Goal: Transaction & Acquisition: Purchase product/service

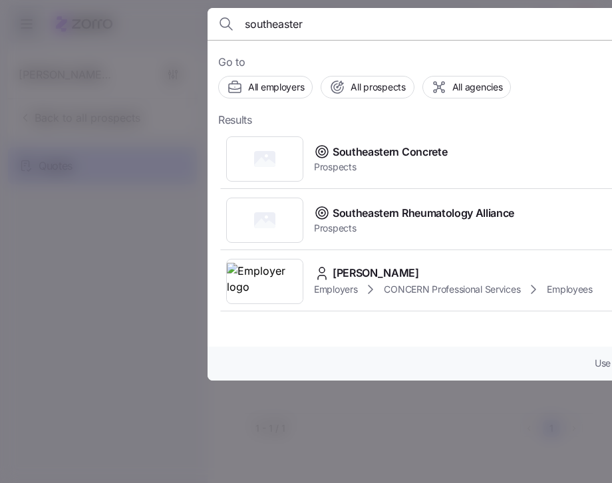
click at [182, 252] on div at bounding box center [306, 241] width 612 height 483
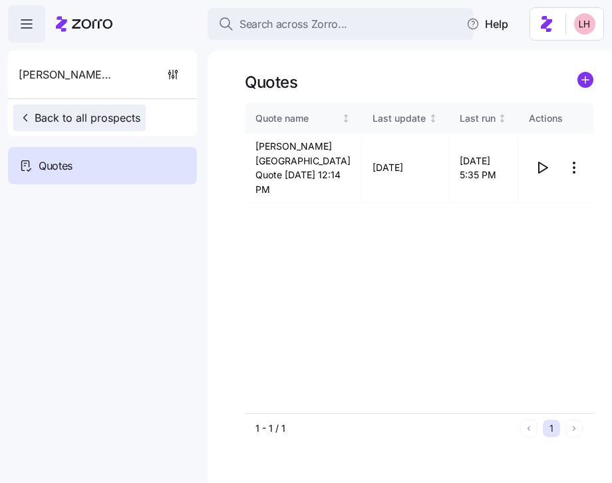
click at [96, 119] on span "Back to all prospects" at bounding box center [80, 118] width 122 height 16
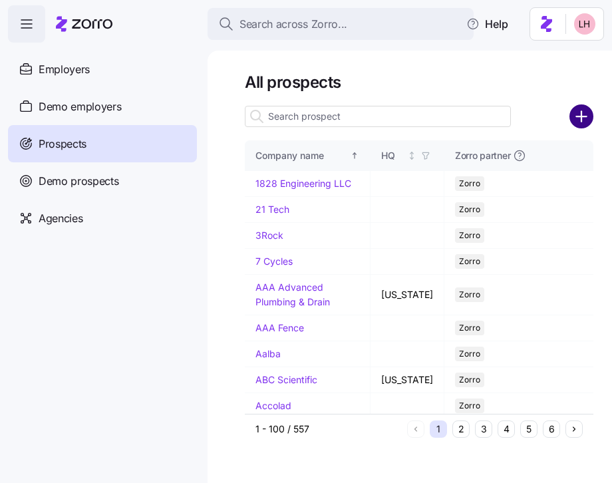
click at [576, 120] on circle "add icon" at bounding box center [581, 117] width 22 height 22
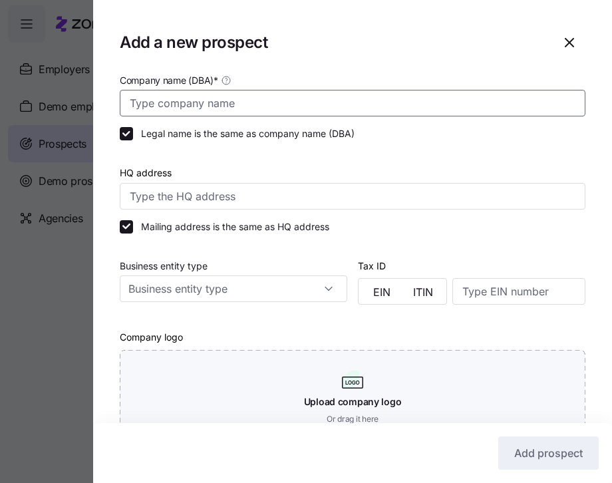
click at [284, 112] on input "Company name (DBA) *" at bounding box center [352, 103] width 465 height 27
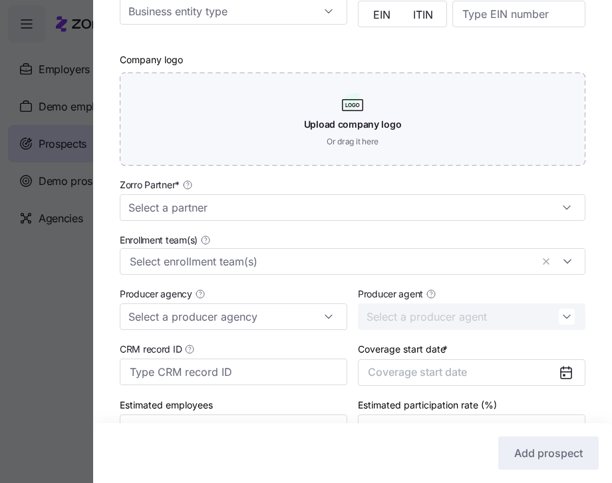
scroll to position [306, 0]
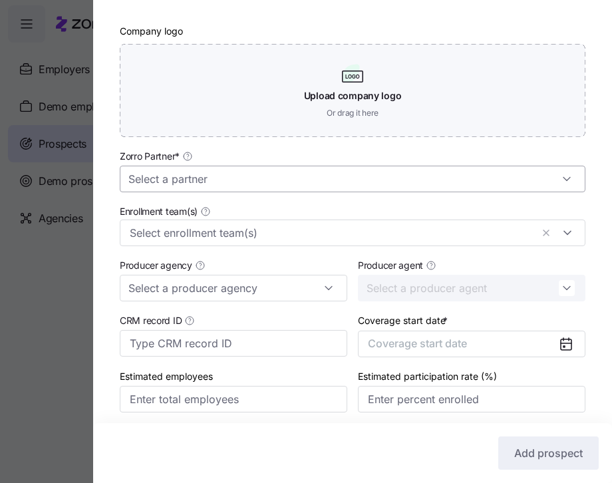
type input "The Leaders Rheumatology"
click at [267, 181] on input "Zorro Partner *" at bounding box center [352, 179] width 465 height 27
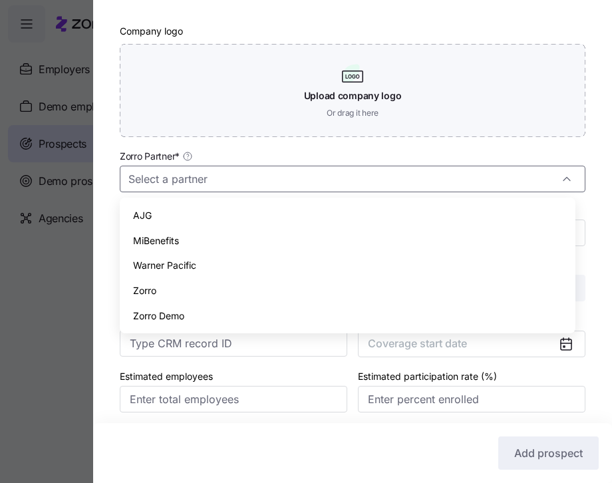
click at [193, 285] on div "Zorro" at bounding box center [347, 290] width 445 height 25
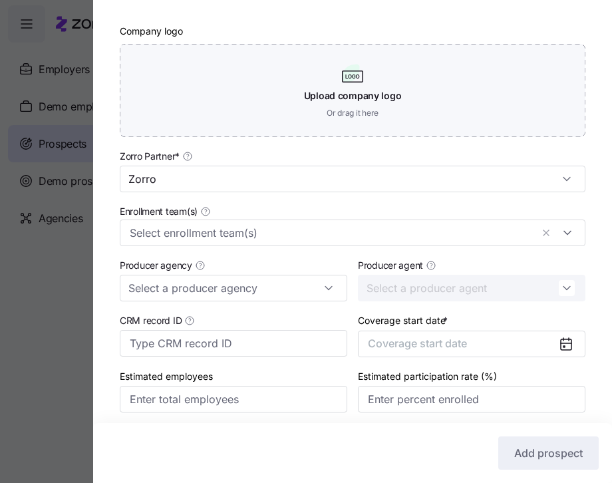
type input "Zorro"
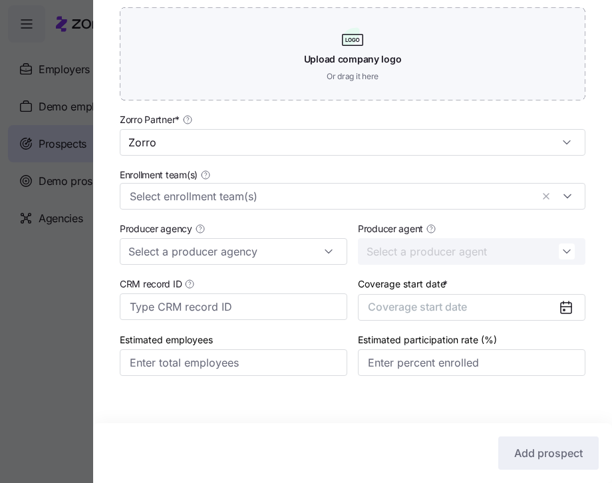
scroll to position [354, 0]
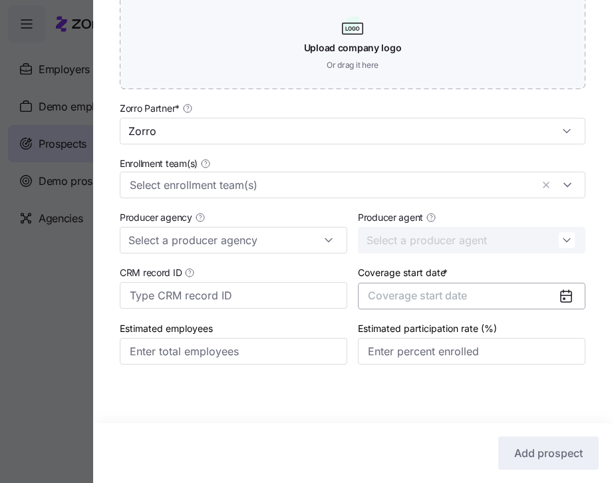
click at [453, 299] on span "Coverage start date" at bounding box center [417, 295] width 99 height 13
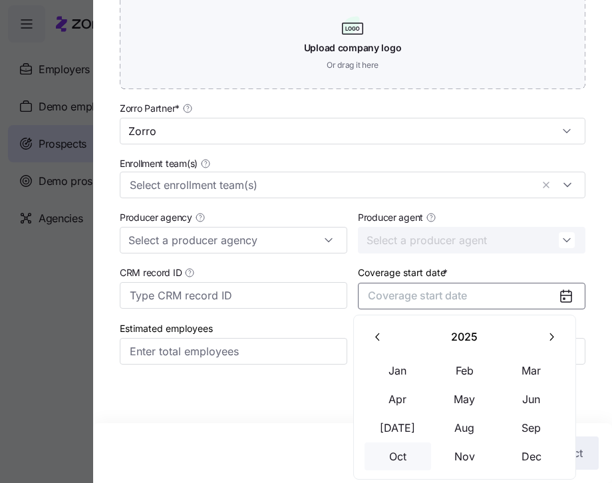
click at [406, 464] on button "Oct" at bounding box center [397, 456] width 66 height 28
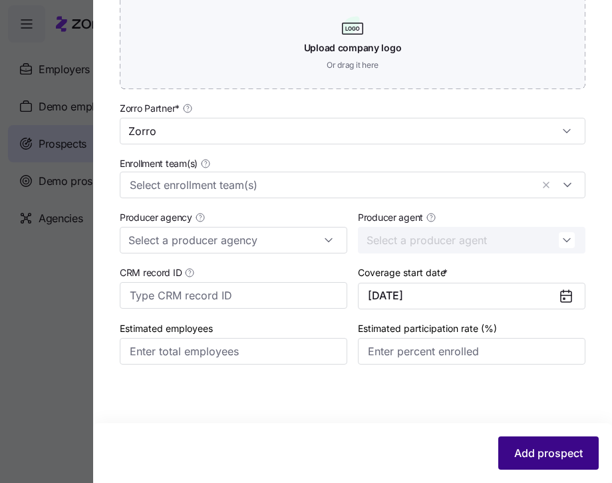
click at [550, 449] on span "Add prospect" at bounding box center [548, 453] width 68 height 16
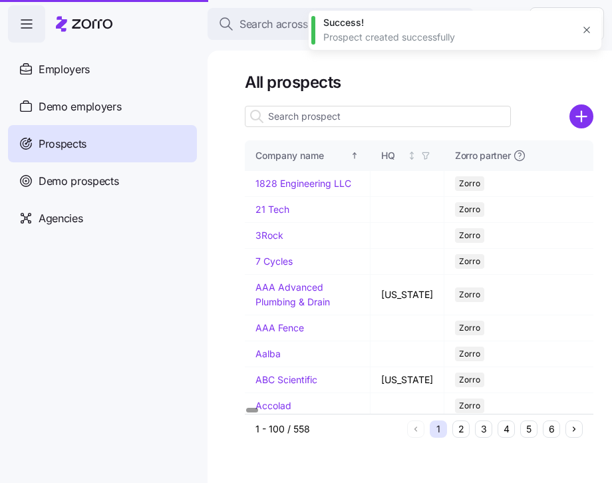
click at [346, 115] on input at bounding box center [378, 116] width 266 height 21
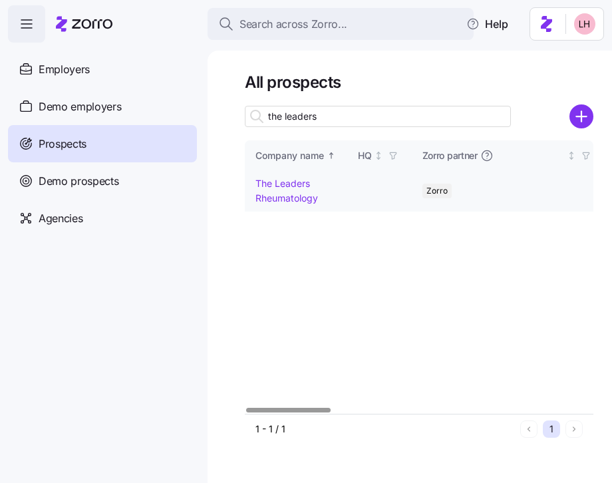
type input "the leaders"
click at [291, 190] on td "The Leaders Rheumatology" at bounding box center [296, 191] width 102 height 40
click at [291, 185] on link "The Leaders Rheumatology" at bounding box center [286, 190] width 62 height 26
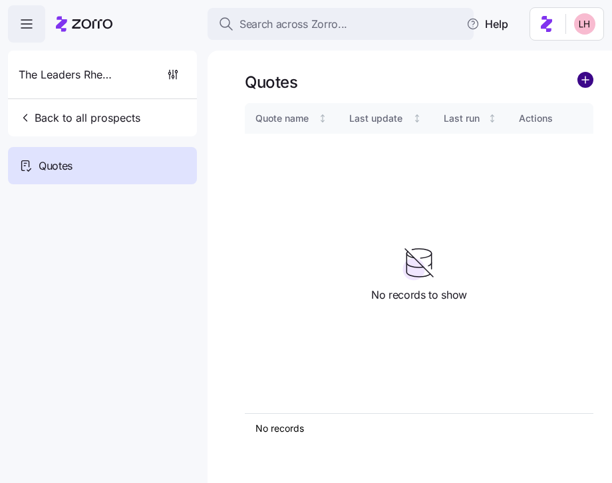
click at [586, 82] on circle "add icon" at bounding box center [585, 79] width 15 height 15
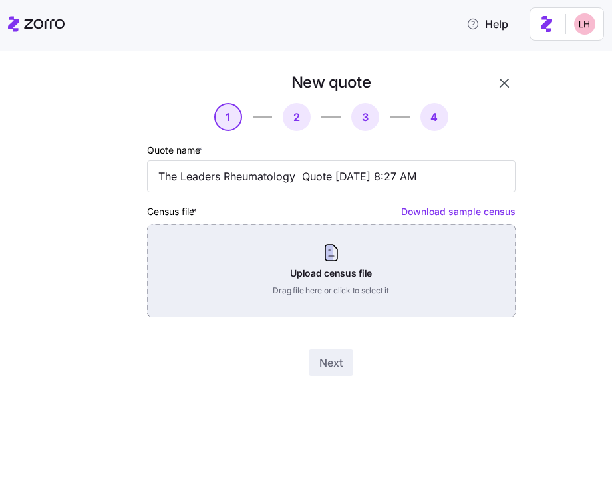
click at [369, 260] on div "Upload census file Drag file here or click to select it" at bounding box center [331, 270] width 368 height 93
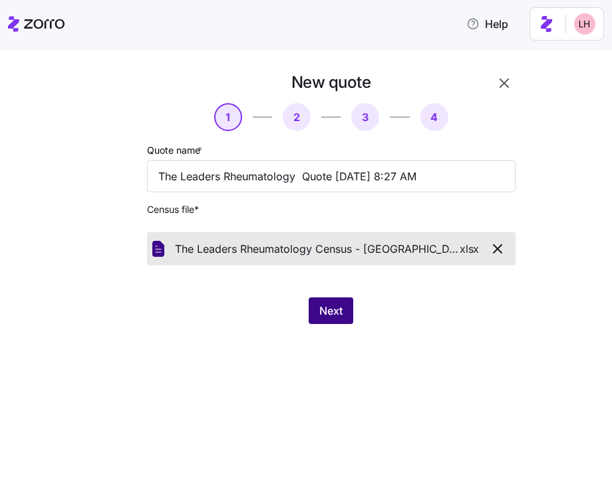
click at [330, 309] on span "Next" at bounding box center [330, 310] width 23 height 16
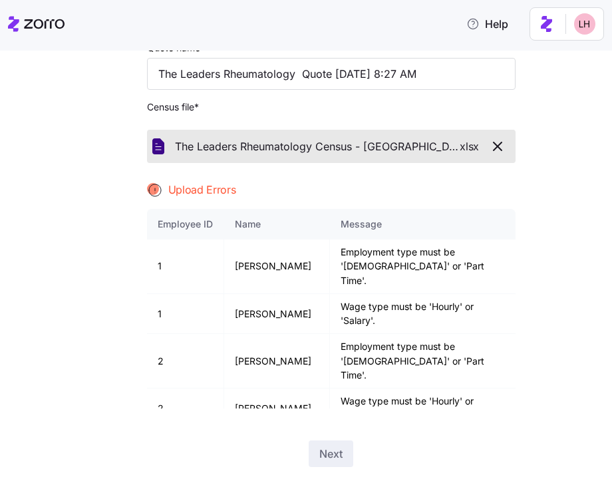
click at [495, 150] on icon "button" at bounding box center [497, 146] width 16 height 16
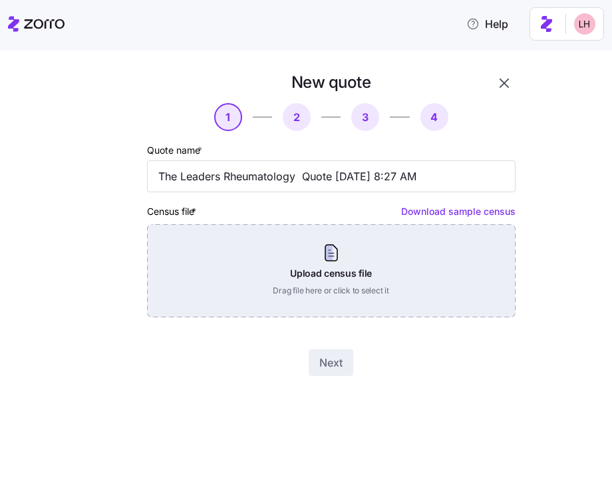
click at [394, 275] on div "Upload census file Drag file here or click to select it" at bounding box center [331, 270] width 368 height 93
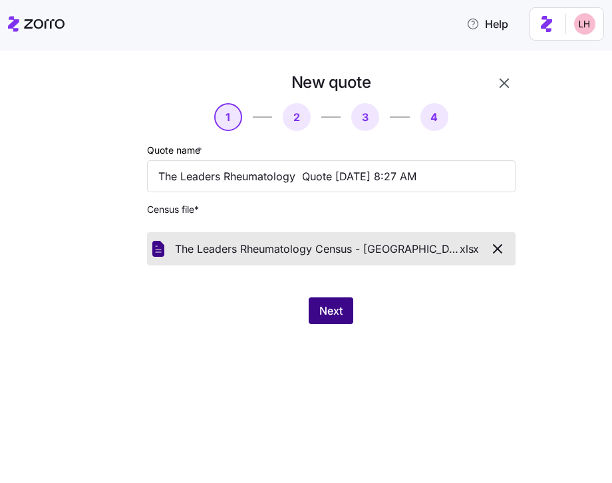
click at [324, 304] on span "Next" at bounding box center [330, 310] width 23 height 16
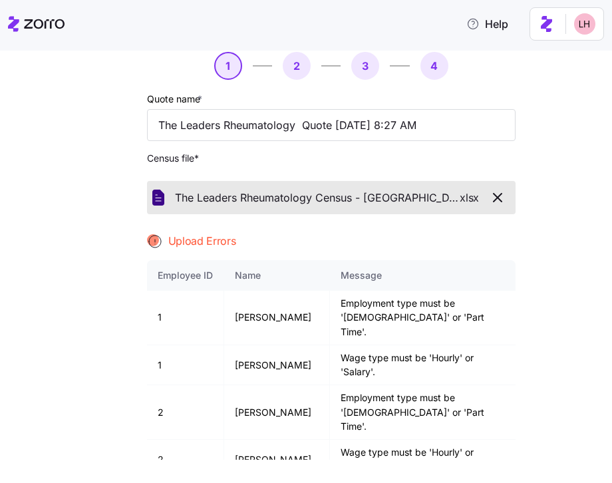
scroll to position [134, 0]
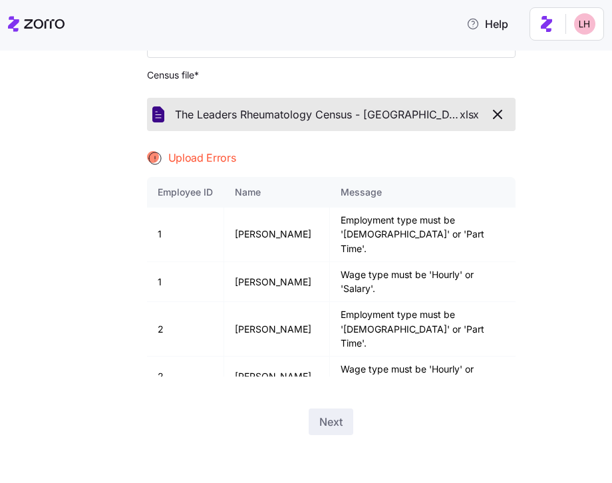
click at [493, 116] on icon "button" at bounding box center [497, 114] width 16 height 16
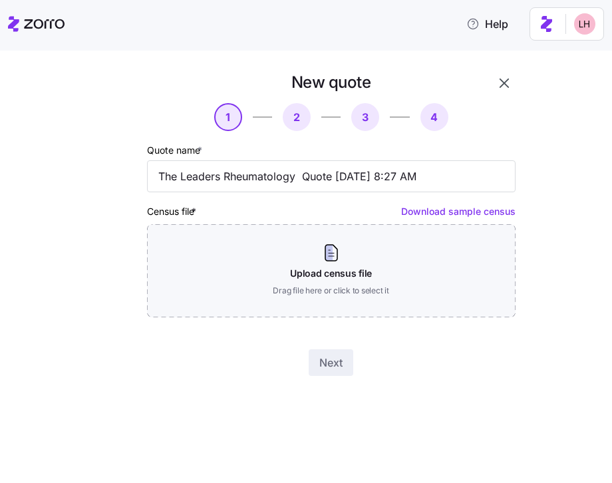
scroll to position [0, 0]
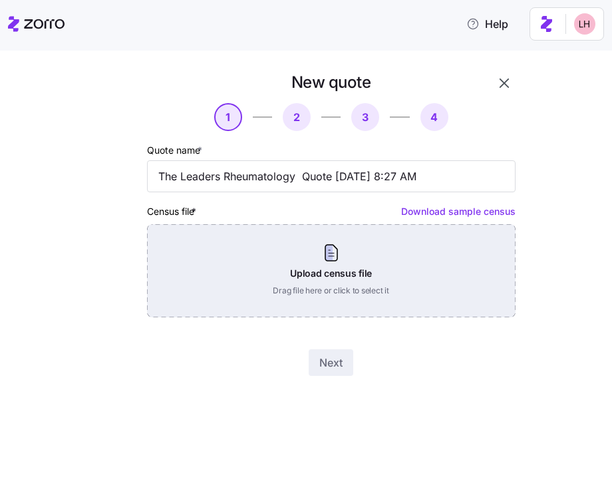
click at [320, 273] on div "Upload census file Drag file here or click to select it" at bounding box center [331, 270] width 368 height 93
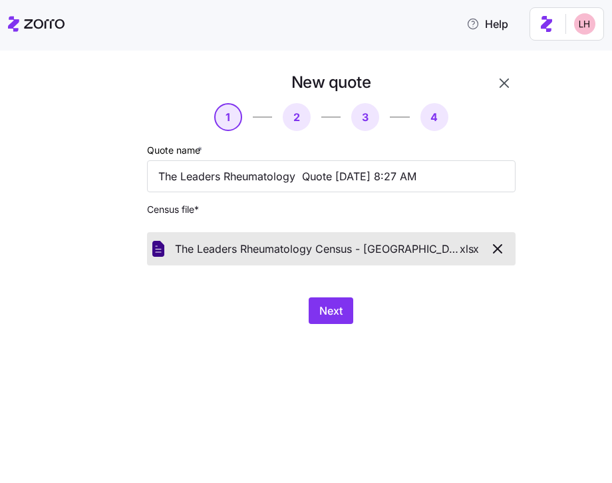
click at [330, 296] on div "New quote 1 2 3 4 Quote name * The Leaders Rheumatology Quote 08/22/2025 8:27 A…" at bounding box center [331, 197] width 379 height 263
click at [331, 304] on span "Next" at bounding box center [330, 310] width 23 height 16
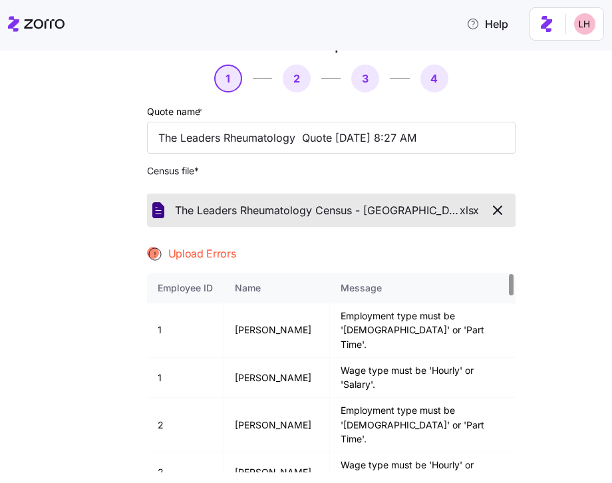
click at [496, 205] on icon "button" at bounding box center [497, 210] width 16 height 16
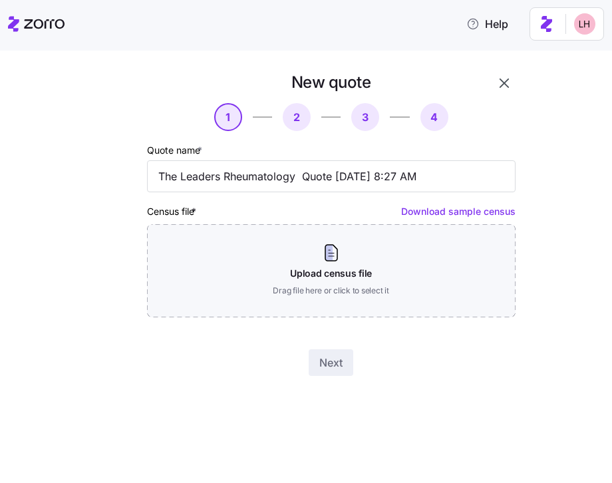
click at [507, 85] on icon "button" at bounding box center [504, 83] width 16 height 16
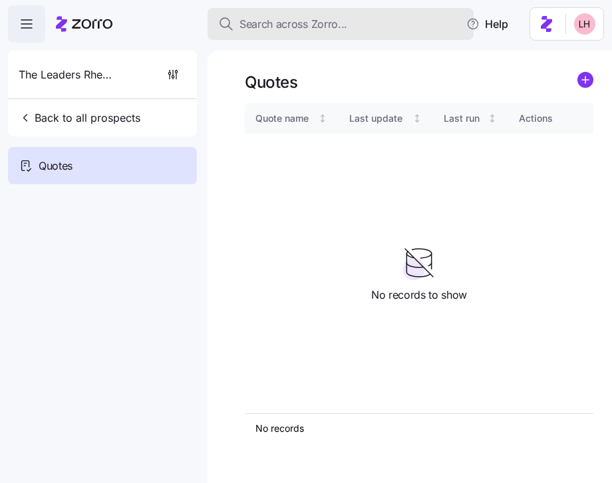
click at [350, 23] on div "Search across Zorro..." at bounding box center [340, 24] width 245 height 17
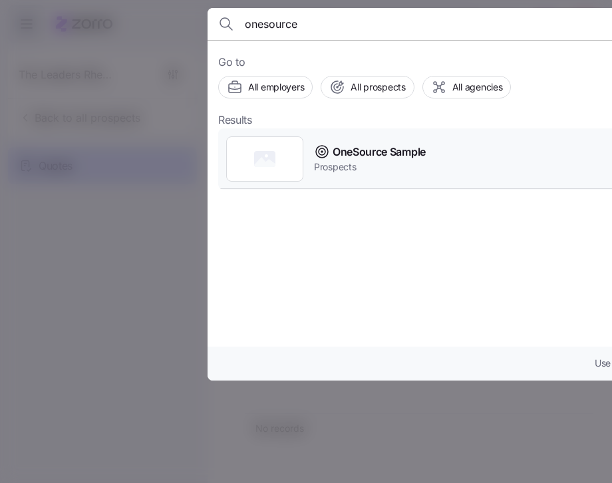
type input "onesource"
click at [386, 161] on span "Prospects" at bounding box center [370, 166] width 112 height 13
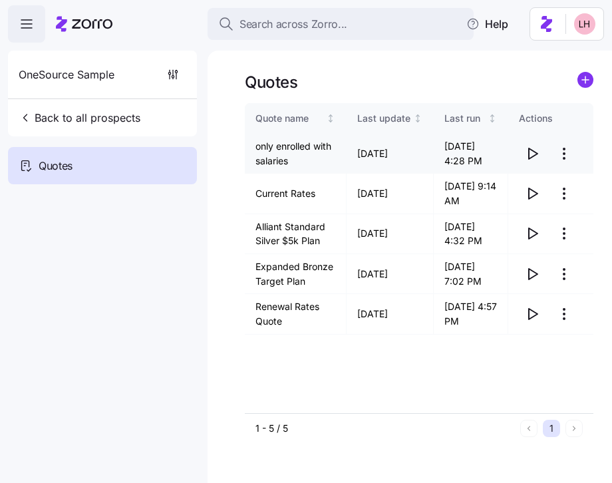
click at [528, 156] on icon "button" at bounding box center [532, 153] width 9 height 11
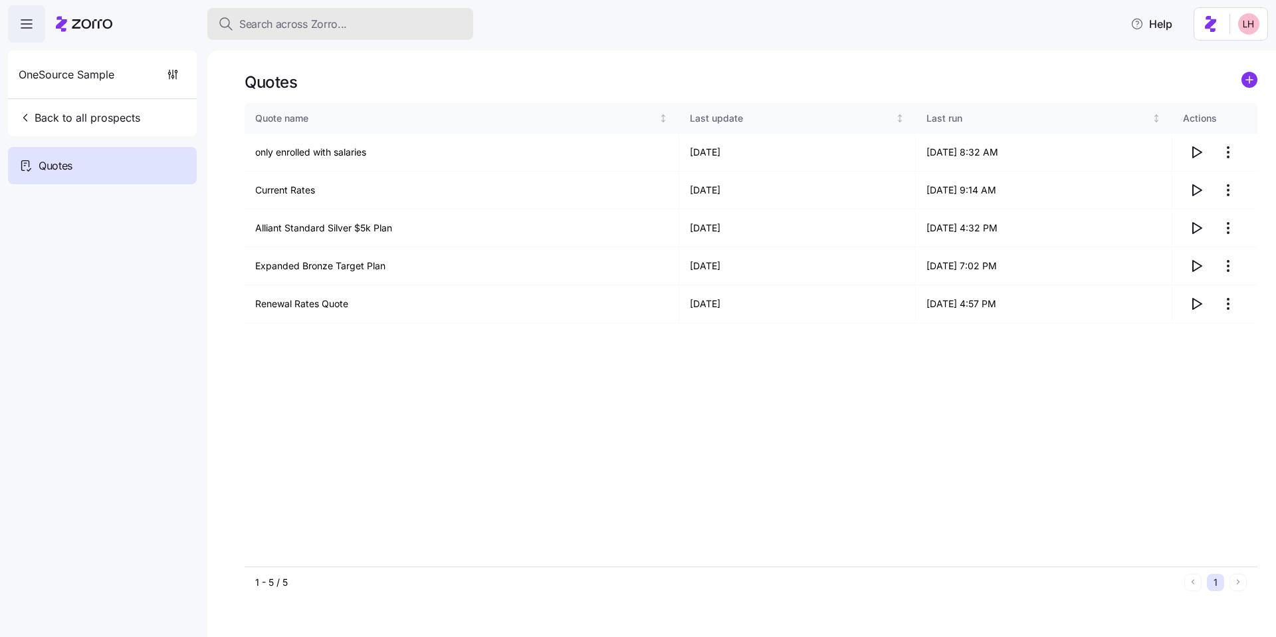
click at [360, 15] on button "Search across Zorro..." at bounding box center [340, 24] width 266 height 32
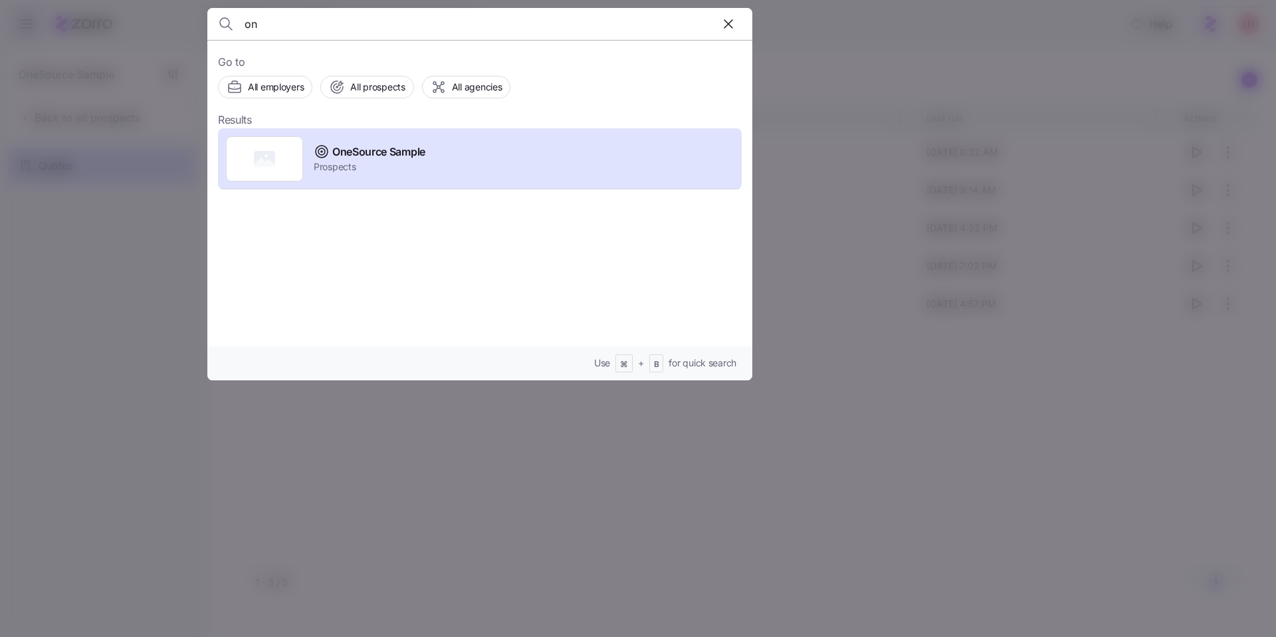
type input "o"
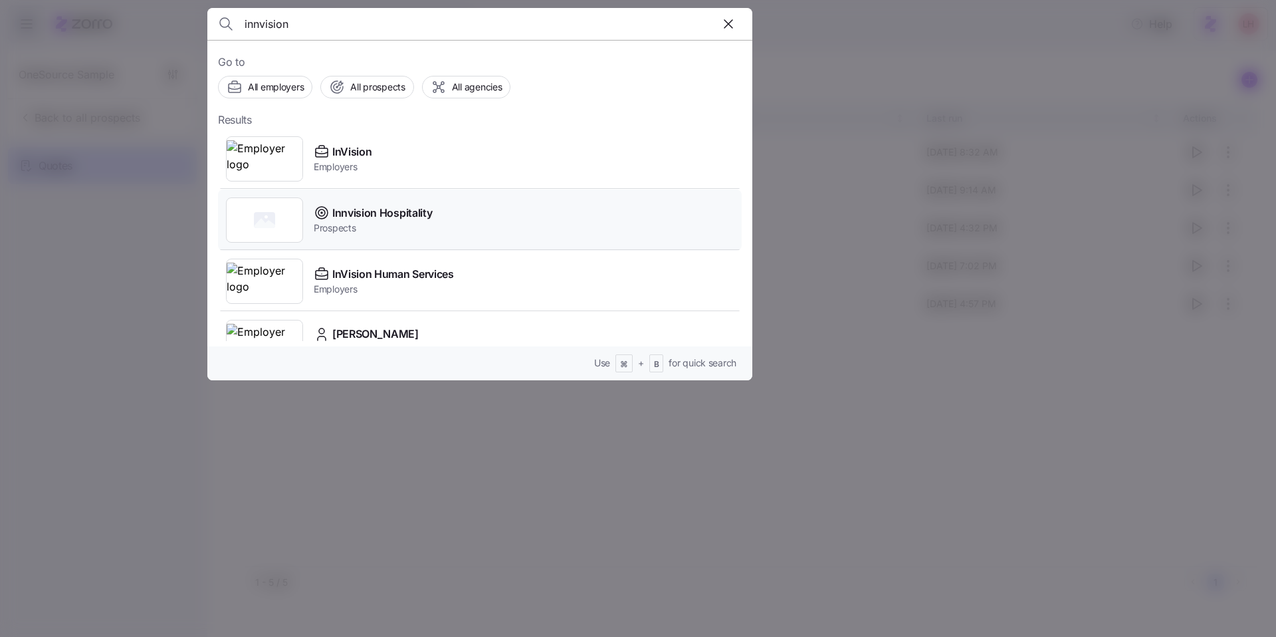
type input "innvision"
click at [398, 221] on span "Prospects" at bounding box center [373, 227] width 118 height 13
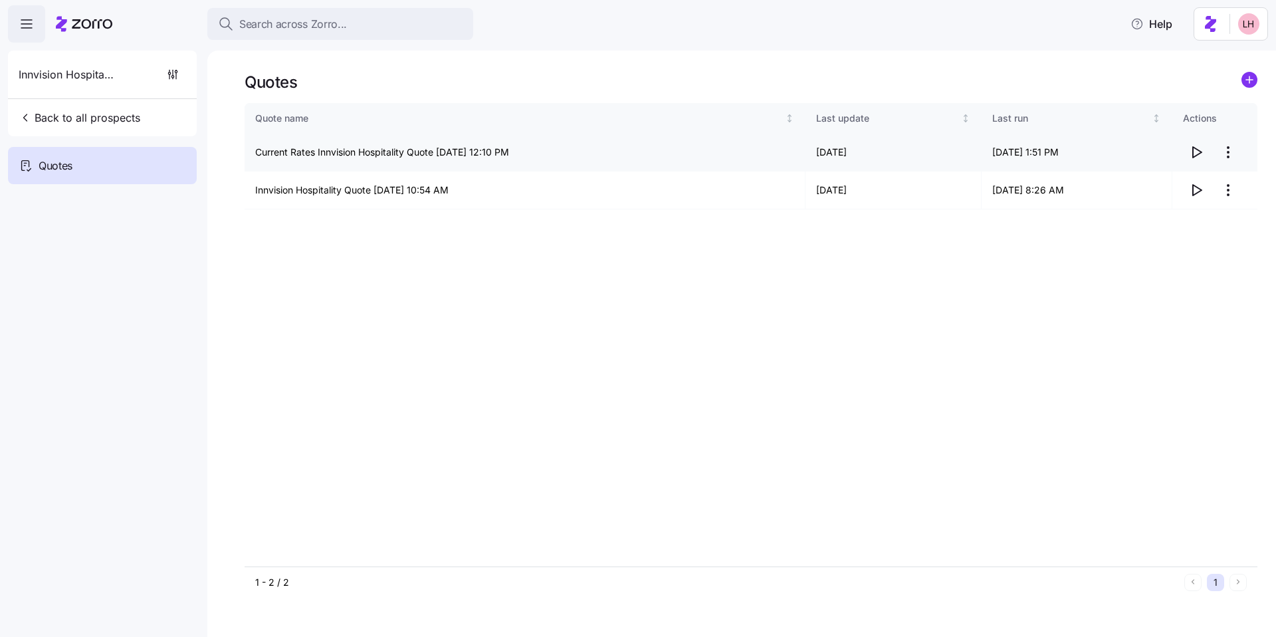
click at [611, 153] on icon "button" at bounding box center [1197, 152] width 9 height 11
click at [611, 190] on icon "button" at bounding box center [1197, 190] width 16 height 16
click at [340, 26] on span "Search across Zorro..." at bounding box center [293, 24] width 108 height 17
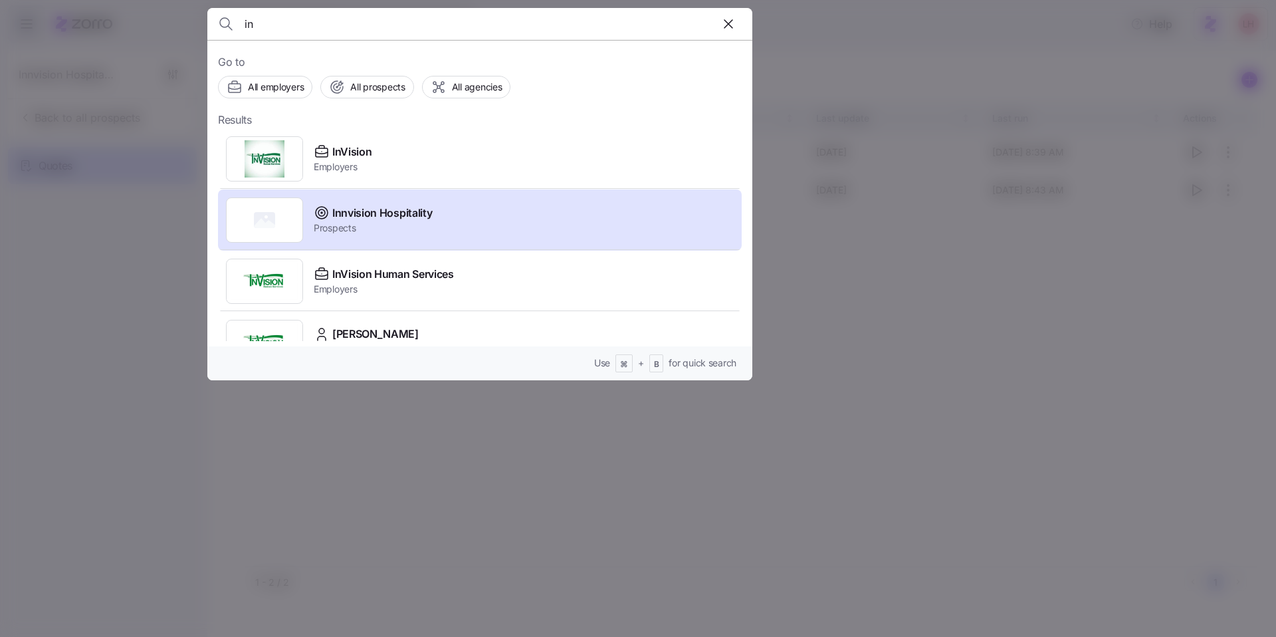
type input "i"
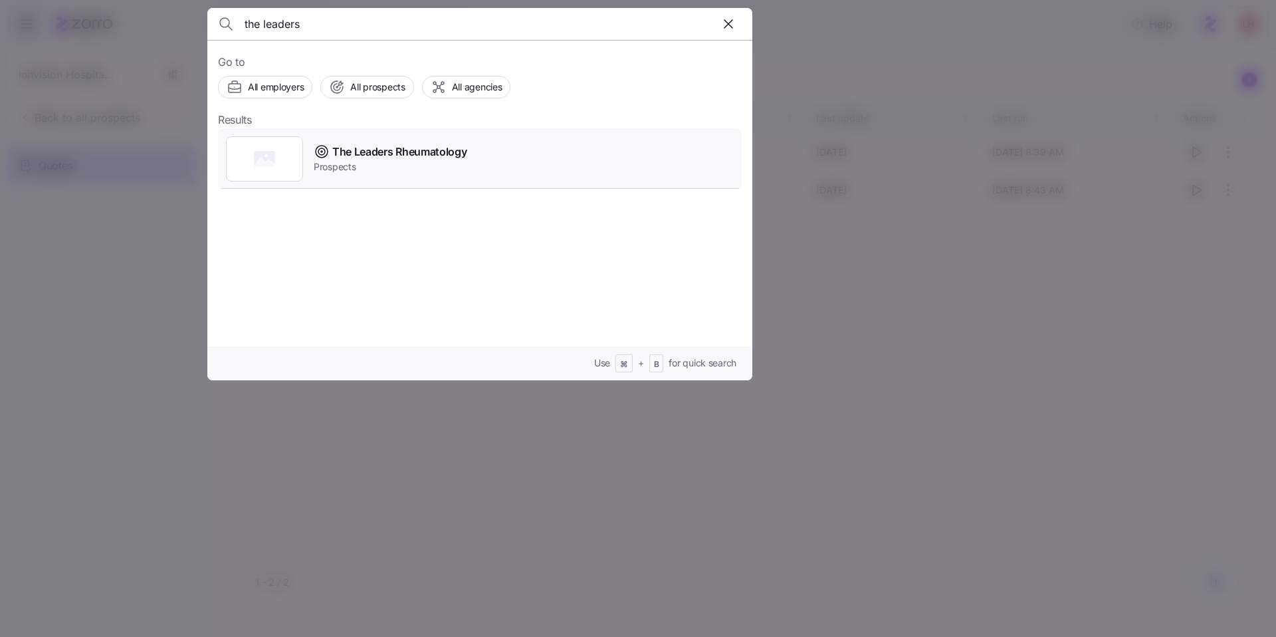
type input "the leaders"
click at [392, 147] on span "The Leaders Rheumatology" at bounding box center [399, 152] width 134 height 17
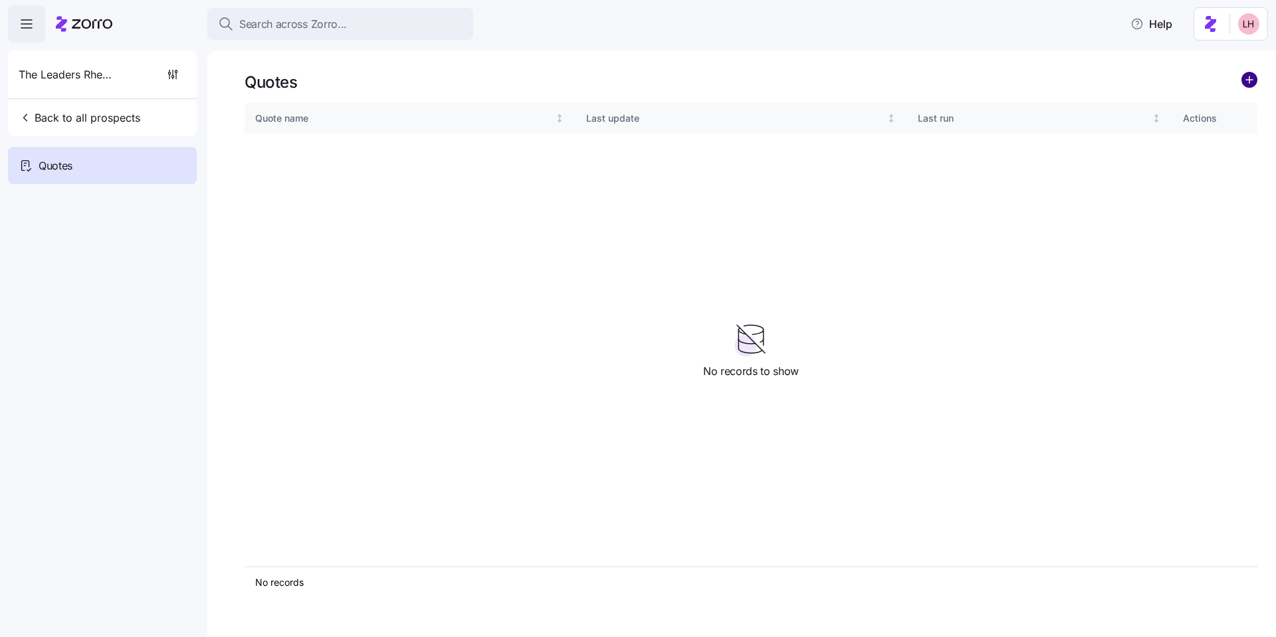
click at [611, 83] on circle "add icon" at bounding box center [1249, 79] width 15 height 15
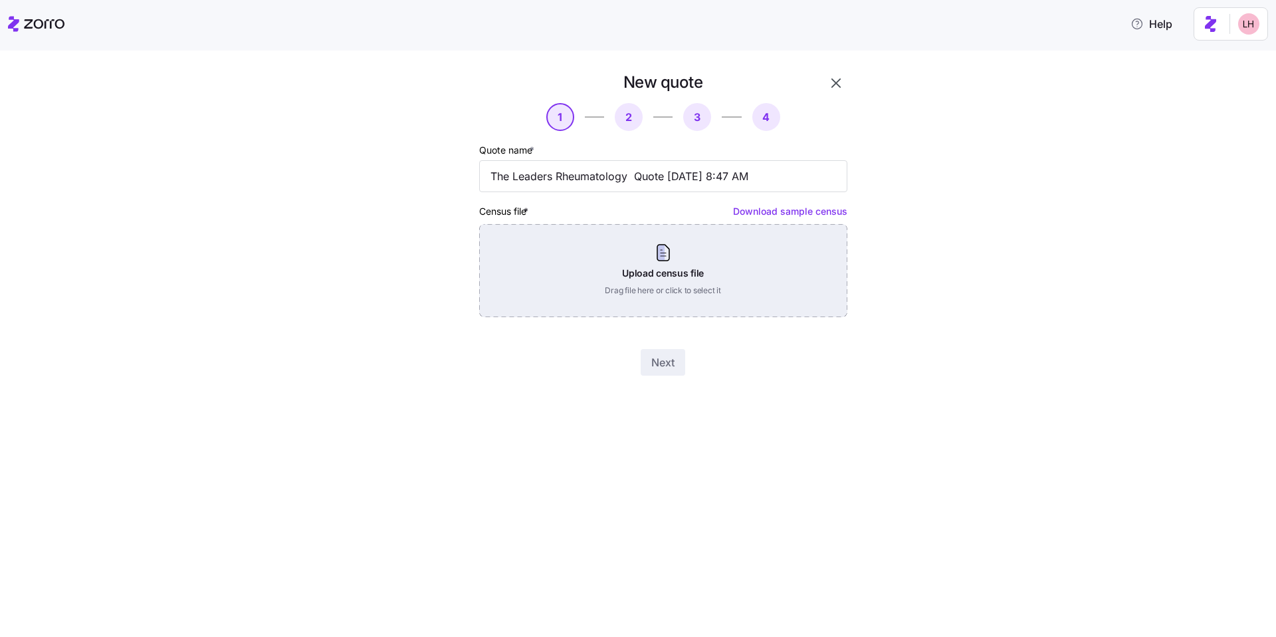
click at [611, 286] on div "Upload census file Drag file here or click to select it" at bounding box center [663, 270] width 368 height 93
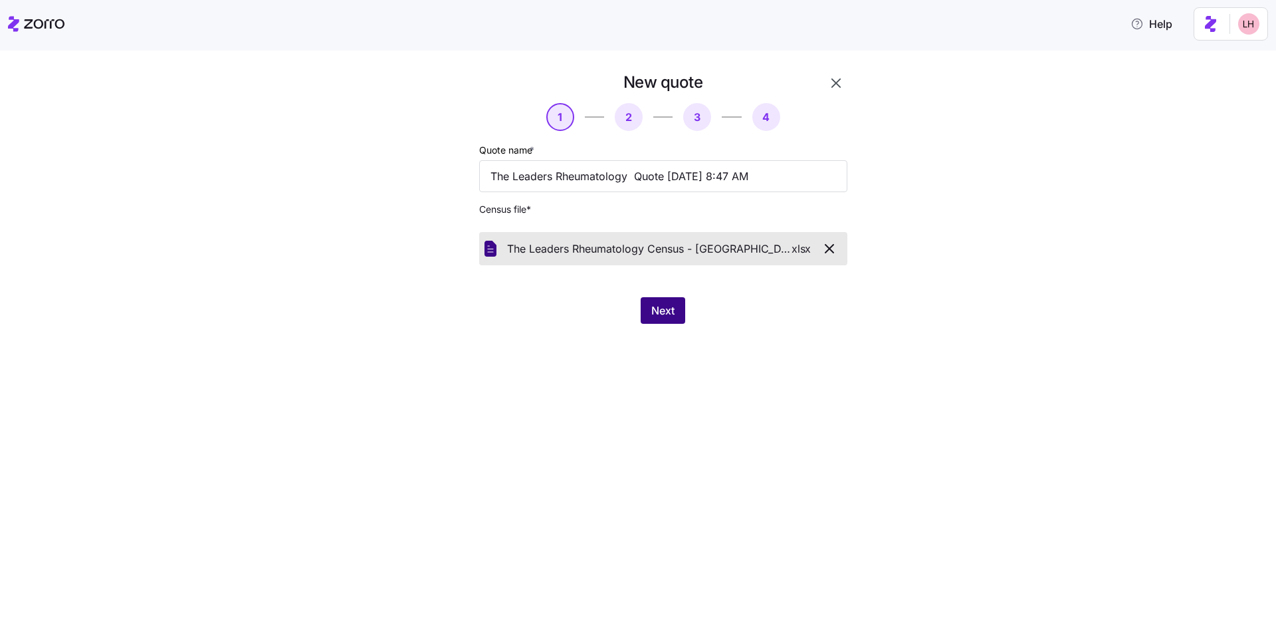
click at [611, 308] on span "Next" at bounding box center [662, 310] width 23 height 16
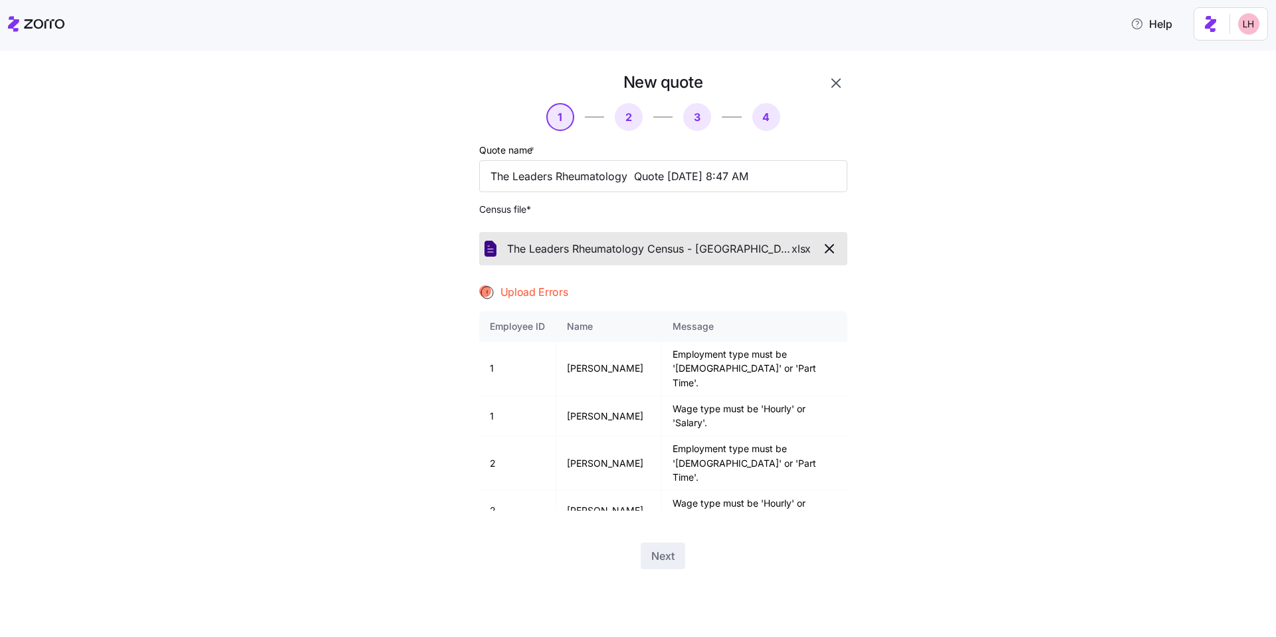
click at [512, 288] on span "Upload Errors" at bounding box center [535, 292] width 68 height 17
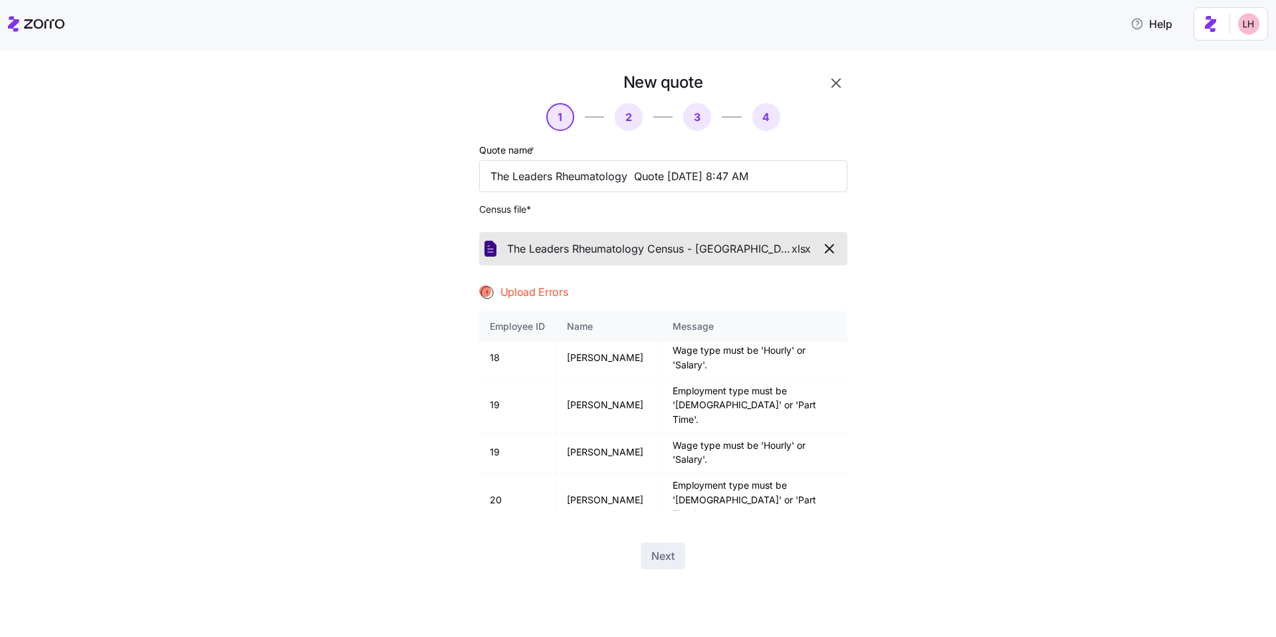
scroll to position [1669, 0]
click at [611, 251] on icon "button" at bounding box center [830, 249] width 8 height 8
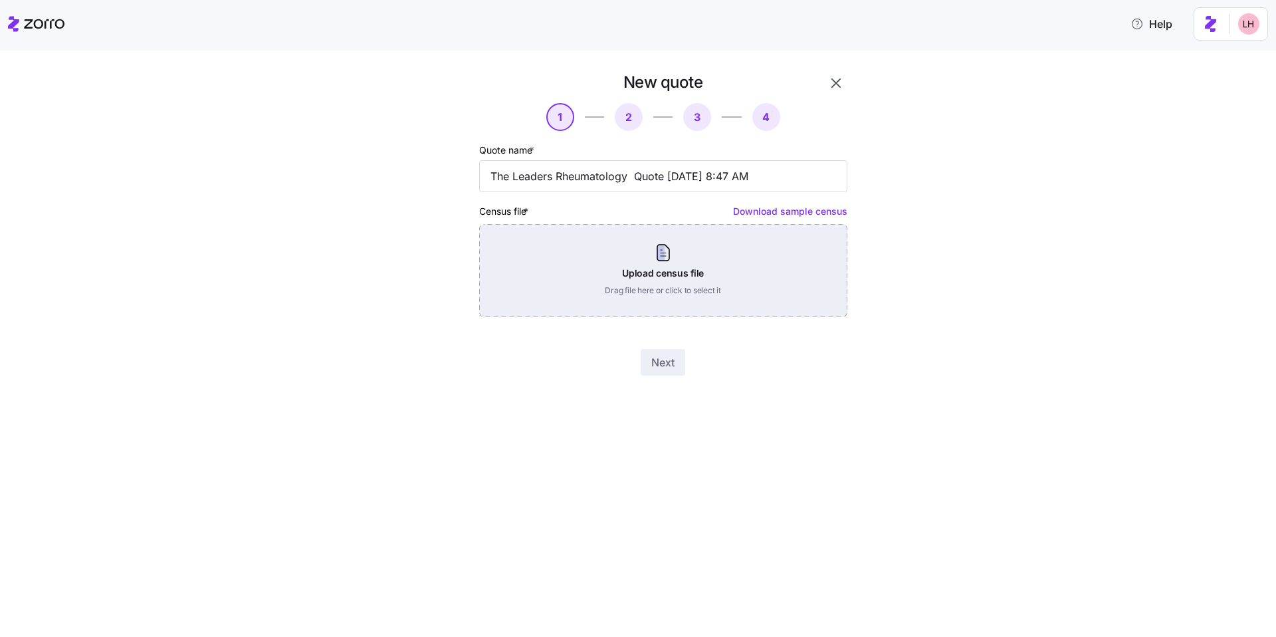
click at [611, 260] on div "Upload census file Drag file here or click to select it" at bounding box center [663, 270] width 368 height 93
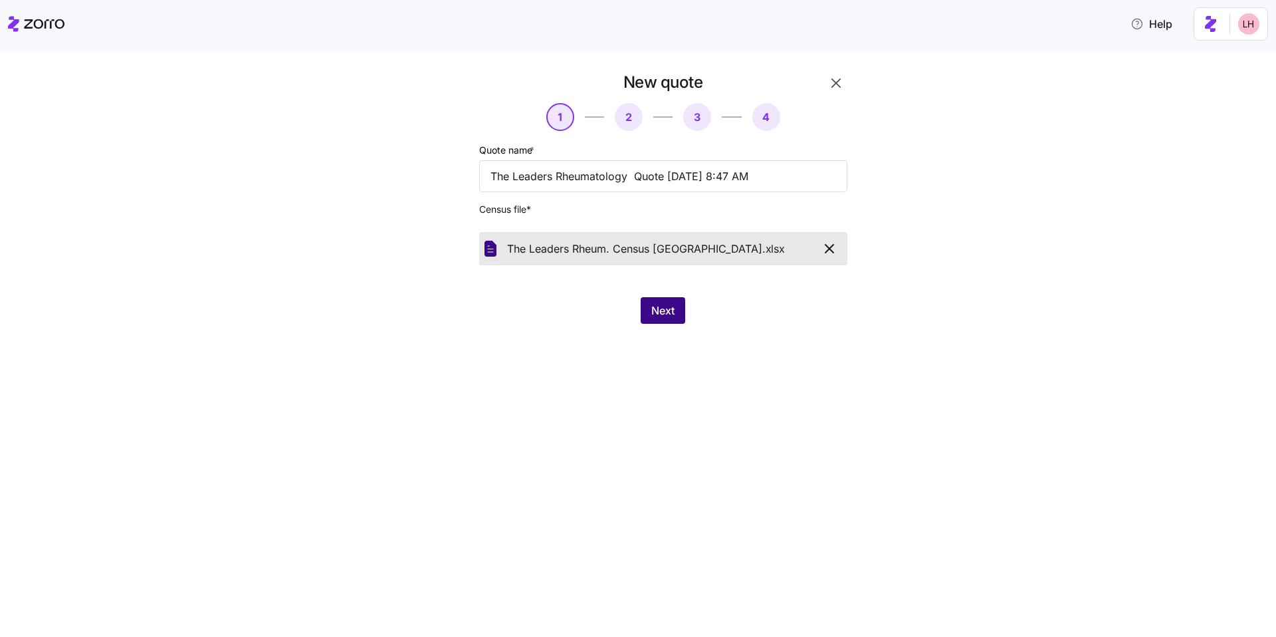
click at [611, 301] on button "Next" at bounding box center [663, 310] width 45 height 27
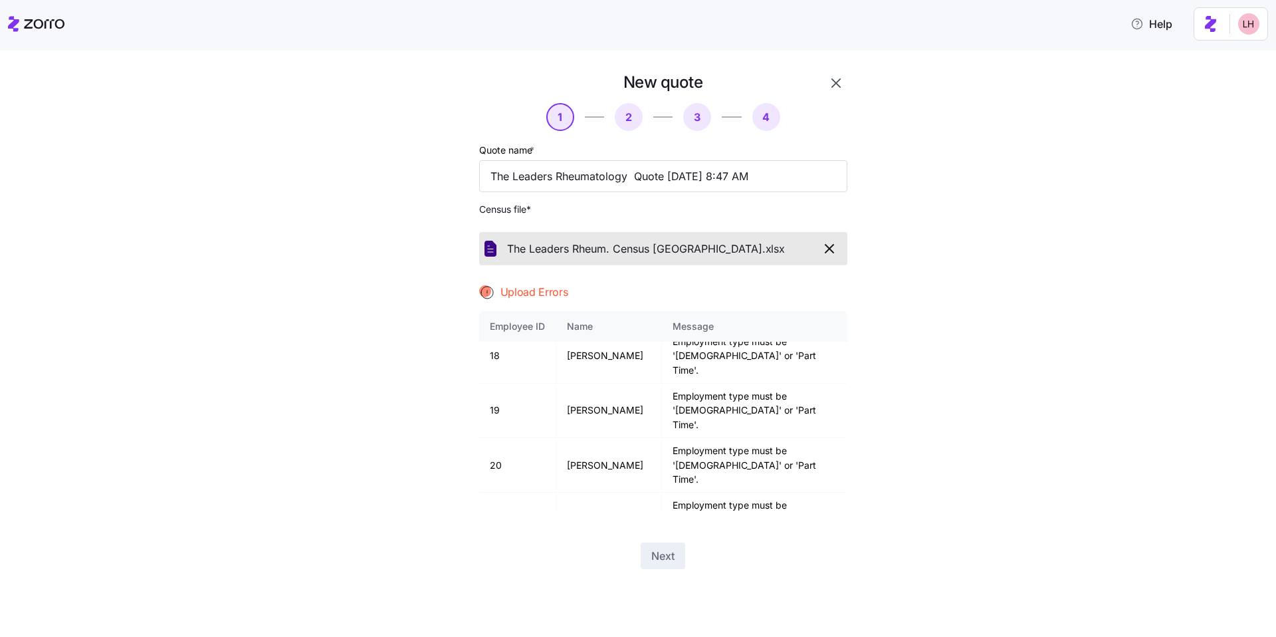
scroll to position [937, 0]
click at [611, 255] on icon "button" at bounding box center [830, 249] width 16 height 16
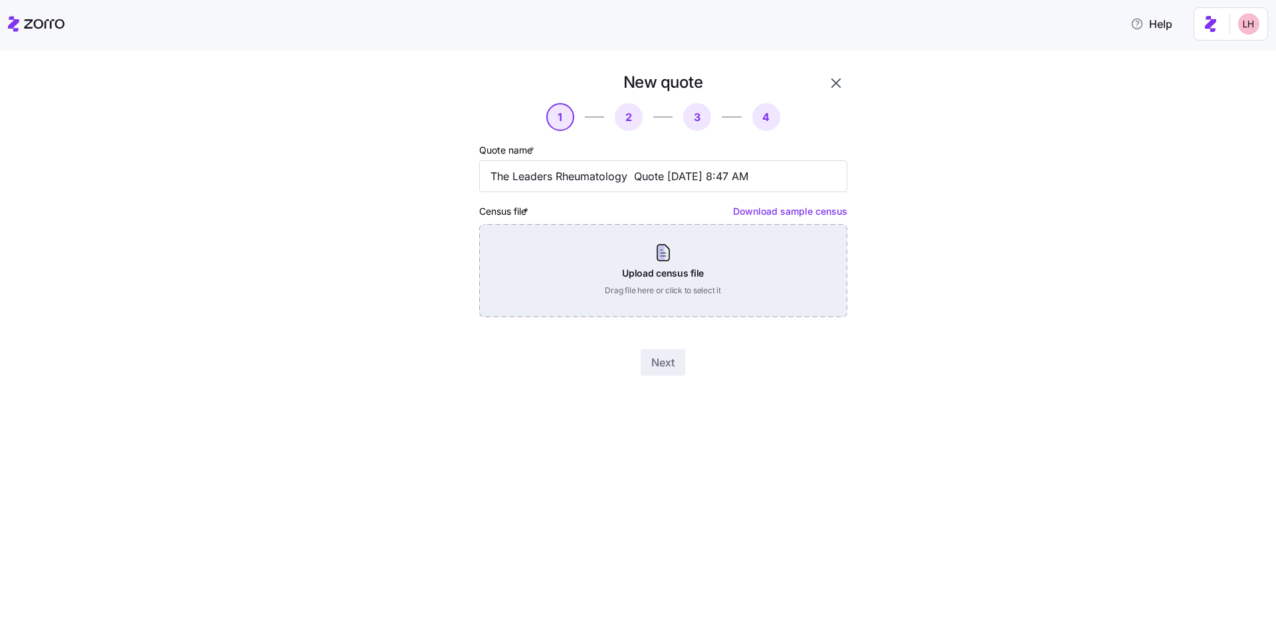
click at [611, 275] on div "Upload census file Drag file here or click to select it" at bounding box center [663, 270] width 368 height 93
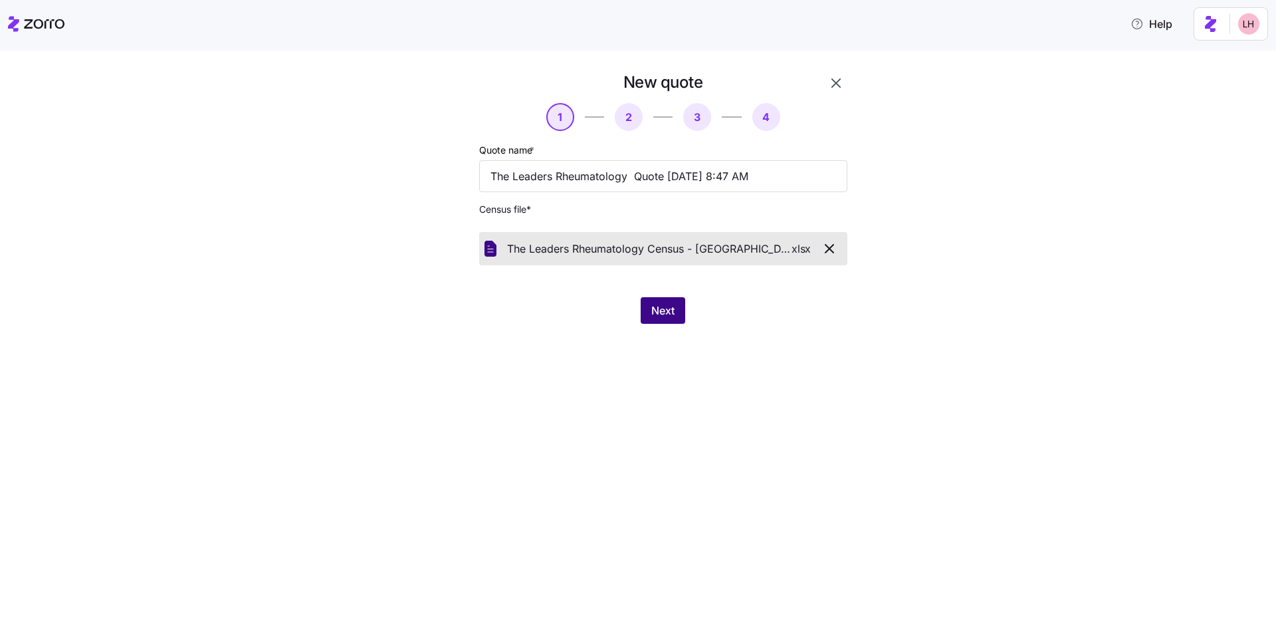
click at [611, 311] on span "Next" at bounding box center [662, 310] width 23 height 16
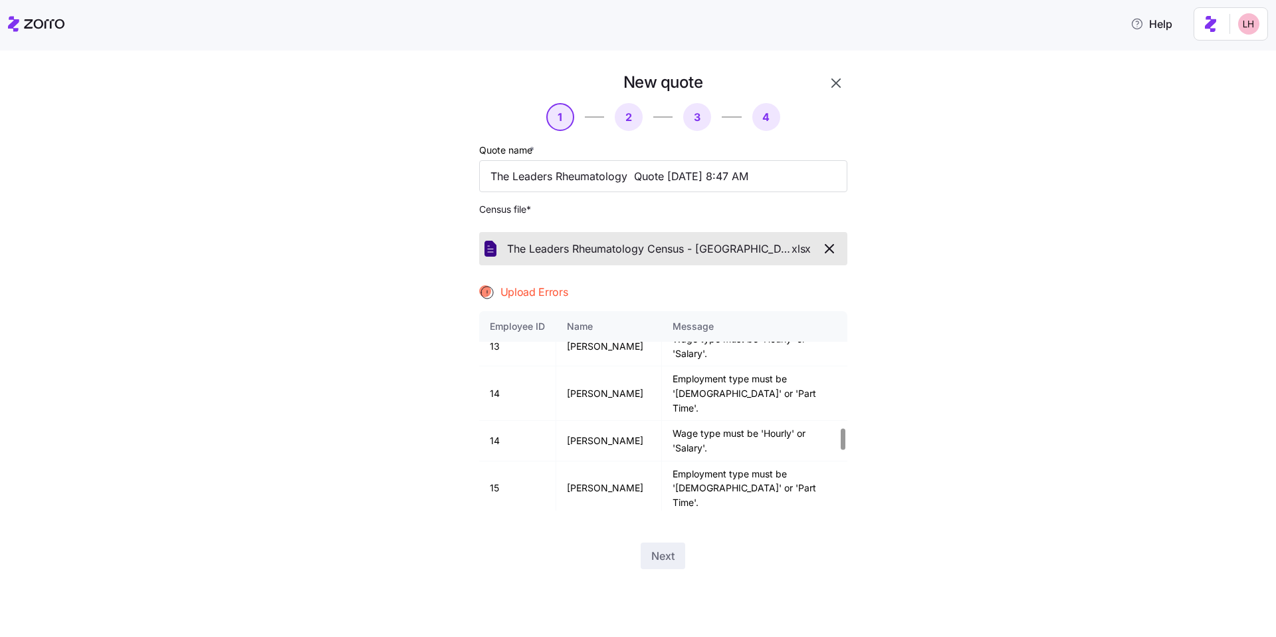
scroll to position [1207, 0]
click at [611, 366] on div "New quote 1 2 3 4 Quote name * The Leaders Rheumatology Quote 08/22/2025 8:47 A…" at bounding box center [647, 328] width 1221 height 513
click at [611, 85] on icon "button" at bounding box center [836, 83] width 16 height 16
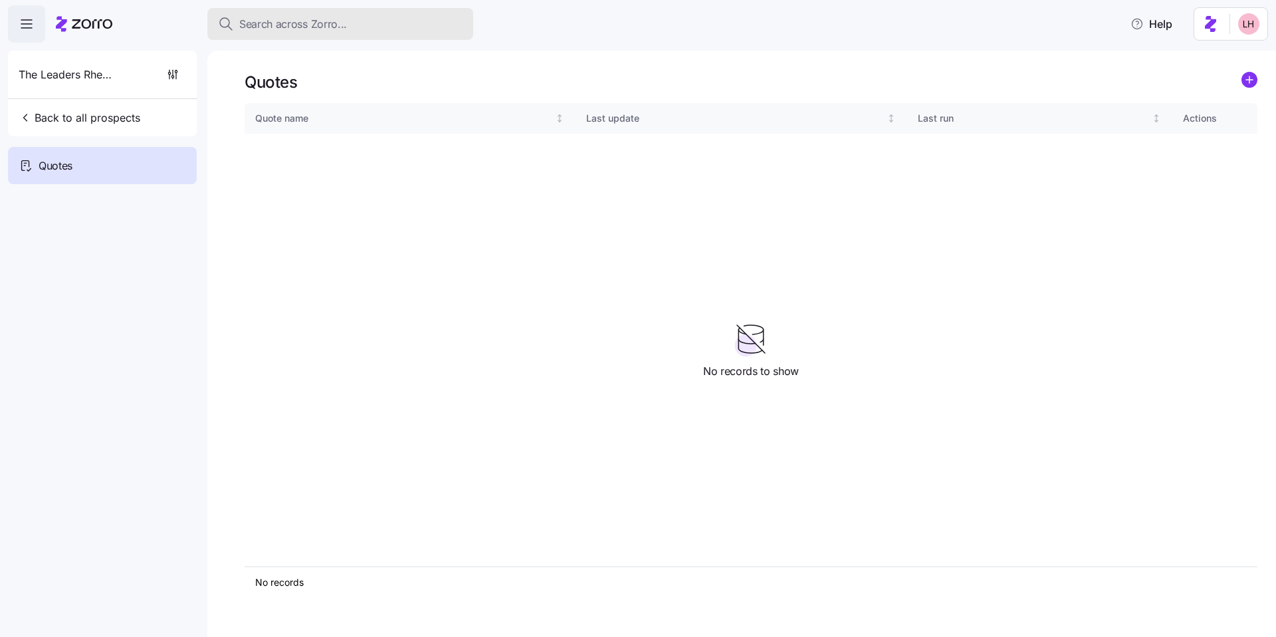
click at [375, 23] on div "Search across Zorro..." at bounding box center [340, 24] width 245 height 17
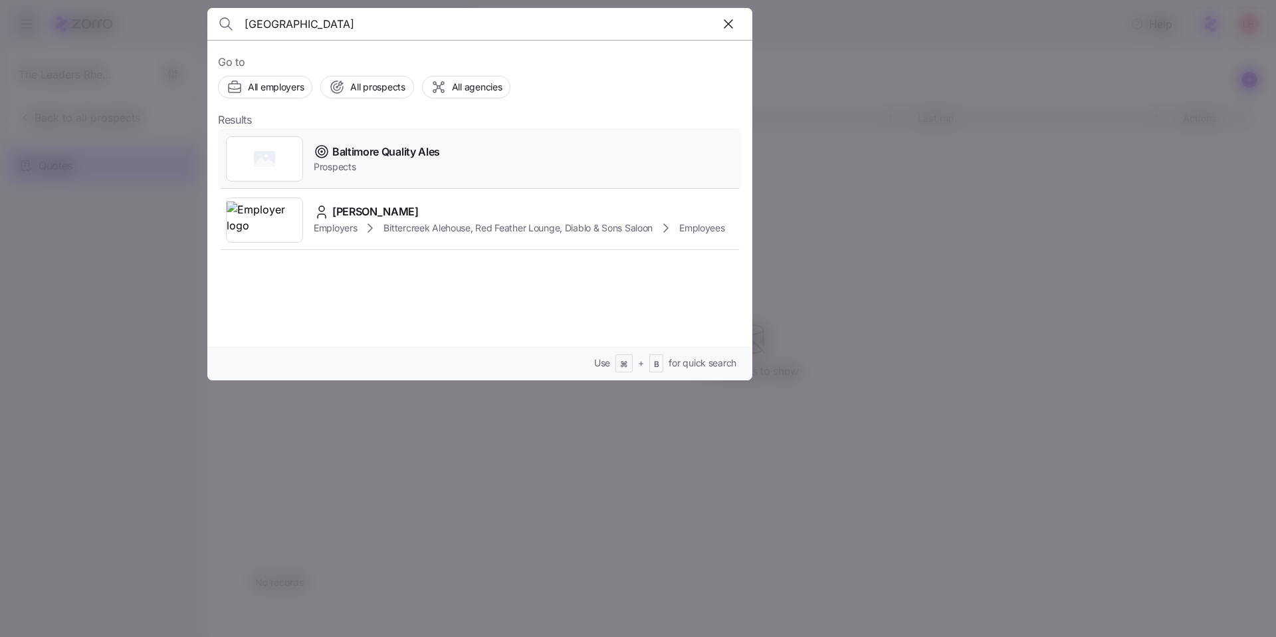
type input "baltimore"
click at [408, 155] on span "Baltimore Quality Ales" at bounding box center [386, 152] width 108 height 17
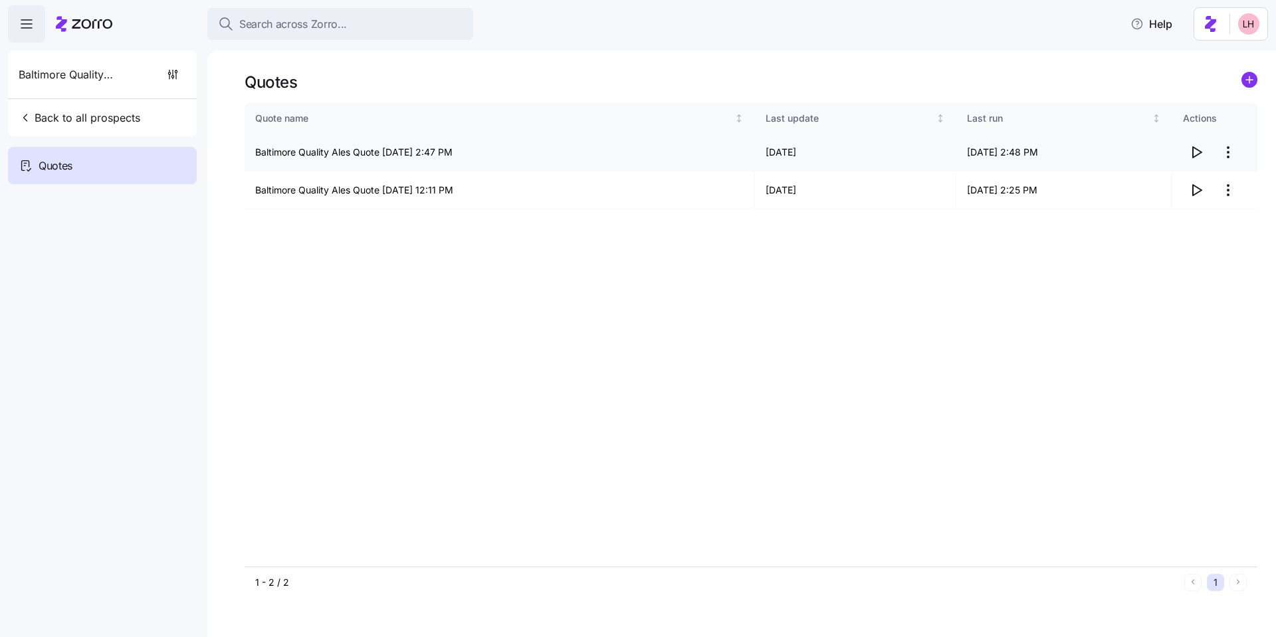
click at [611, 154] on icon "button" at bounding box center [1197, 152] width 9 height 11
click at [322, 24] on span "Search across Zorro..." at bounding box center [293, 24] width 108 height 17
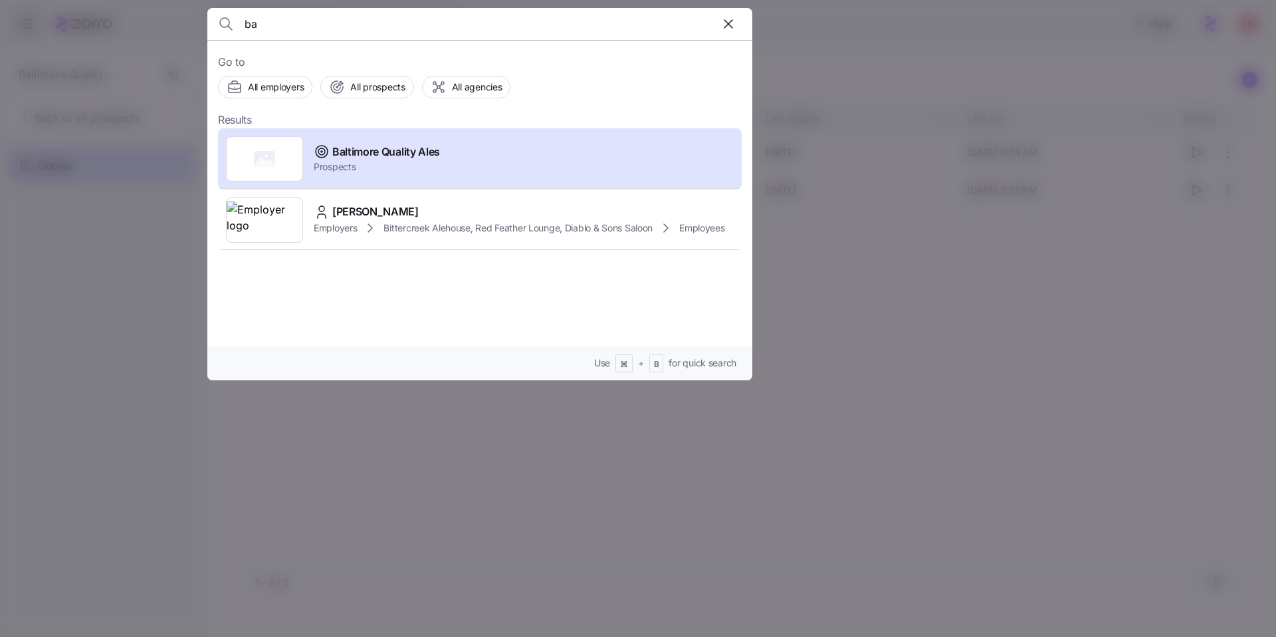
type input "b"
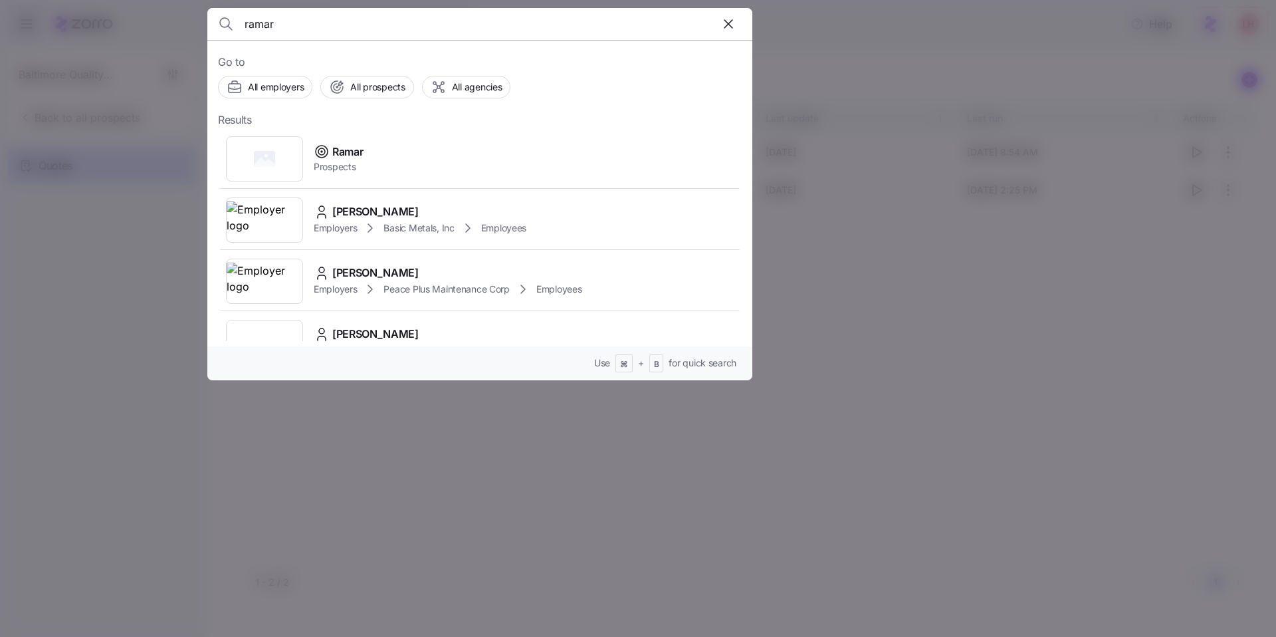
type input "ramar"
click at [384, 152] on div "Ramar Prospects" at bounding box center [480, 158] width 524 height 61
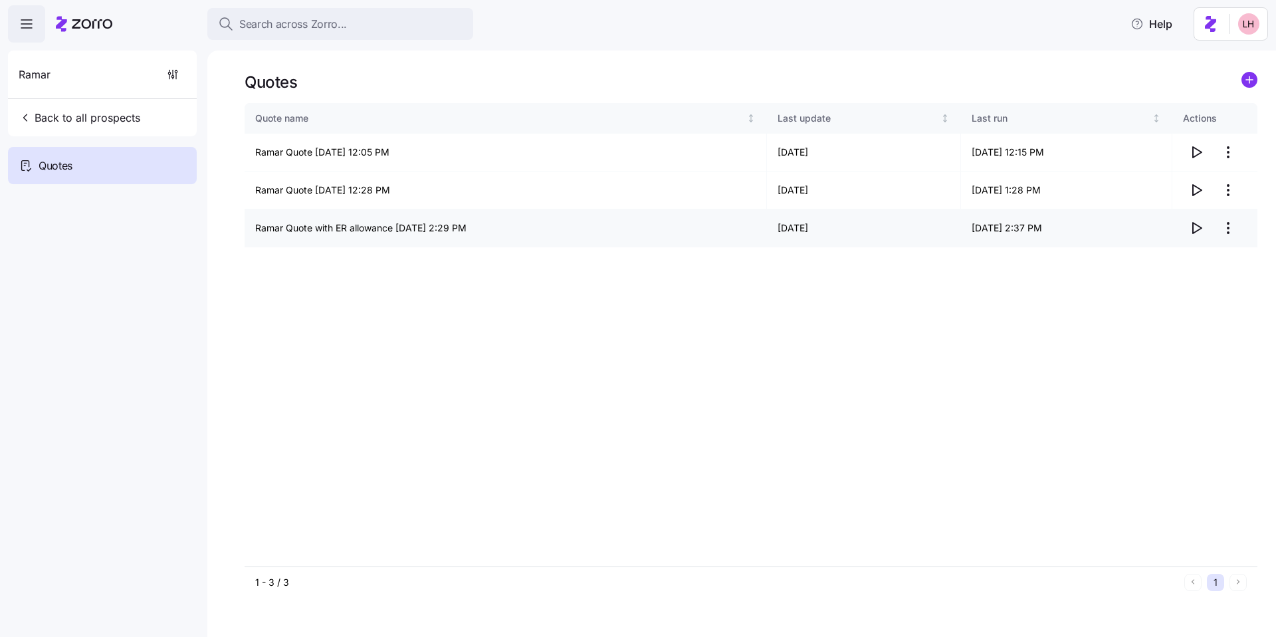
click at [611, 231] on icon "button" at bounding box center [1197, 228] width 16 height 16
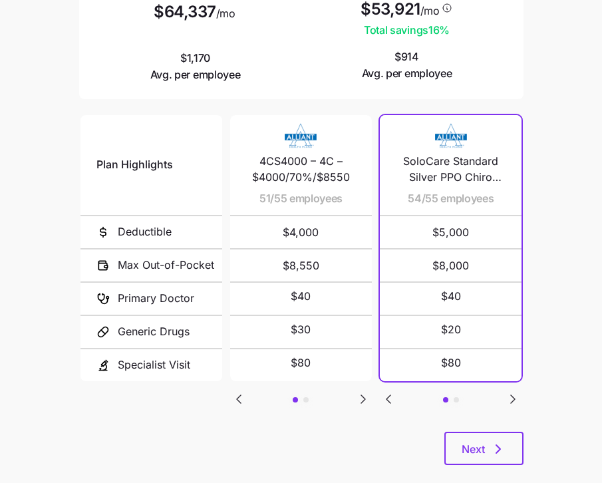
scroll to position [243, 0]
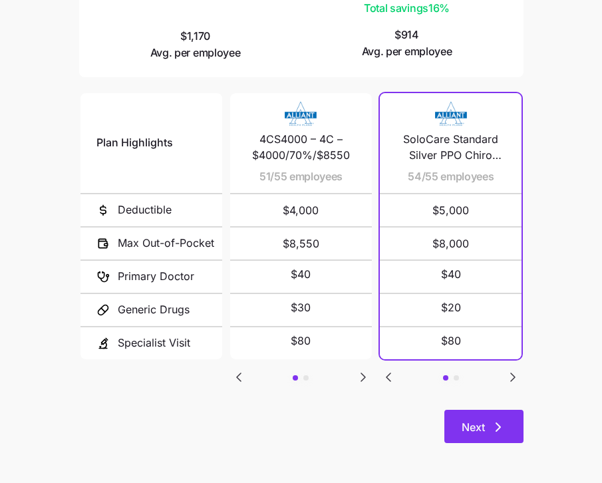
click at [507, 411] on button "Next" at bounding box center [483, 425] width 79 height 33
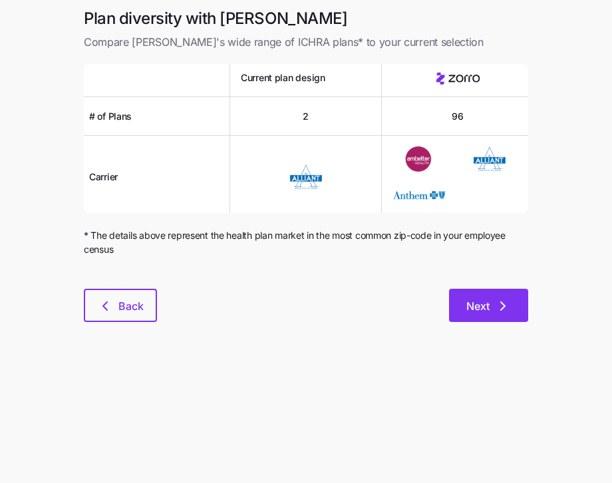
click at [498, 307] on icon "button" at bounding box center [503, 306] width 16 height 16
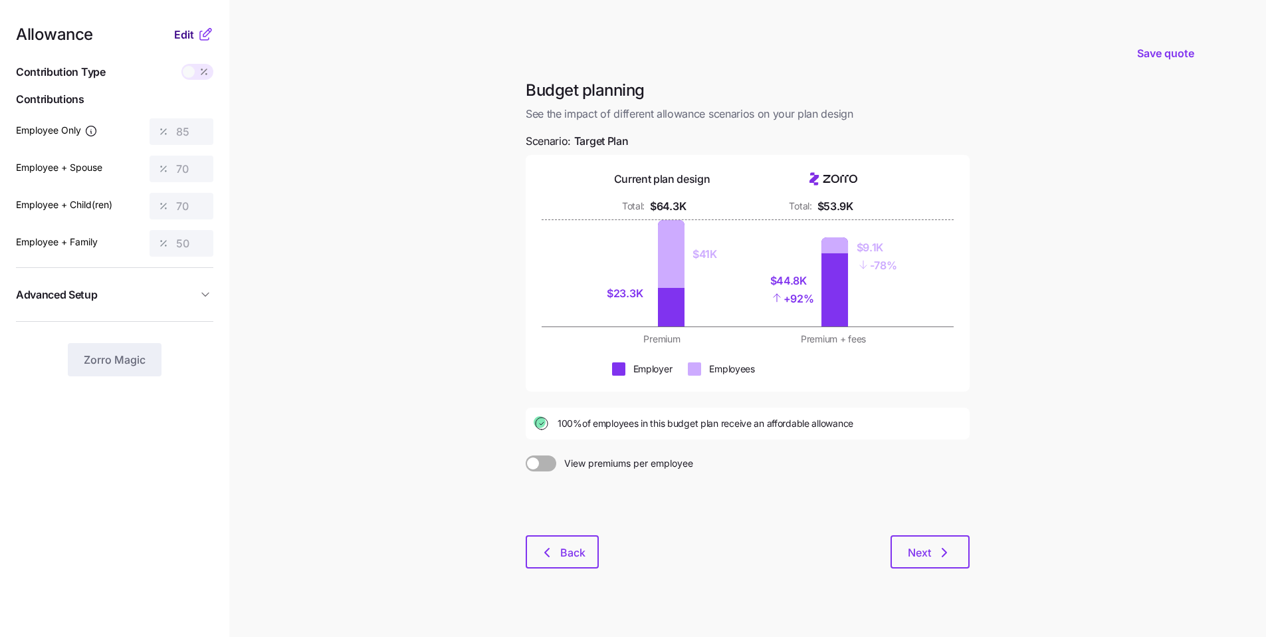
click at [189, 39] on span "Edit" at bounding box center [184, 35] width 20 height 16
click at [184, 35] on span "Edit" at bounding box center [184, 35] width 20 height 16
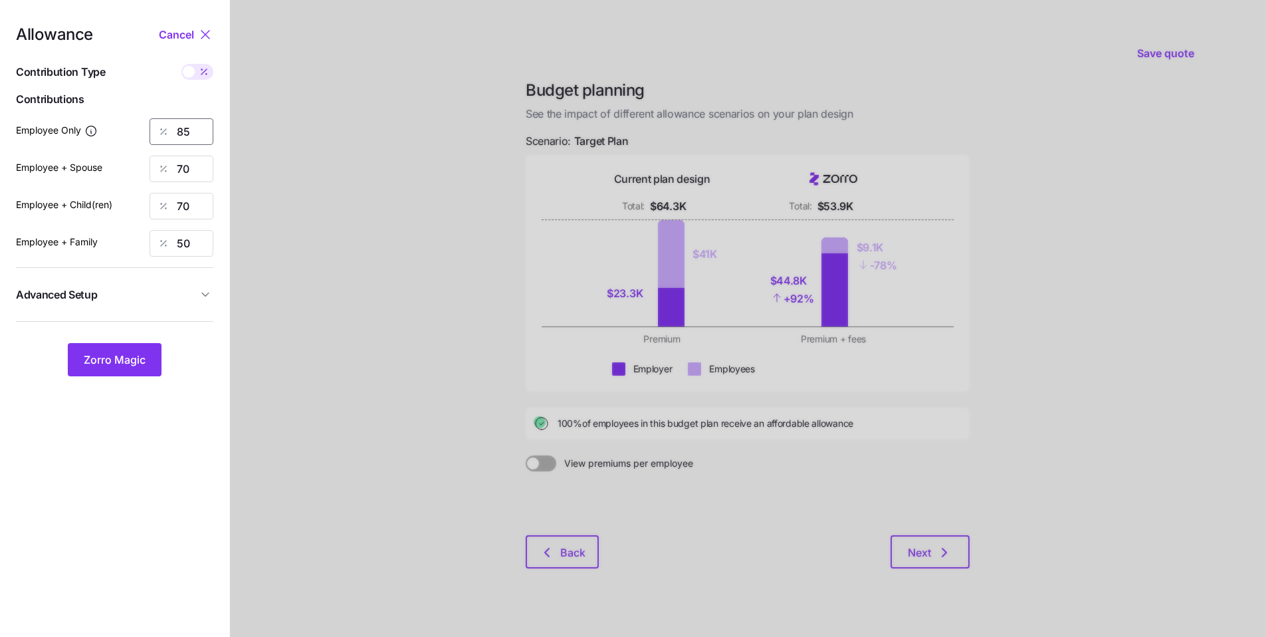
drag, startPoint x: 173, startPoint y: 130, endPoint x: 138, endPoint y: 126, distance: 35.5
click at [142, 127] on div "Employee Only 85" at bounding box center [114, 131] width 197 height 27
type input "58"
drag, startPoint x: 198, startPoint y: 170, endPoint x: 117, endPoint y: 154, distance: 82.7
click at [138, 162] on div "Employee + Spouse 70" at bounding box center [114, 169] width 197 height 27
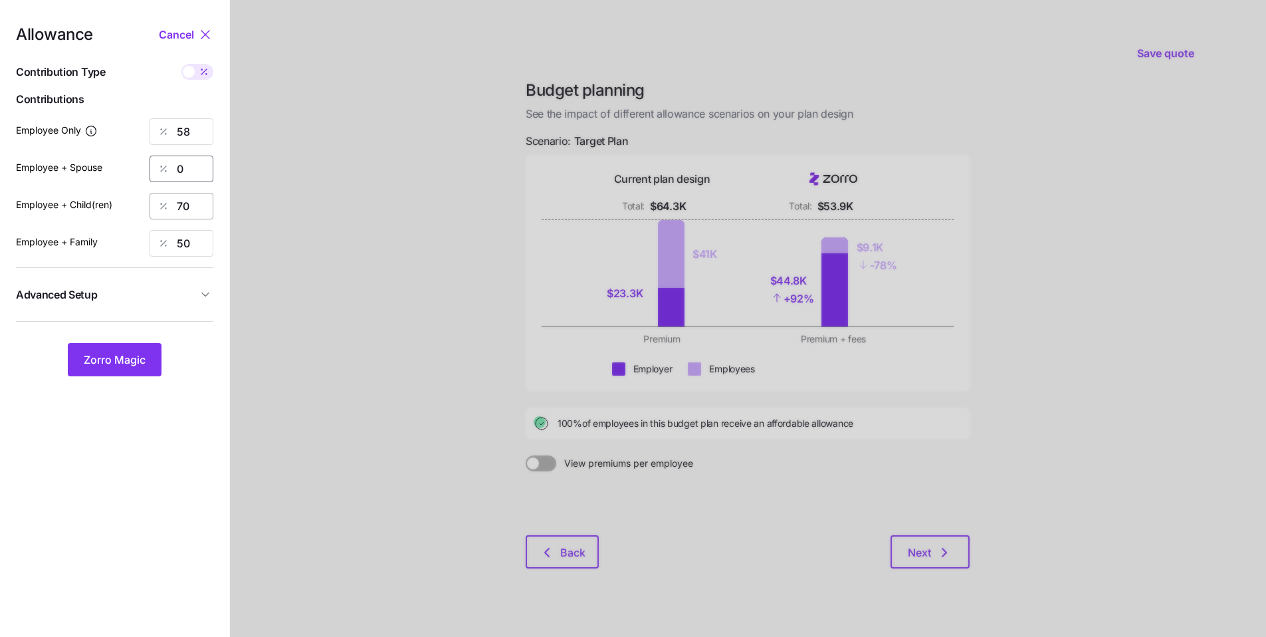
type input "0"
drag, startPoint x: 195, startPoint y: 207, endPoint x: 108, endPoint y: 183, distance: 89.7
click at [152, 201] on div "70" at bounding box center [182, 206] width 64 height 27
type input "0"
drag, startPoint x: 178, startPoint y: 245, endPoint x: 118, endPoint y: 229, distance: 62.4
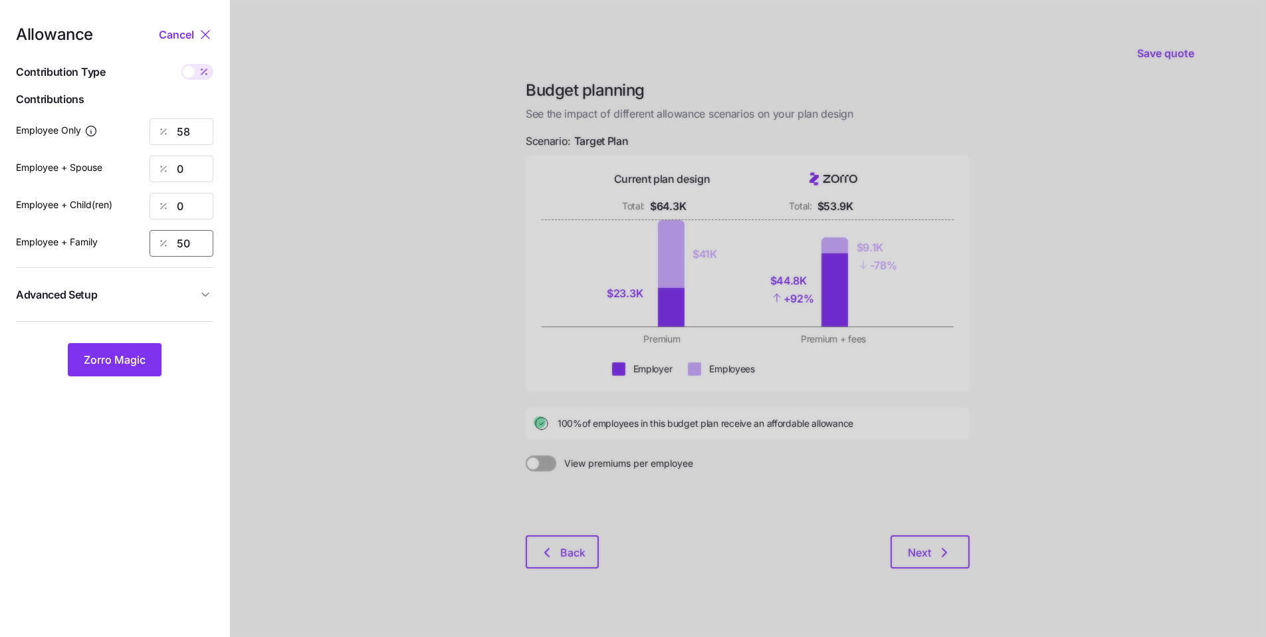
click at [150, 239] on div "50" at bounding box center [182, 243] width 64 height 27
type input "0"
click at [120, 366] on span "Zorro Magic" at bounding box center [115, 360] width 62 height 16
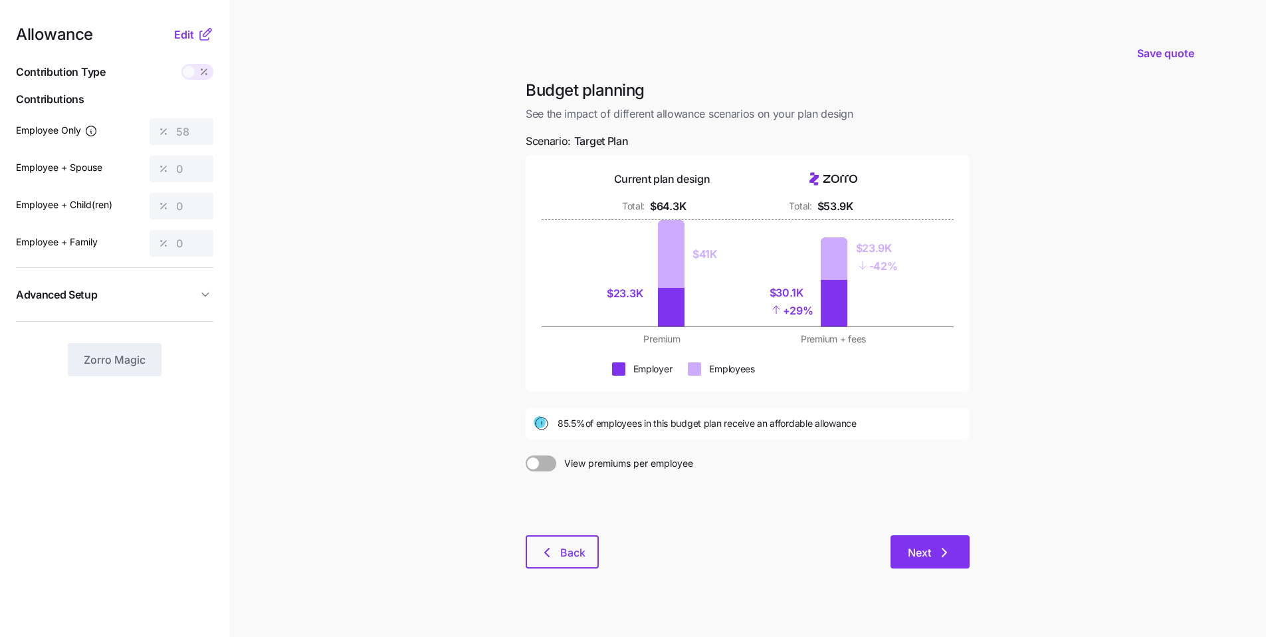
click at [611, 482] on button "Next" at bounding box center [930, 551] width 79 height 33
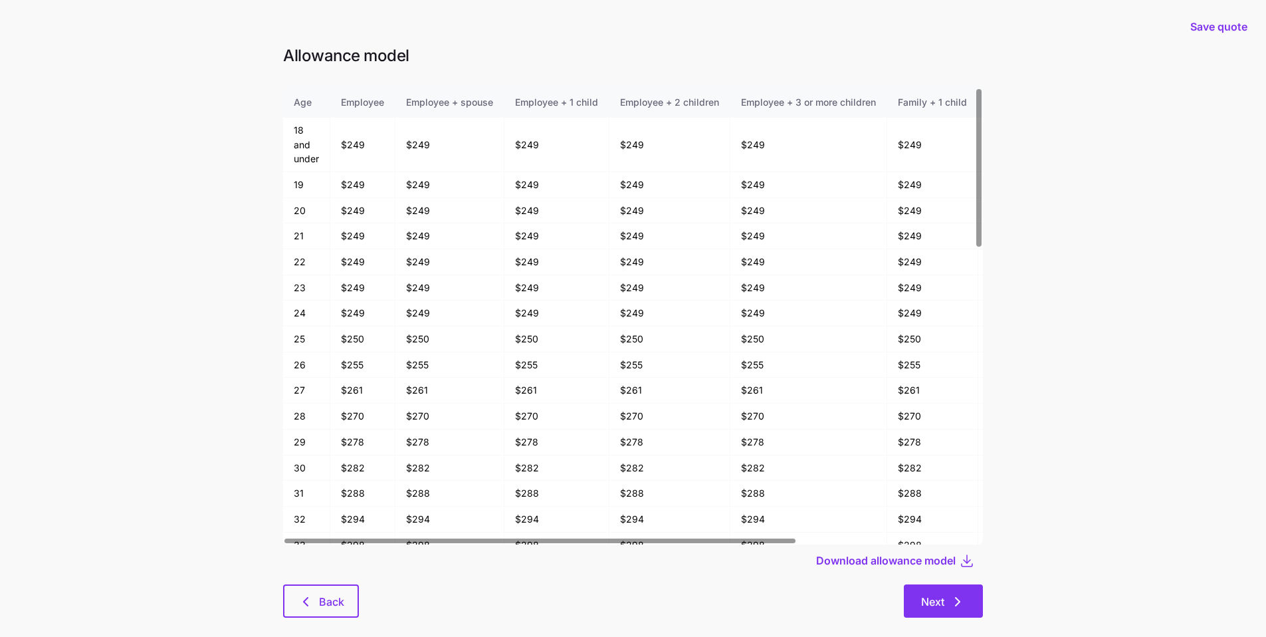
click at [611, 482] on icon "button" at bounding box center [958, 602] width 16 height 16
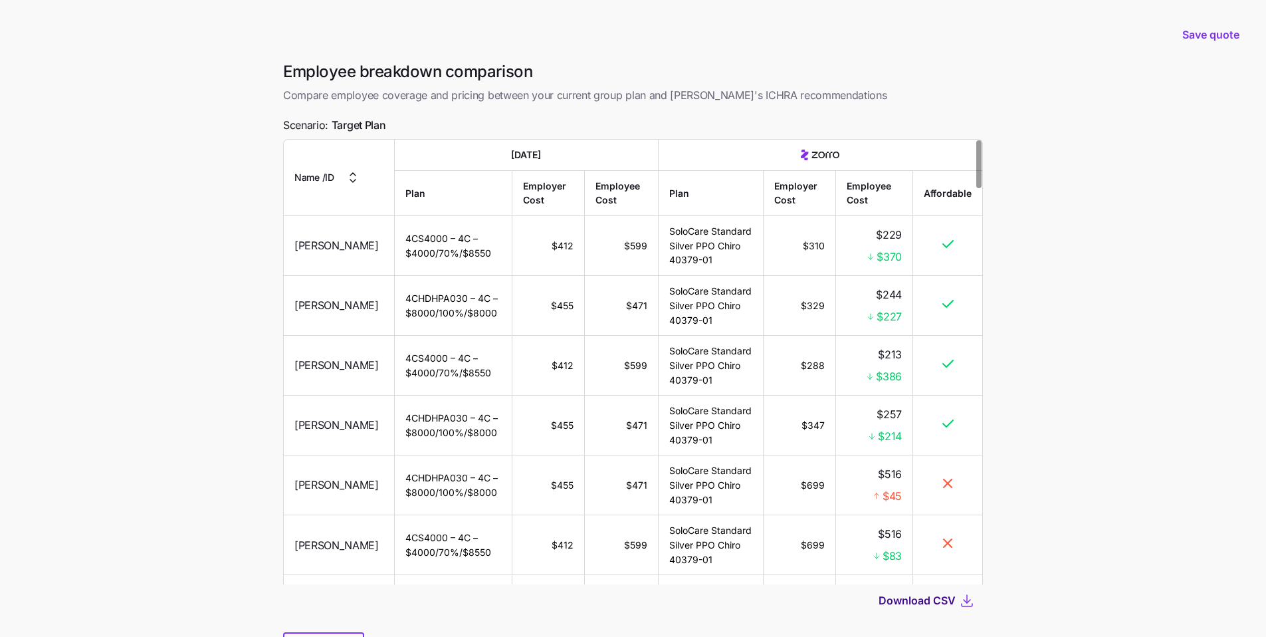
click at [611, 482] on span "Download CSV" at bounding box center [917, 600] width 77 height 16
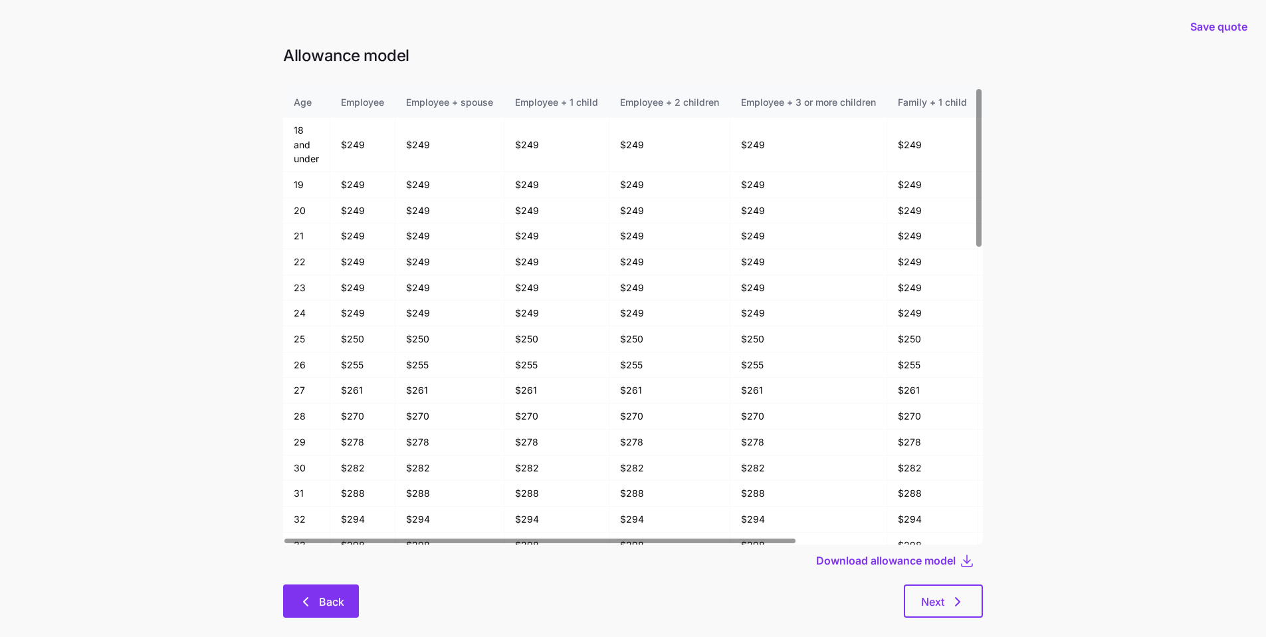
click at [340, 482] on button "Back" at bounding box center [321, 600] width 76 height 33
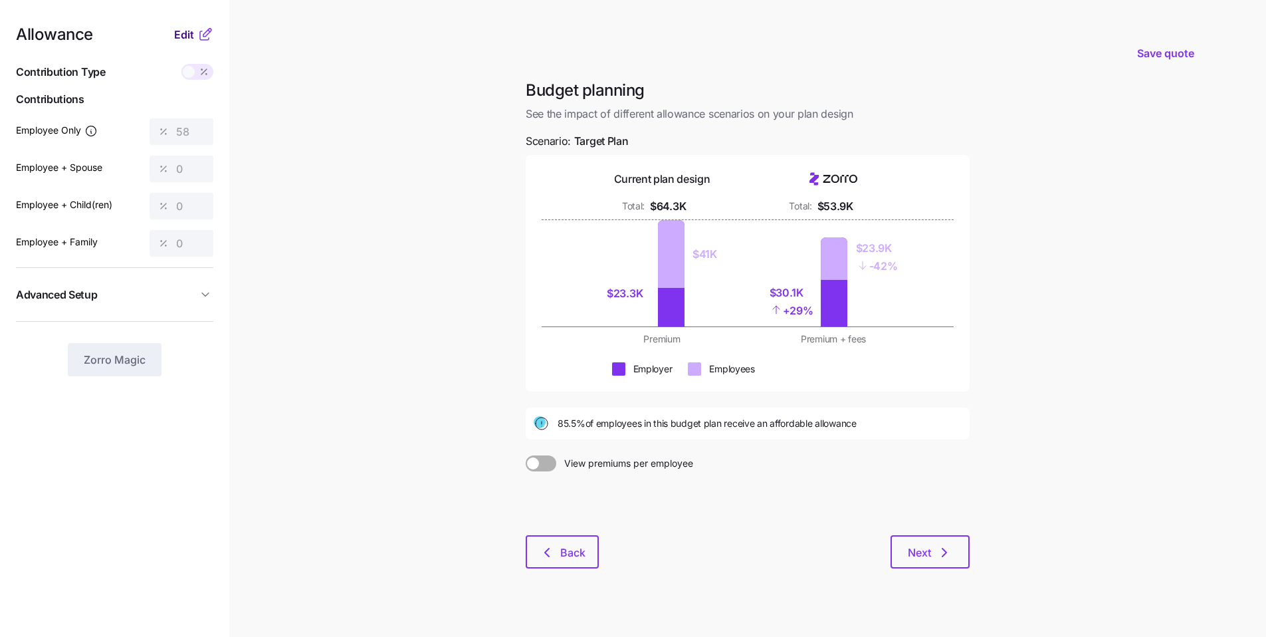
click at [189, 35] on span "Edit" at bounding box center [184, 35] width 20 height 16
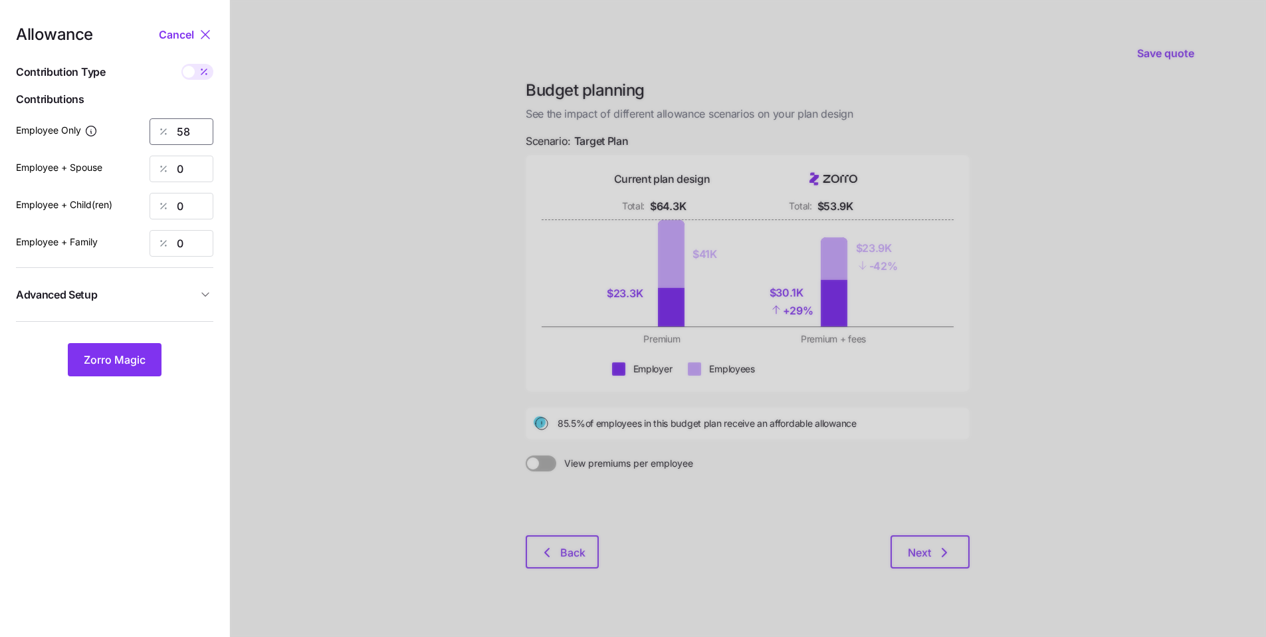
drag, startPoint x: 197, startPoint y: 136, endPoint x: 119, endPoint y: 117, distance: 80.0
click at [143, 123] on div "Employee Only 58" at bounding box center [114, 131] width 197 height 27
click at [125, 370] on button "Zorro Magic" at bounding box center [115, 359] width 94 height 33
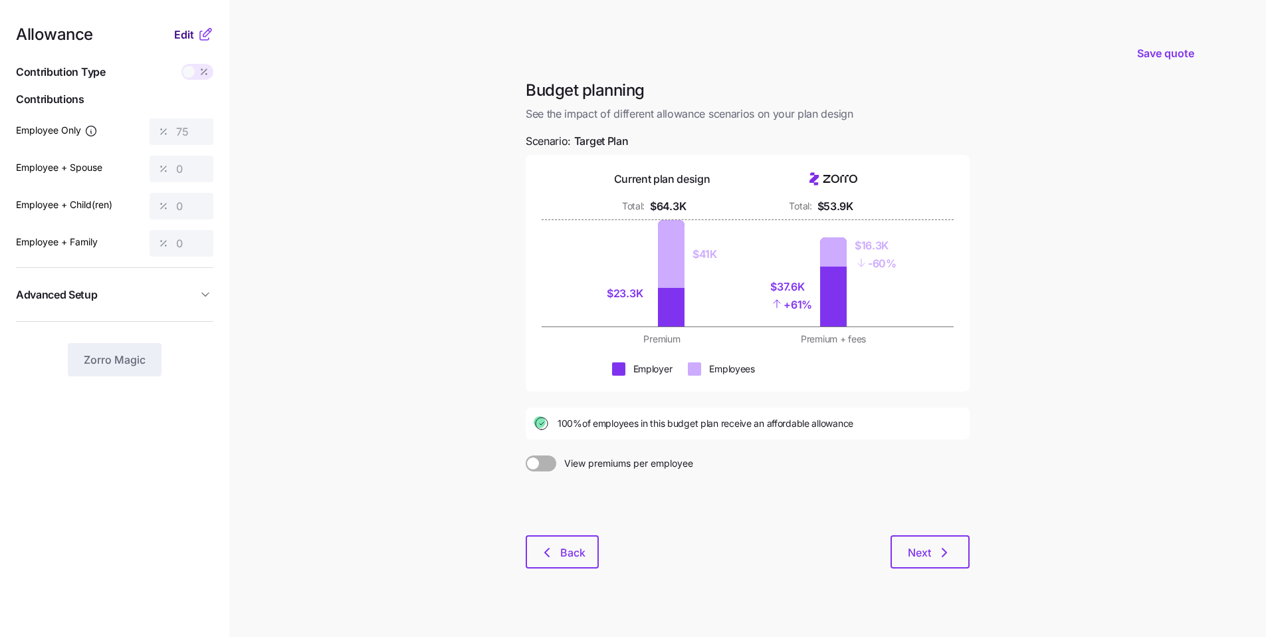
drag, startPoint x: 188, startPoint y: 41, endPoint x: 193, endPoint y: 79, distance: 38.8
click at [188, 41] on span "Edit" at bounding box center [184, 35] width 20 height 16
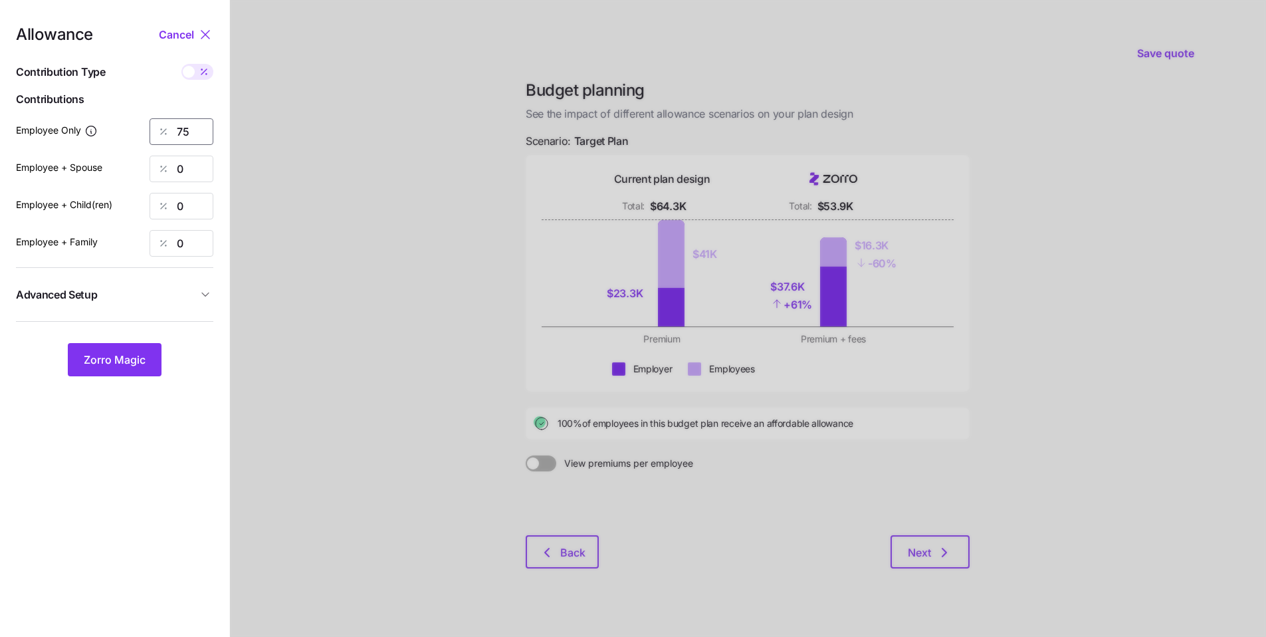
click at [164, 124] on div "75" at bounding box center [182, 131] width 64 height 27
click at [140, 362] on span "Zorro Magic" at bounding box center [115, 360] width 62 height 16
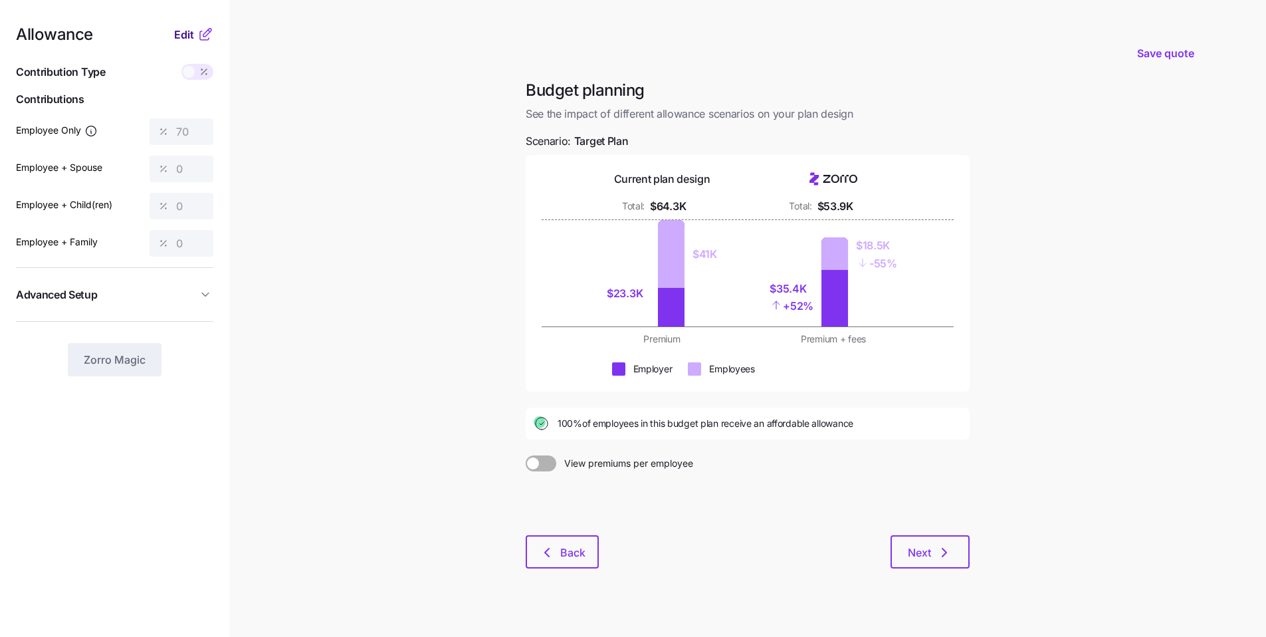
click at [181, 39] on span "Edit" at bounding box center [184, 35] width 20 height 16
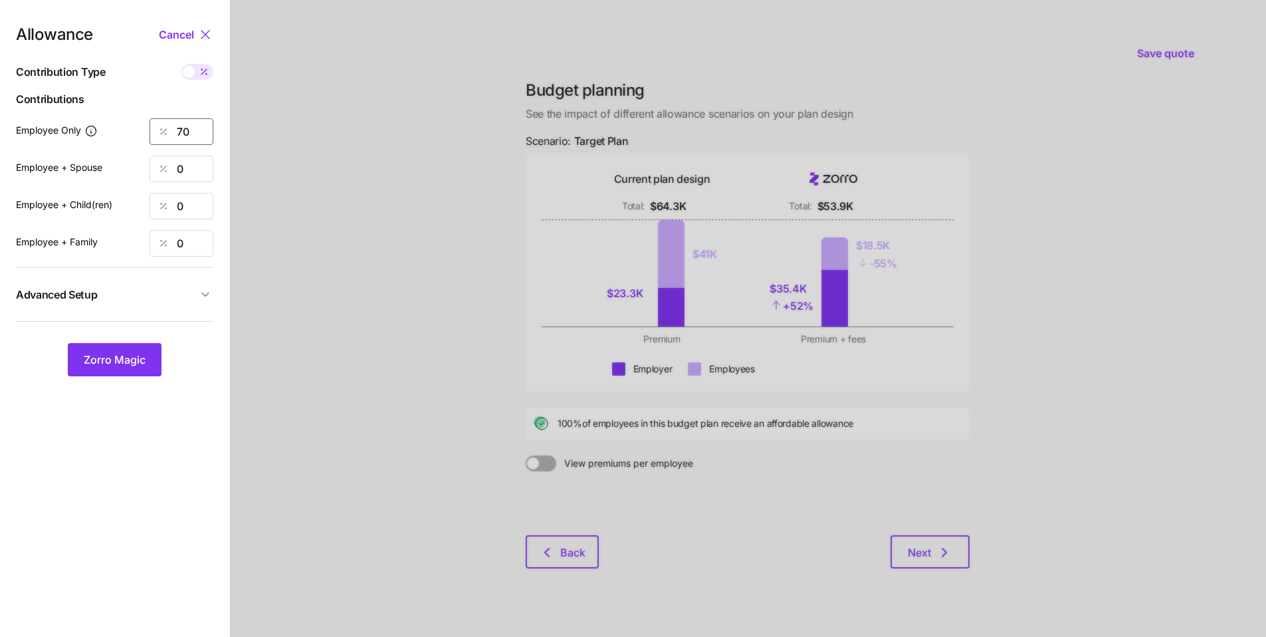
click at [152, 118] on input "70" at bounding box center [182, 131] width 64 height 27
click at [126, 346] on button "Zorro Magic" at bounding box center [115, 359] width 94 height 33
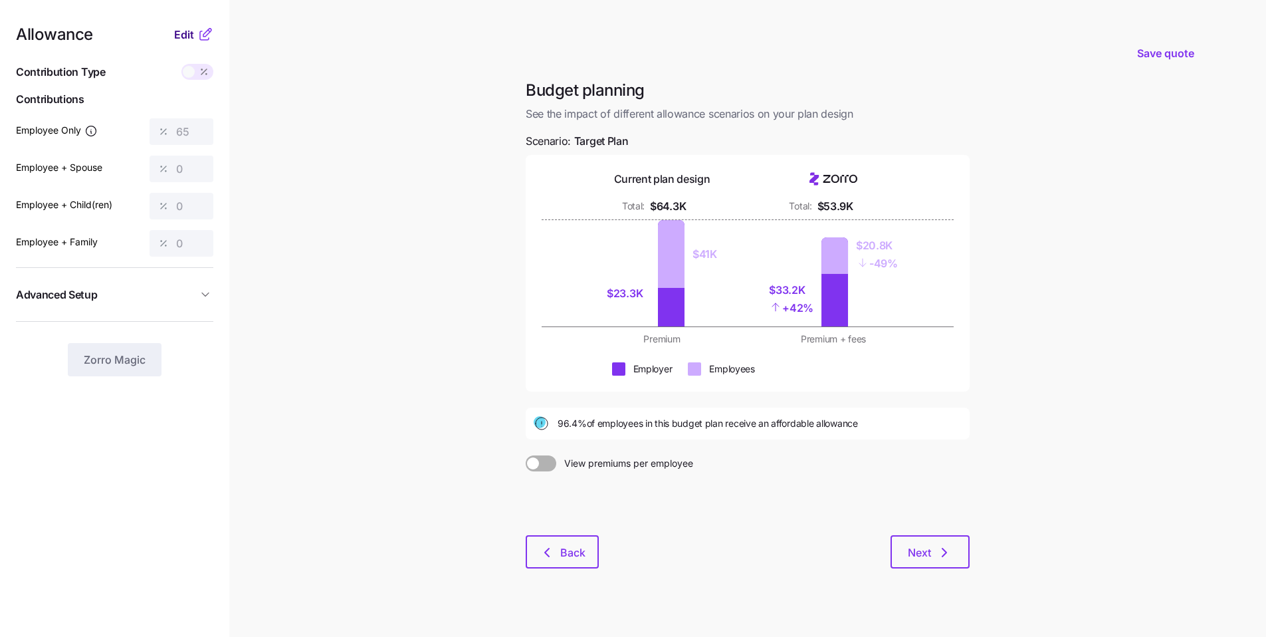
click at [180, 36] on span "Edit" at bounding box center [184, 35] width 20 height 16
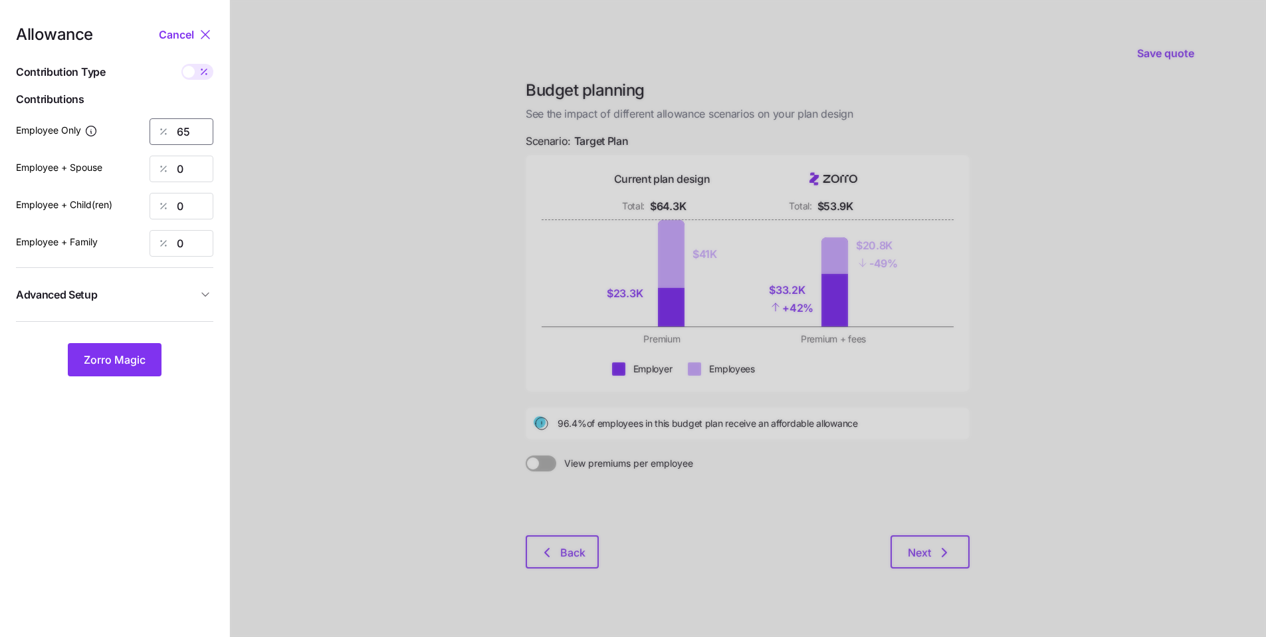
drag, startPoint x: 191, startPoint y: 128, endPoint x: 168, endPoint y: 132, distance: 23.6
click at [168, 132] on div "65" at bounding box center [182, 131] width 64 height 27
click at [129, 360] on span "Zorro Magic" at bounding box center [115, 360] width 62 height 16
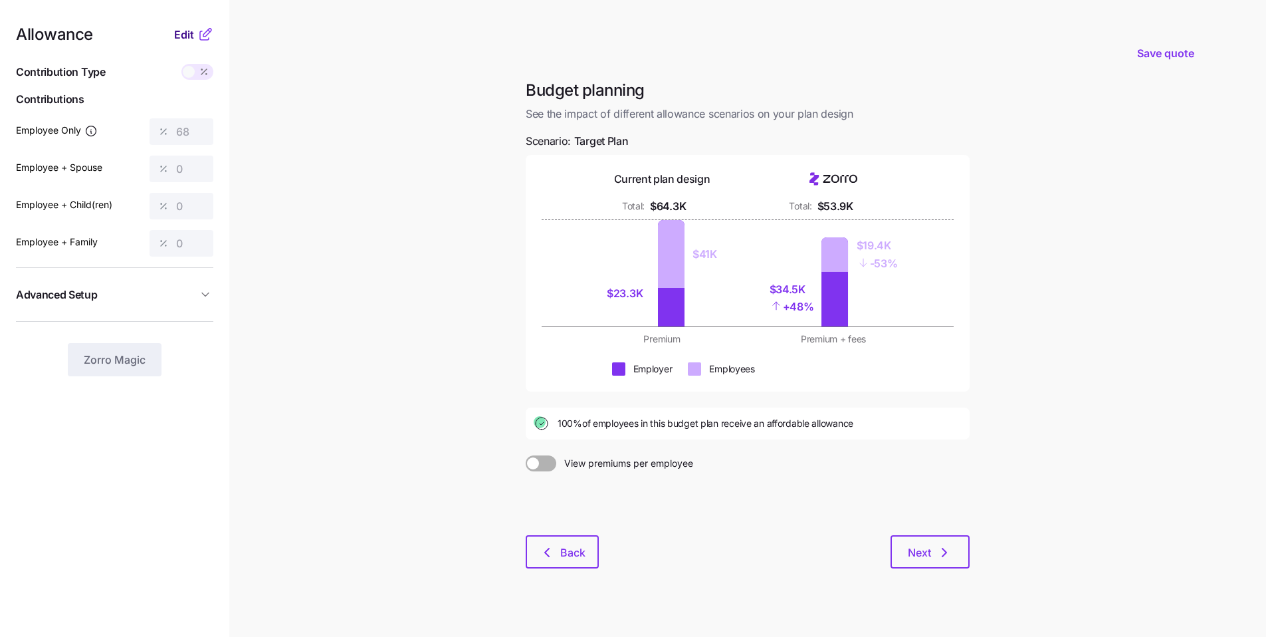
click at [189, 37] on span "Edit" at bounding box center [184, 35] width 20 height 16
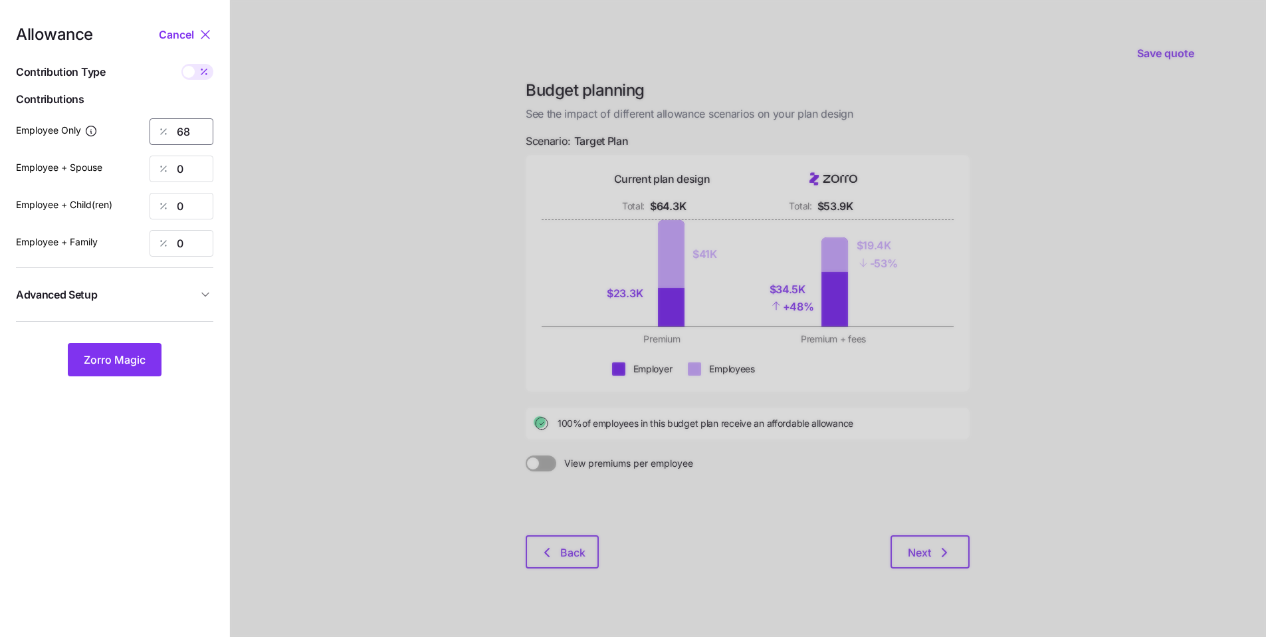
drag, startPoint x: 193, startPoint y: 134, endPoint x: 150, endPoint y: 120, distance: 45.4
click at [174, 128] on div "68" at bounding box center [182, 131] width 64 height 27
click at [140, 346] on button "Zorro Magic" at bounding box center [115, 359] width 94 height 33
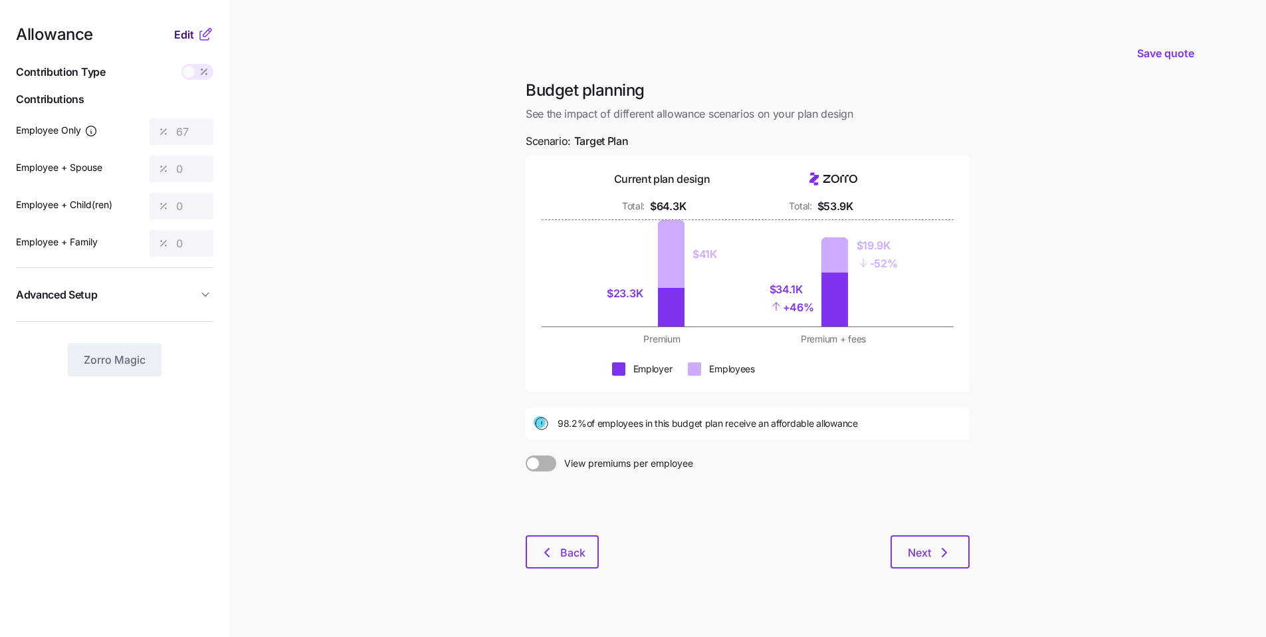
click at [184, 35] on span "Edit" at bounding box center [184, 35] width 20 height 16
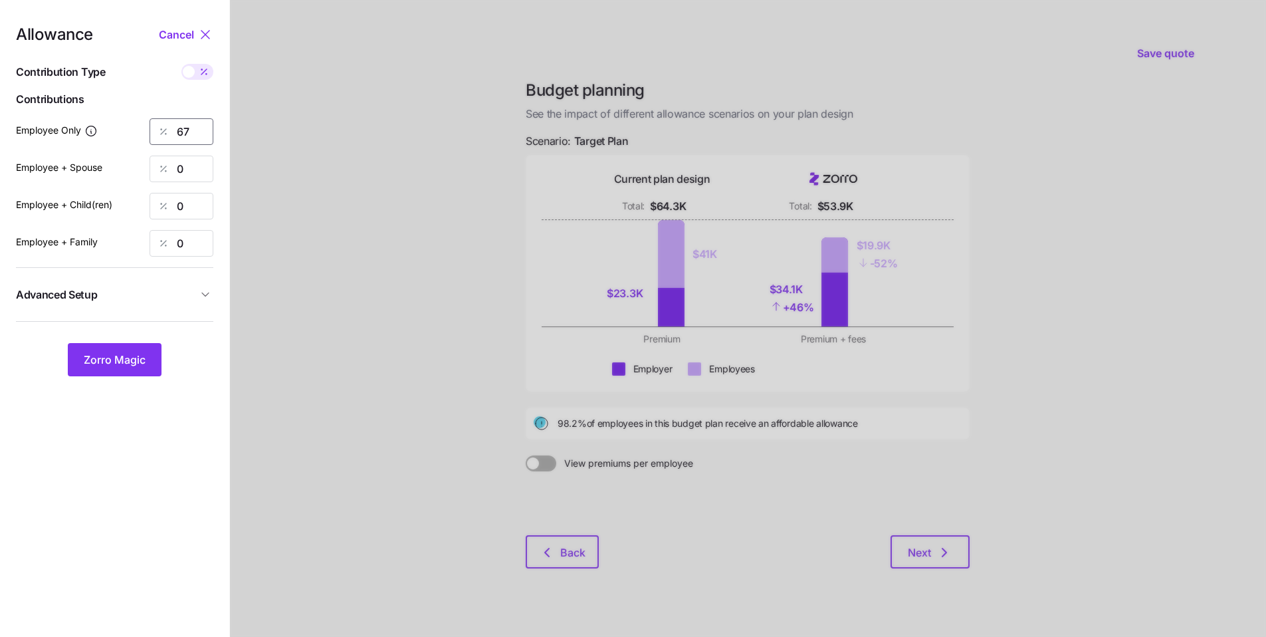
drag, startPoint x: 193, startPoint y: 138, endPoint x: 152, endPoint y: 126, distance: 42.1
click at [156, 128] on div "67" at bounding box center [182, 131] width 64 height 27
type input "68"
click at [134, 348] on button "Zorro Magic" at bounding box center [115, 359] width 94 height 33
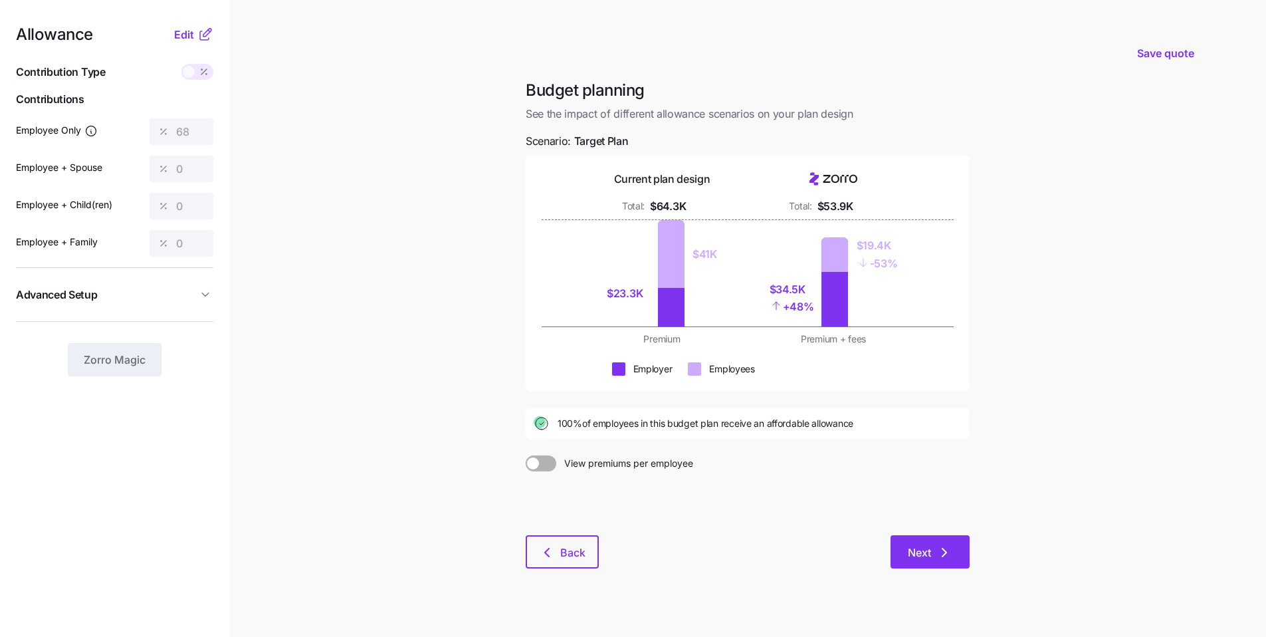
click at [611, 482] on icon "button" at bounding box center [945, 552] width 16 height 16
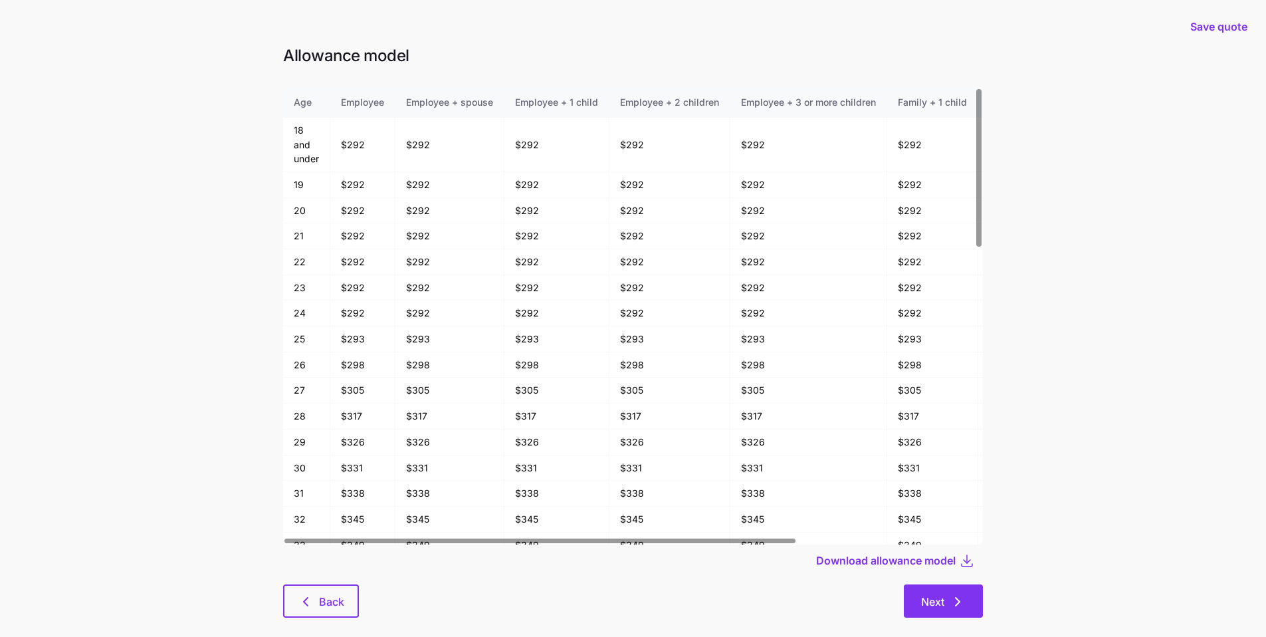
click at [611, 482] on icon "button" at bounding box center [958, 602] width 16 height 16
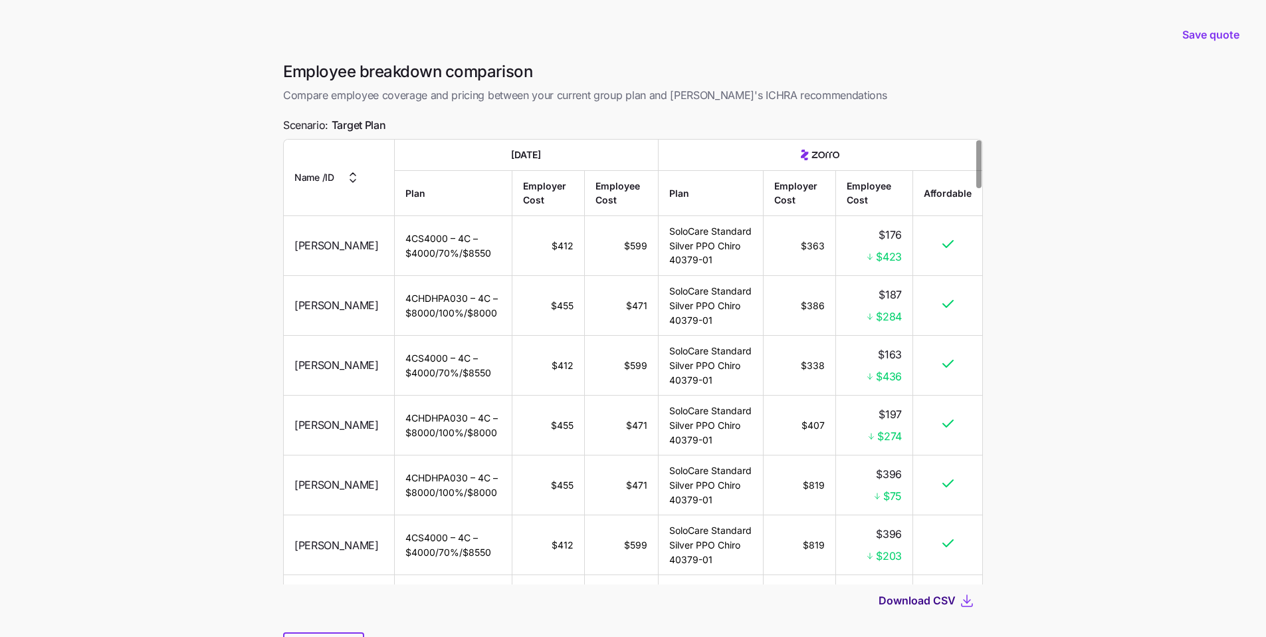
click at [611, 482] on span "Download CSV" at bounding box center [917, 600] width 77 height 16
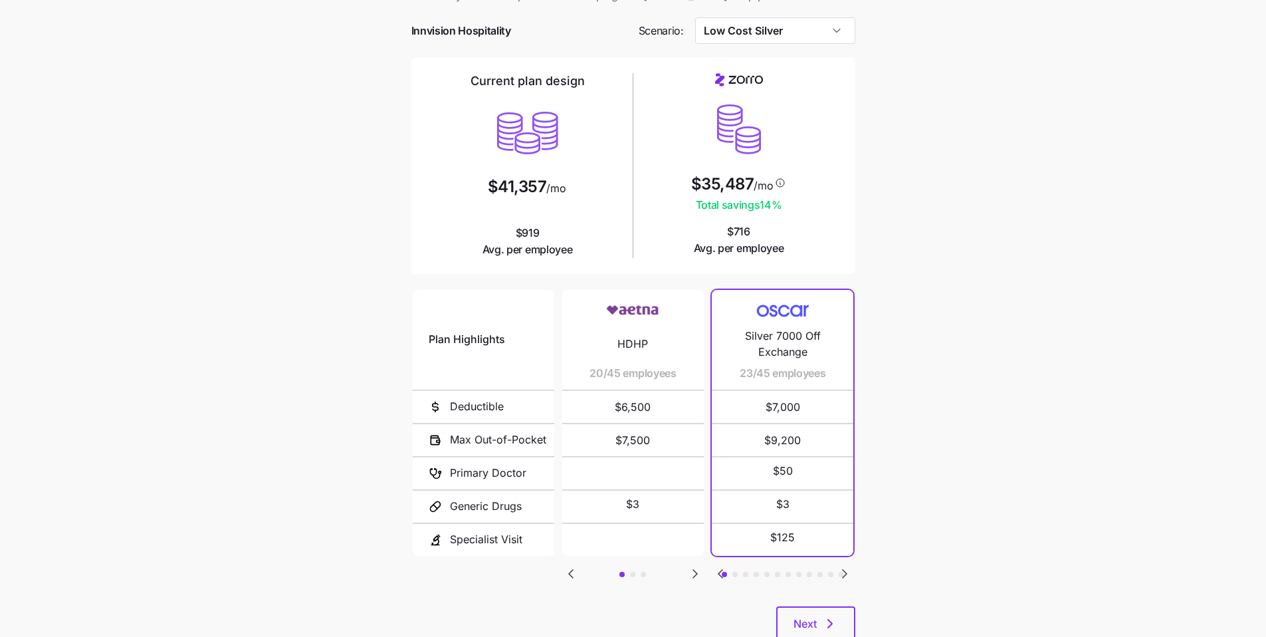
scroll to position [89, 0]
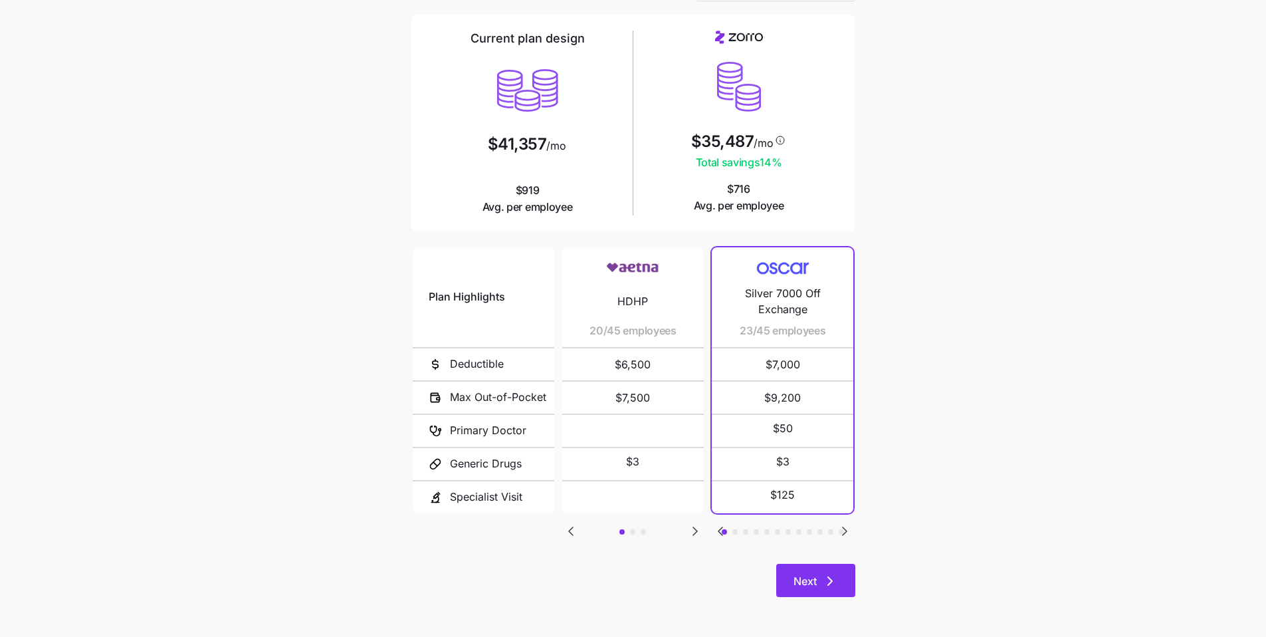
click at [845, 577] on button "Next" at bounding box center [815, 580] width 79 height 33
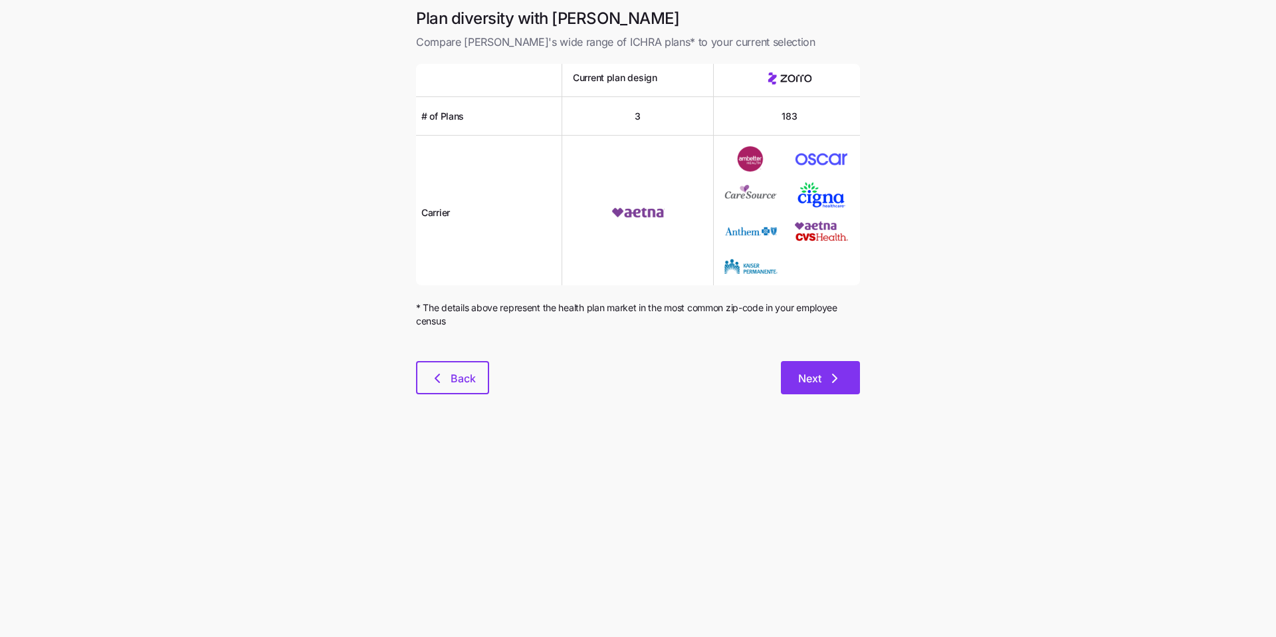
click at [832, 379] on icon "button" at bounding box center [835, 378] width 16 height 16
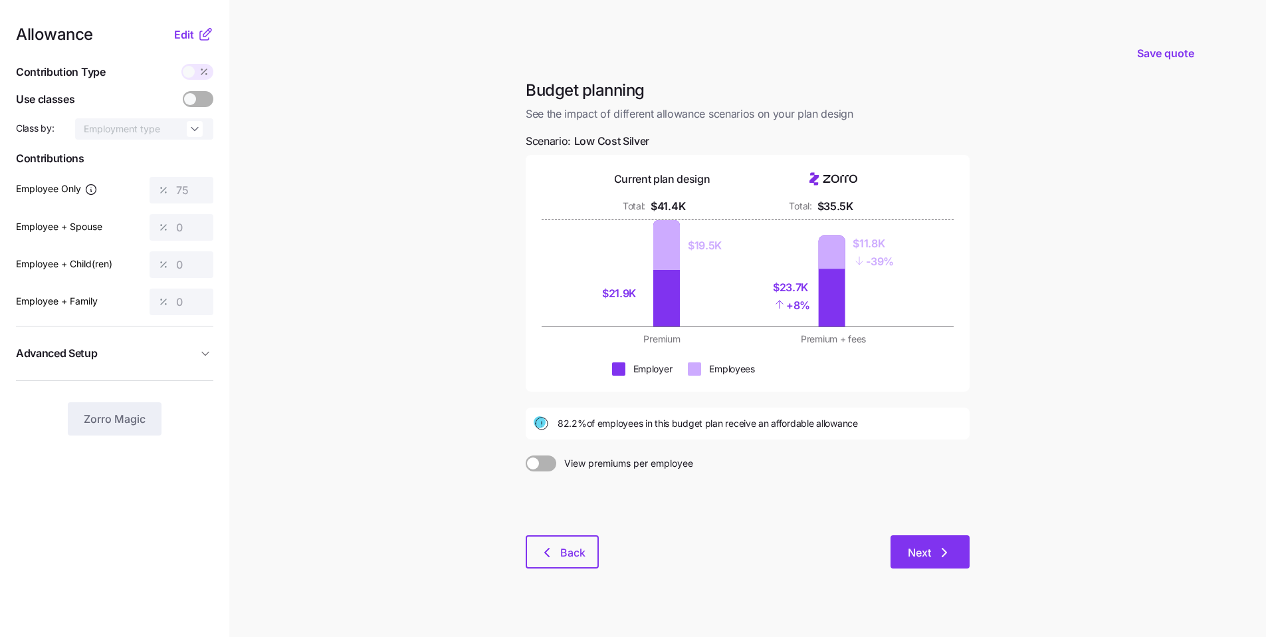
click at [937, 554] on icon "button" at bounding box center [945, 552] width 16 height 16
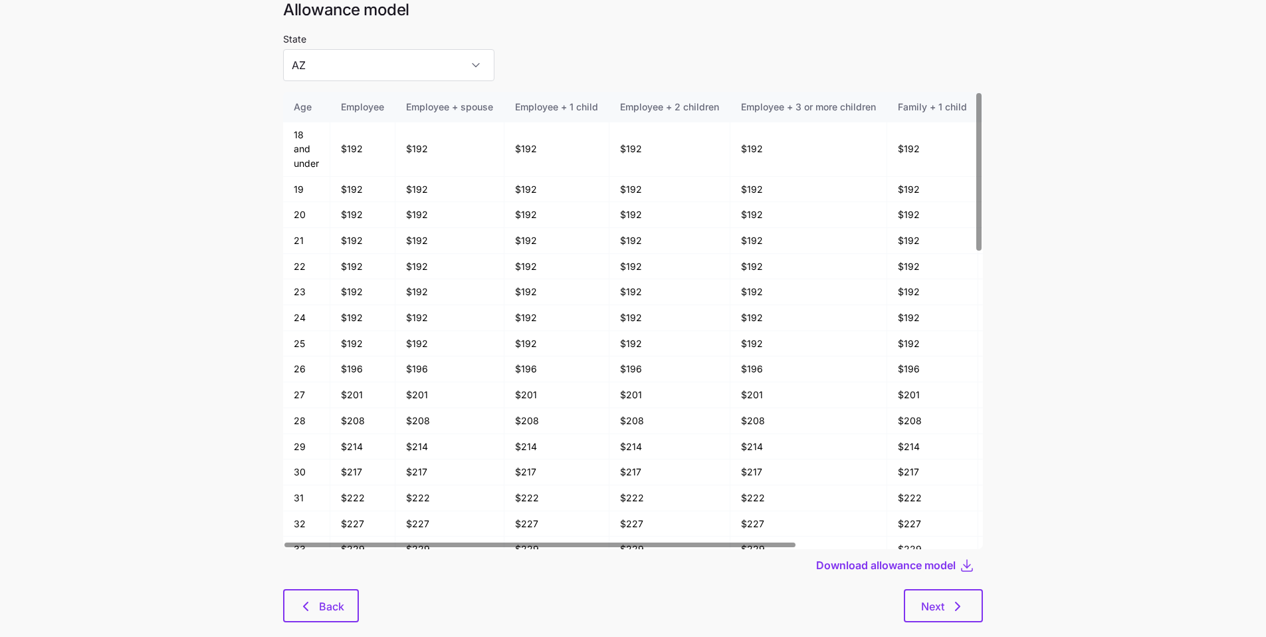
scroll to position [71, 0]
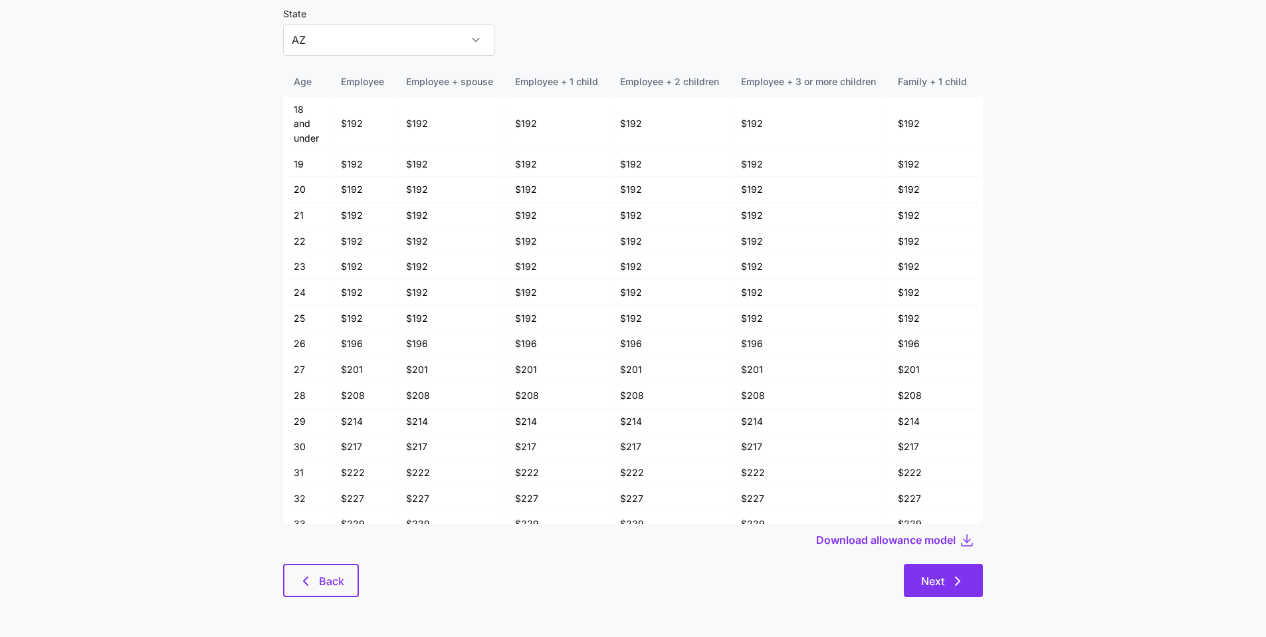
click at [969, 574] on button "Next" at bounding box center [943, 580] width 79 height 33
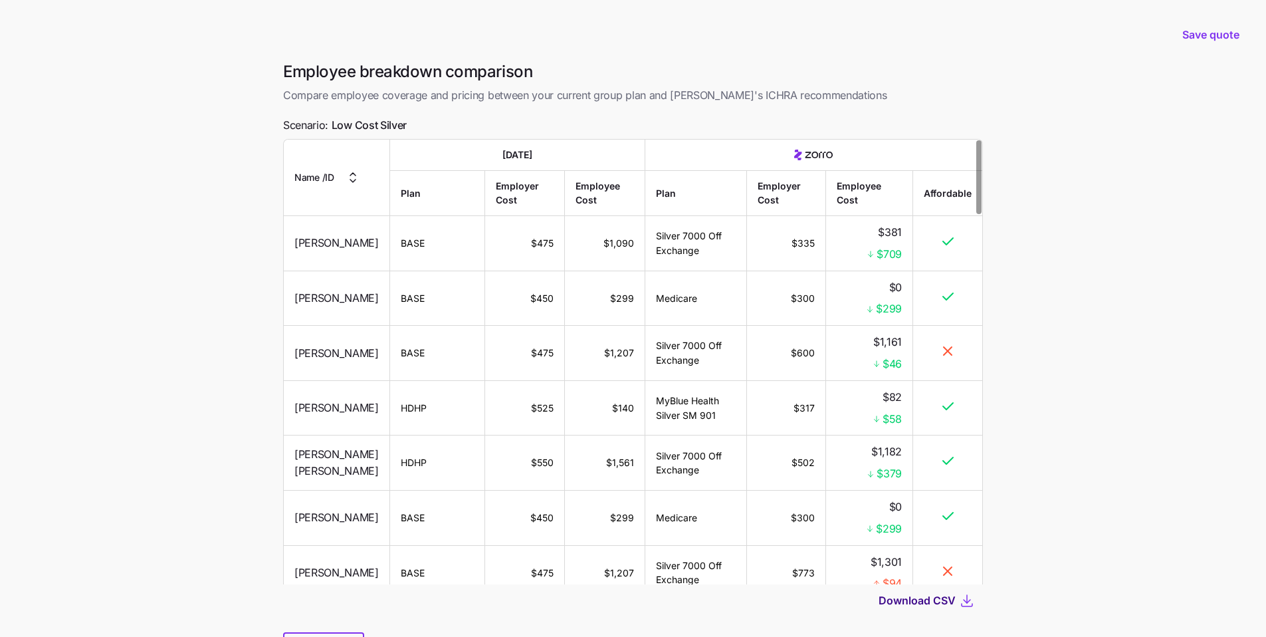
click at [939, 600] on span "Download CSV" at bounding box center [917, 600] width 77 height 16
click at [1195, 35] on span "Save quote" at bounding box center [1211, 35] width 57 height 16
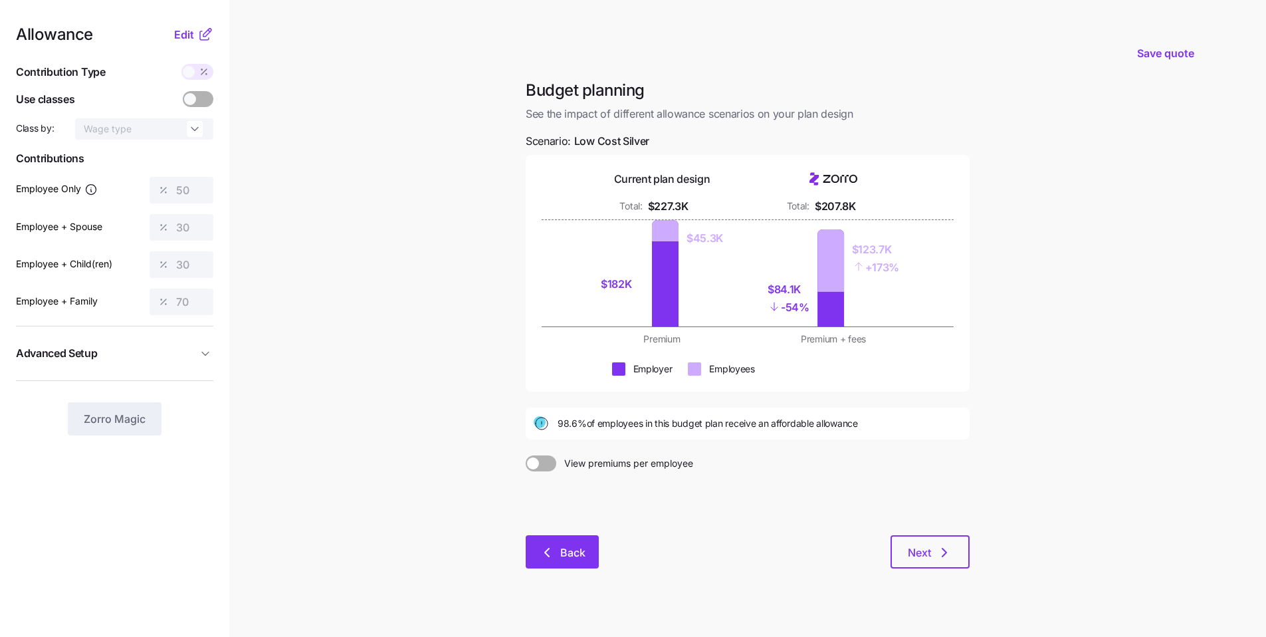
click at [582, 546] on span "Back" at bounding box center [572, 552] width 25 height 16
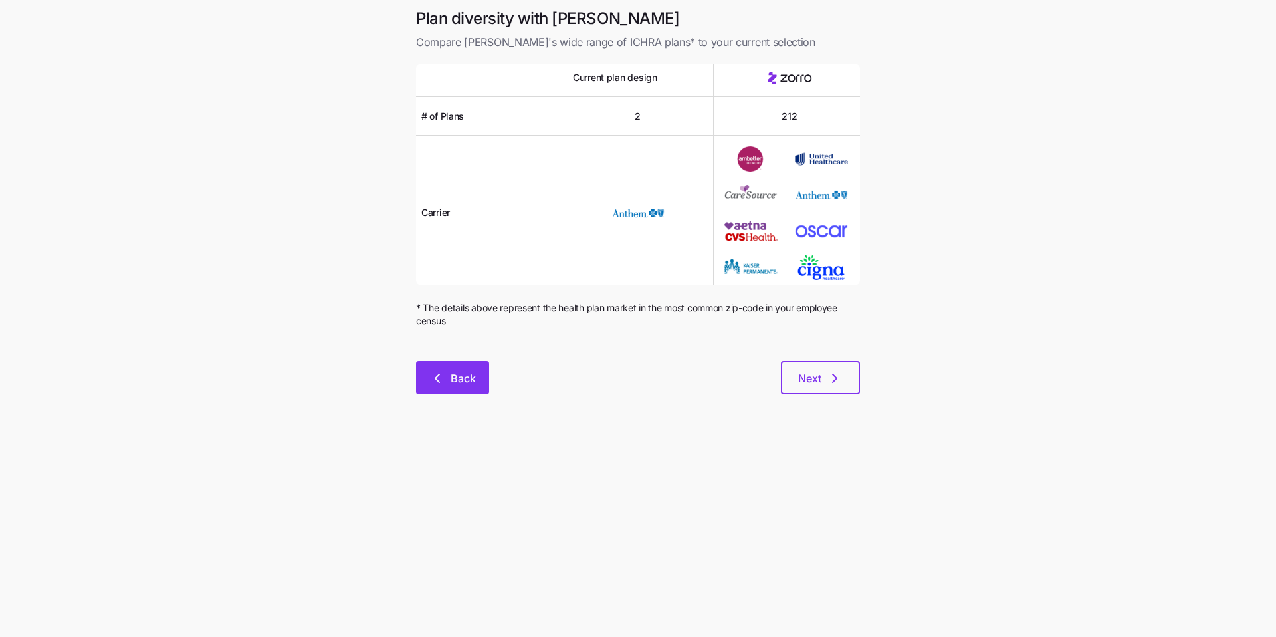
click at [474, 388] on button "Back" at bounding box center [452, 377] width 73 height 33
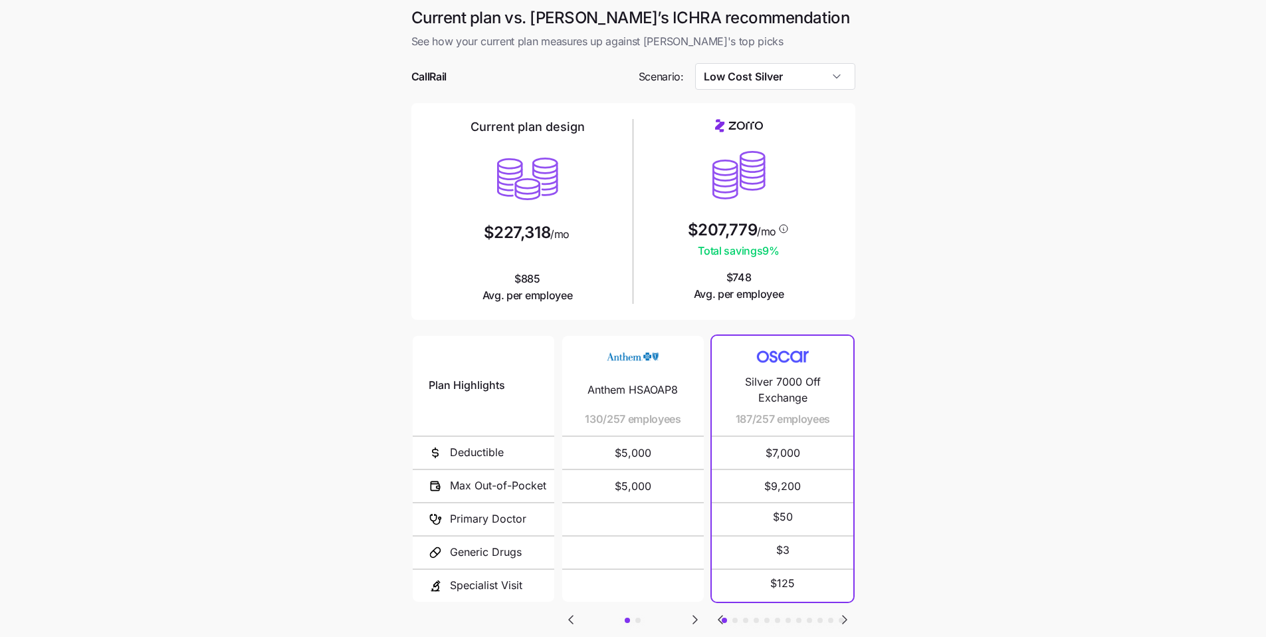
scroll to position [89, 0]
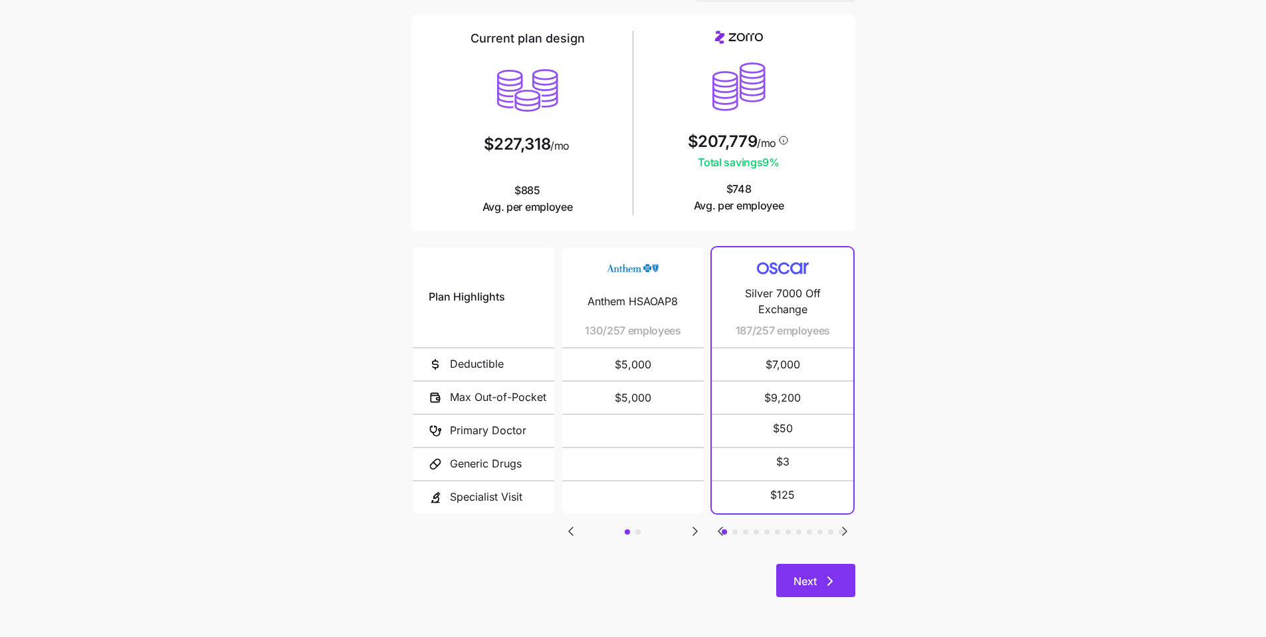
click at [849, 564] on button "Next" at bounding box center [815, 580] width 79 height 33
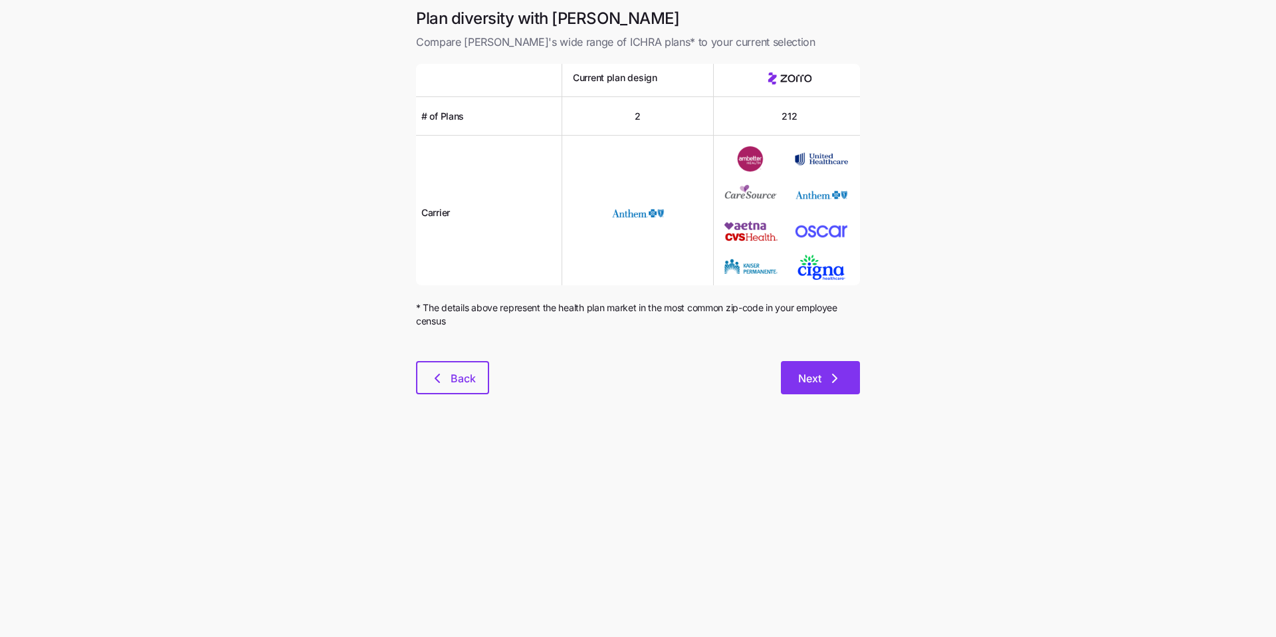
click at [809, 372] on span "Next" at bounding box center [809, 378] width 23 height 16
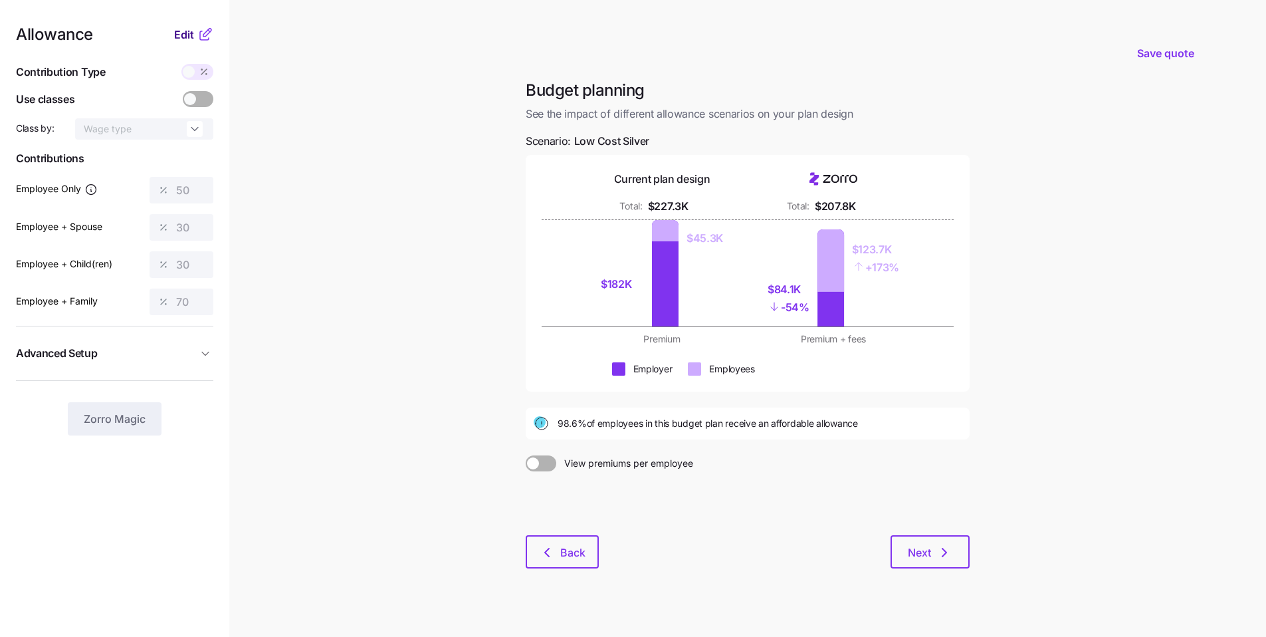
click at [188, 32] on span "Edit" at bounding box center [184, 35] width 20 height 16
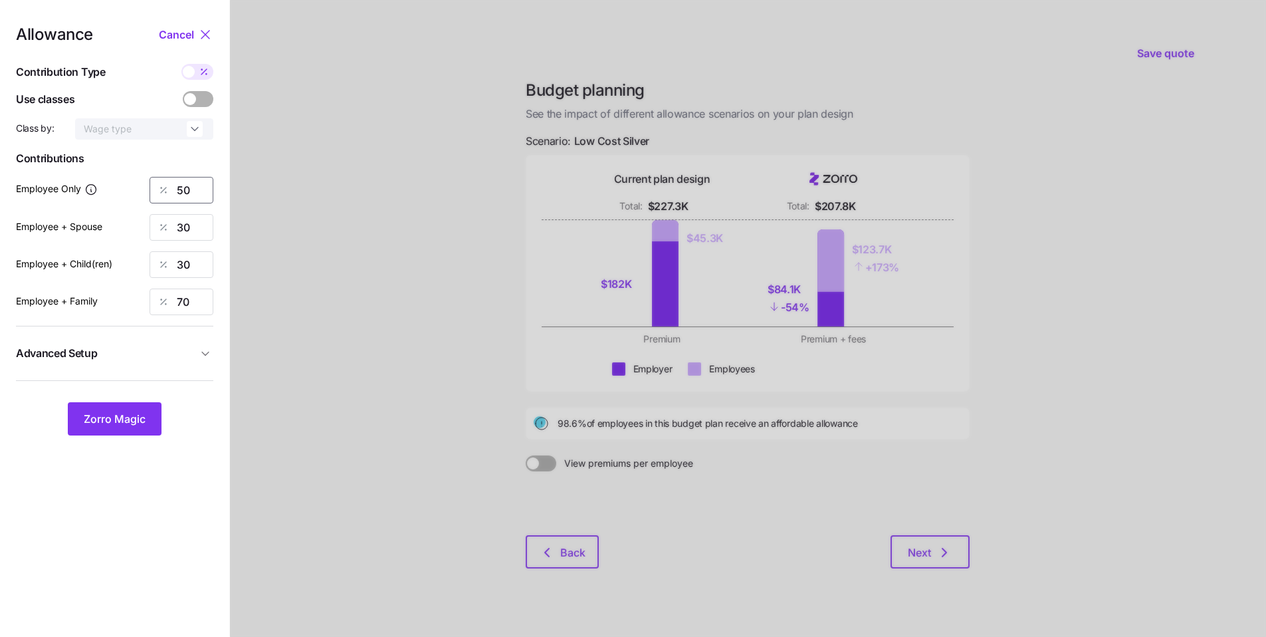
click at [150, 184] on input "50" at bounding box center [182, 190] width 64 height 27
type input "90"
drag, startPoint x: 194, startPoint y: 225, endPoint x: 142, endPoint y: 210, distance: 54.1
click at [163, 216] on div "30" at bounding box center [182, 227] width 64 height 27
type input "70"
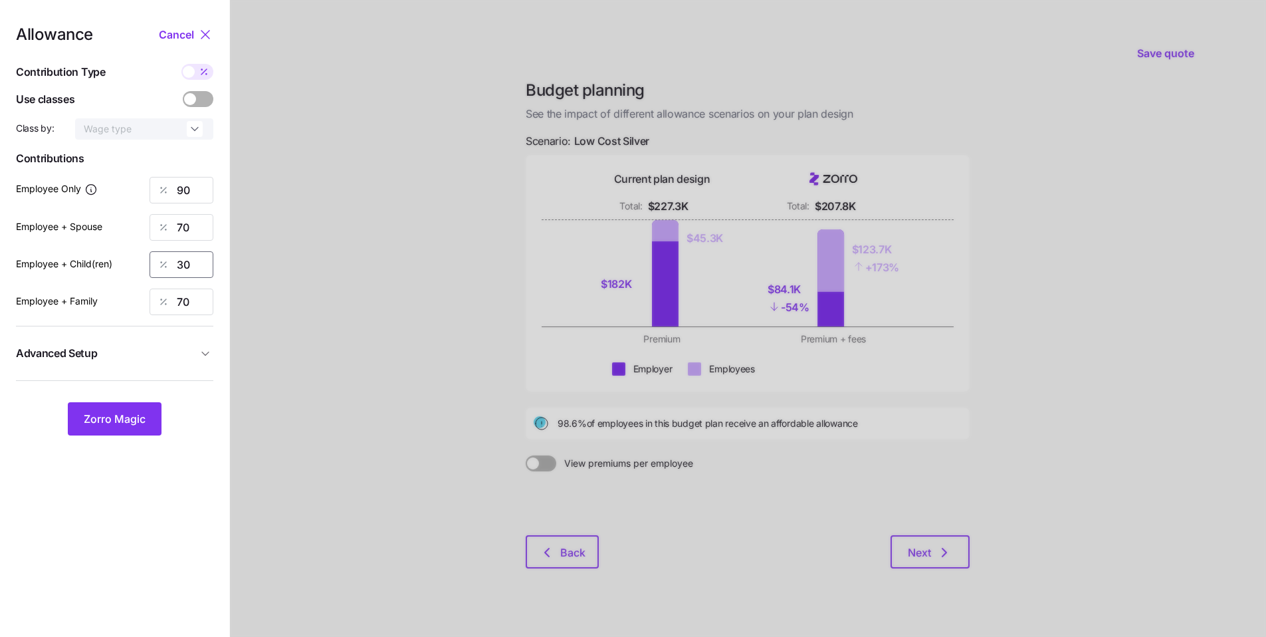
drag, startPoint x: 193, startPoint y: 269, endPoint x: 119, endPoint y: 251, distance: 76.4
click at [147, 259] on div "Employee + Child(ren) 30" at bounding box center [114, 264] width 197 height 27
drag, startPoint x: 193, startPoint y: 261, endPoint x: 155, endPoint y: 252, distance: 39.7
click at [156, 253] on div "65" at bounding box center [182, 264] width 64 height 27
type input "70"
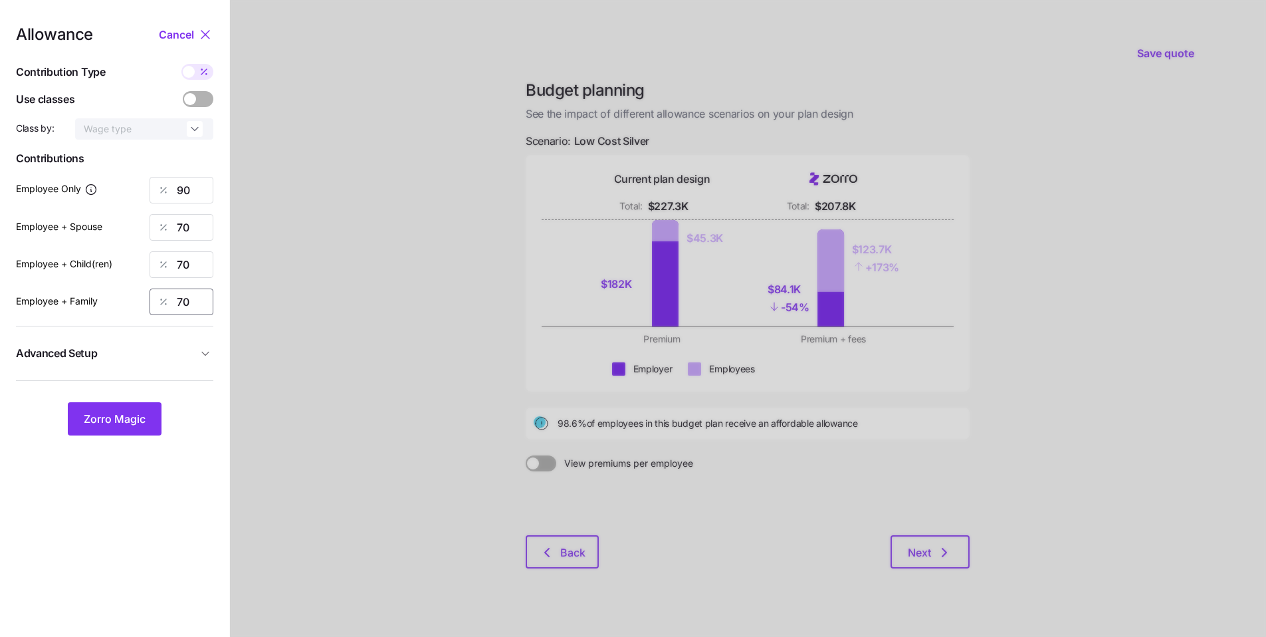
drag, startPoint x: 195, startPoint y: 308, endPoint x: 152, endPoint y: 294, distance: 45.4
click at [161, 297] on div "70" at bounding box center [182, 302] width 64 height 27
type input "50"
click at [96, 410] on button "Zorro Magic" at bounding box center [115, 418] width 94 height 33
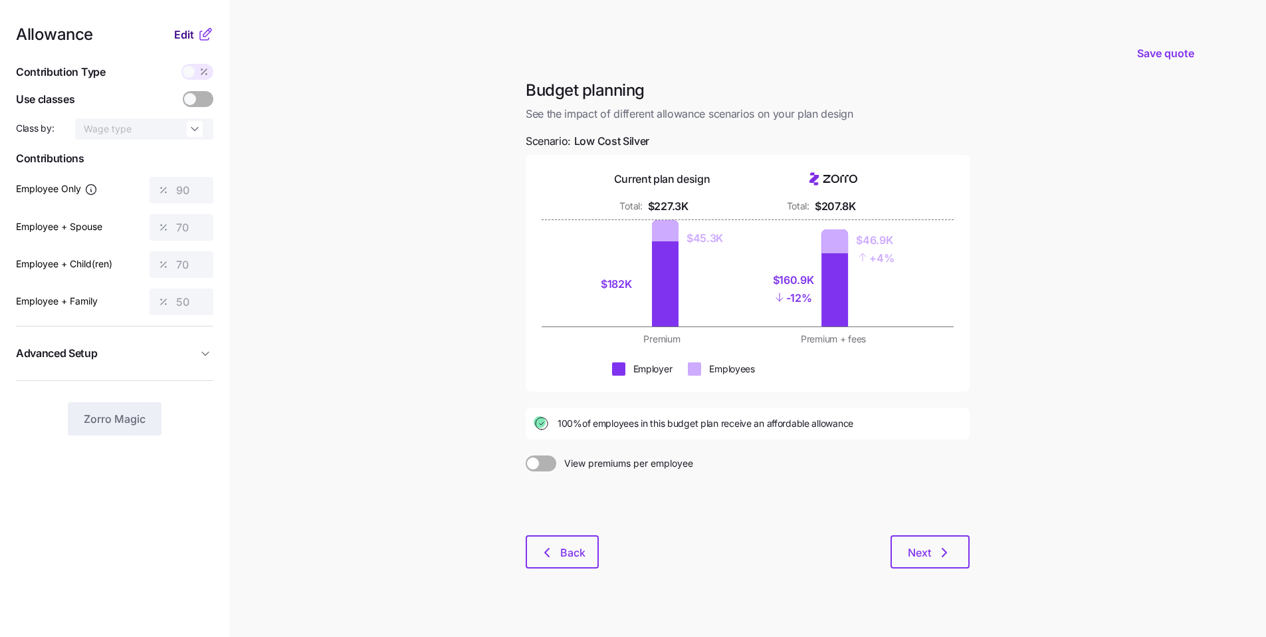
click at [185, 41] on span "Edit" at bounding box center [184, 35] width 20 height 16
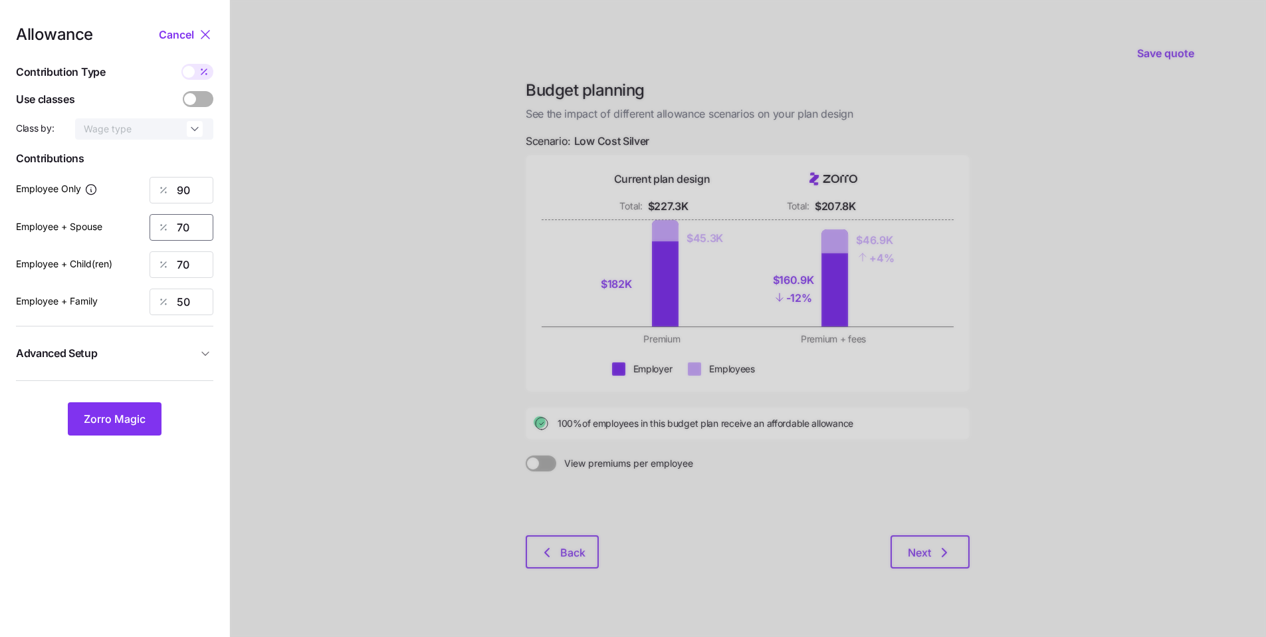
click at [137, 222] on div "Employee + Spouse 70" at bounding box center [114, 227] width 197 height 27
type input "75"
click at [112, 425] on span "Zorro Magic" at bounding box center [115, 419] width 62 height 16
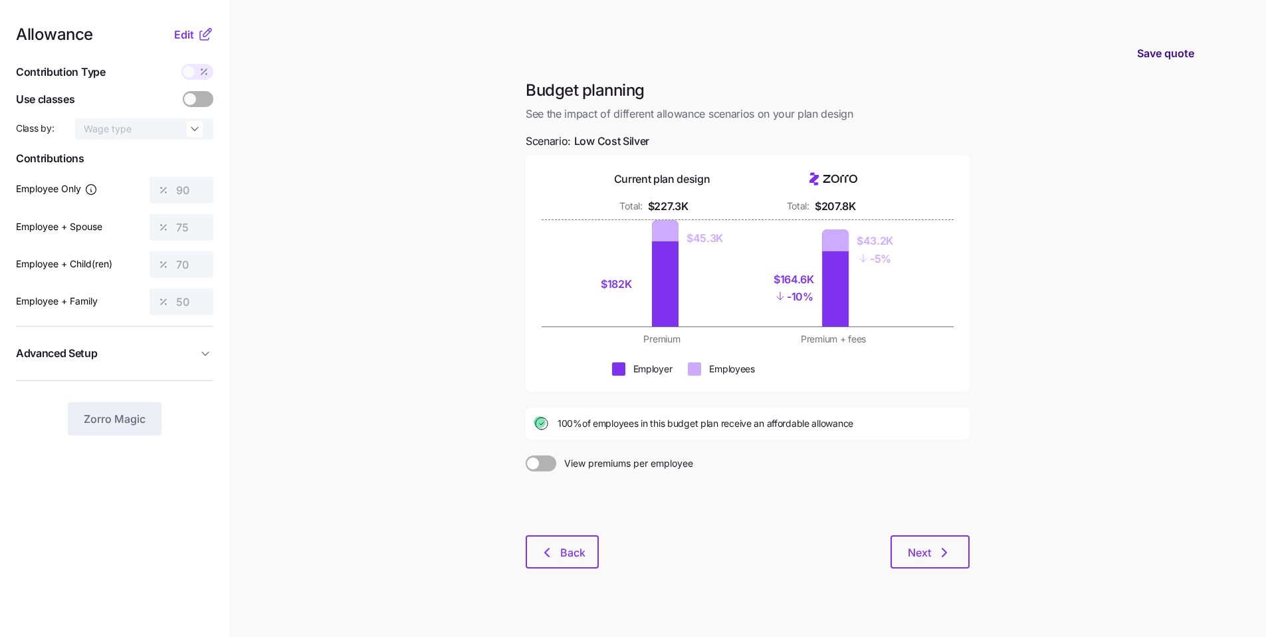
click at [1154, 51] on span "Save quote" at bounding box center [1165, 53] width 57 height 16
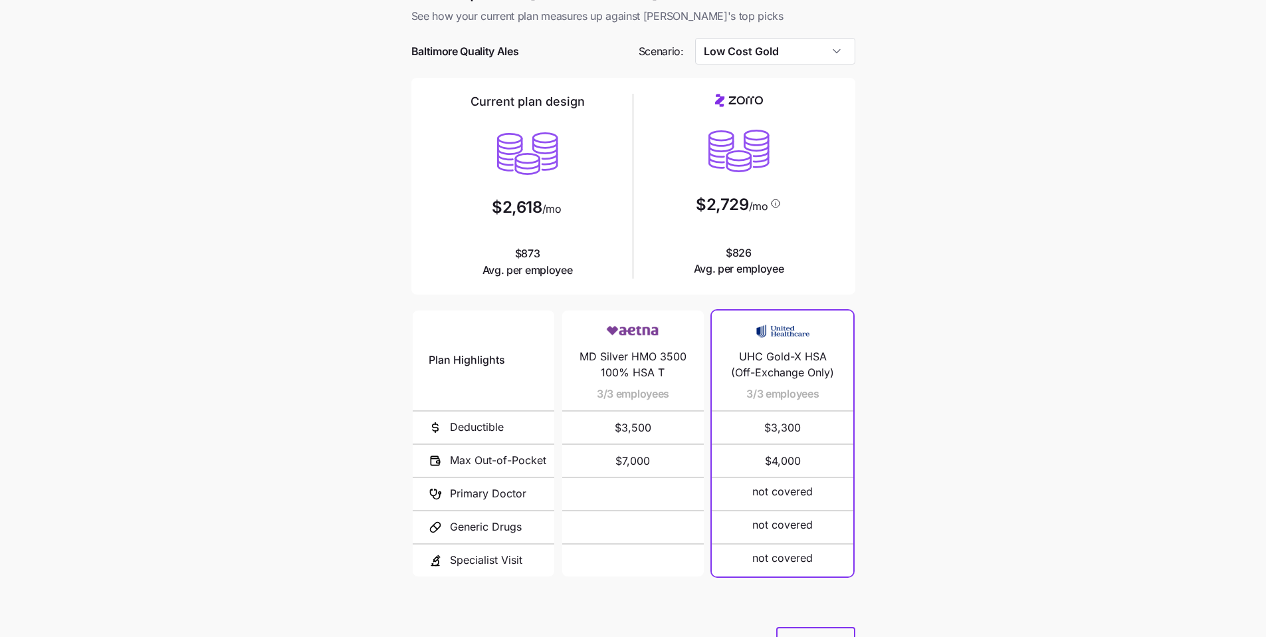
scroll to position [89, 0]
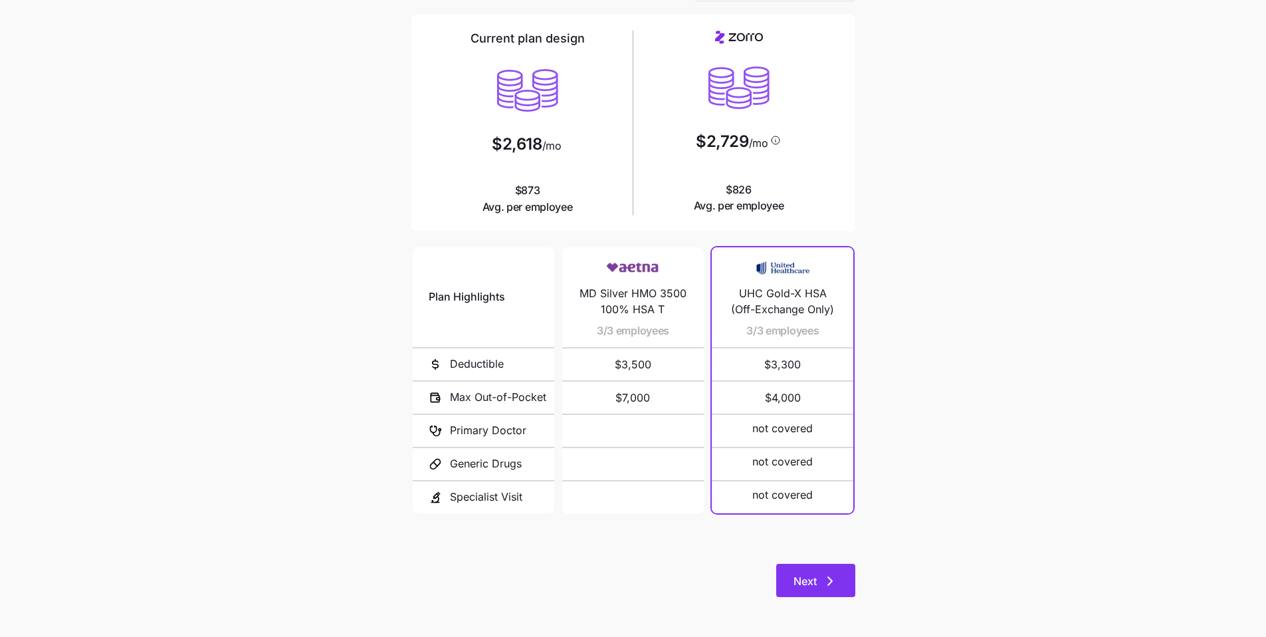
click at [815, 582] on span "Next" at bounding box center [805, 581] width 23 height 16
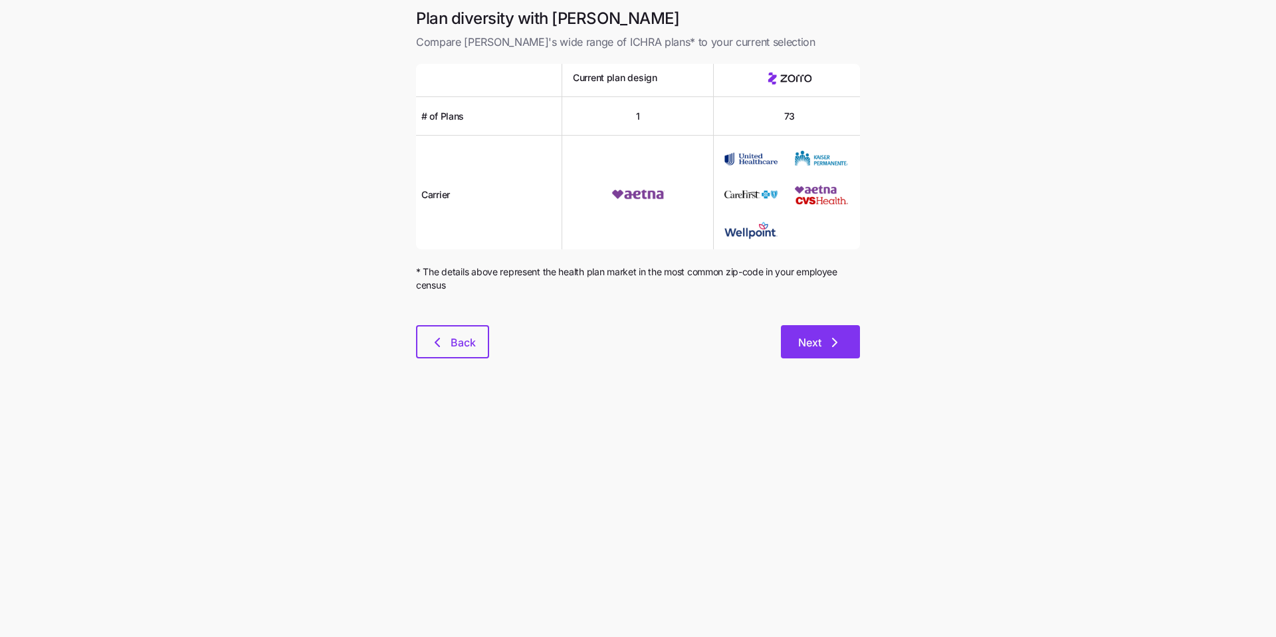
click at [830, 350] on button "Next" at bounding box center [820, 341] width 79 height 33
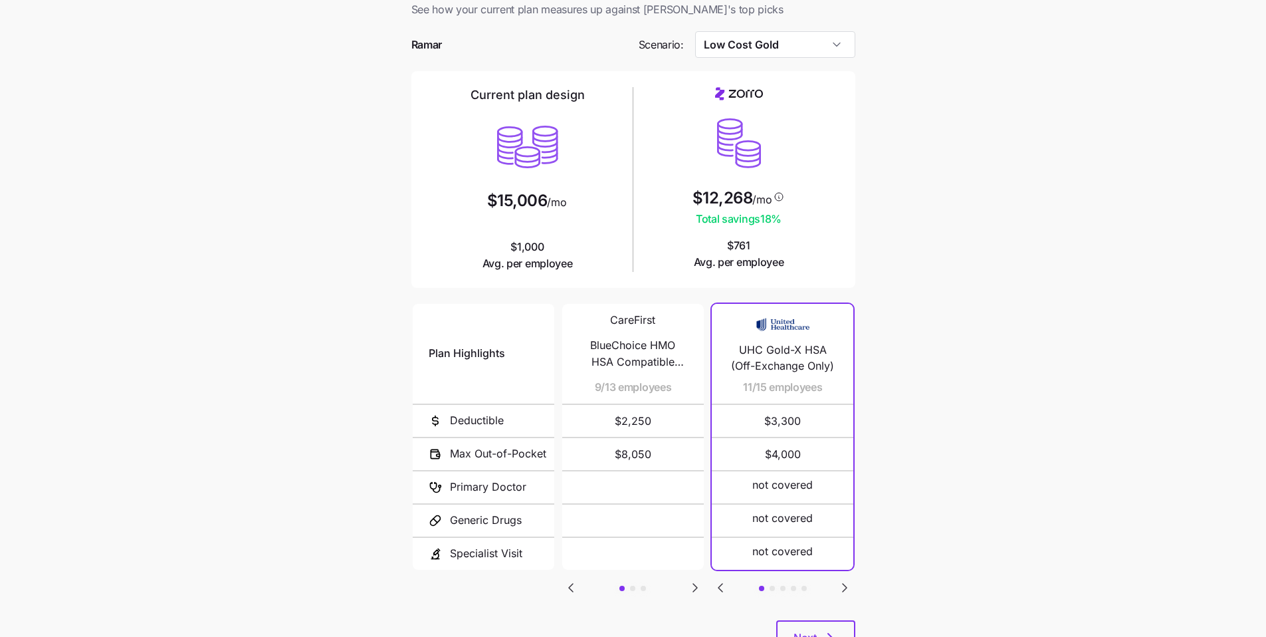
scroll to position [51, 0]
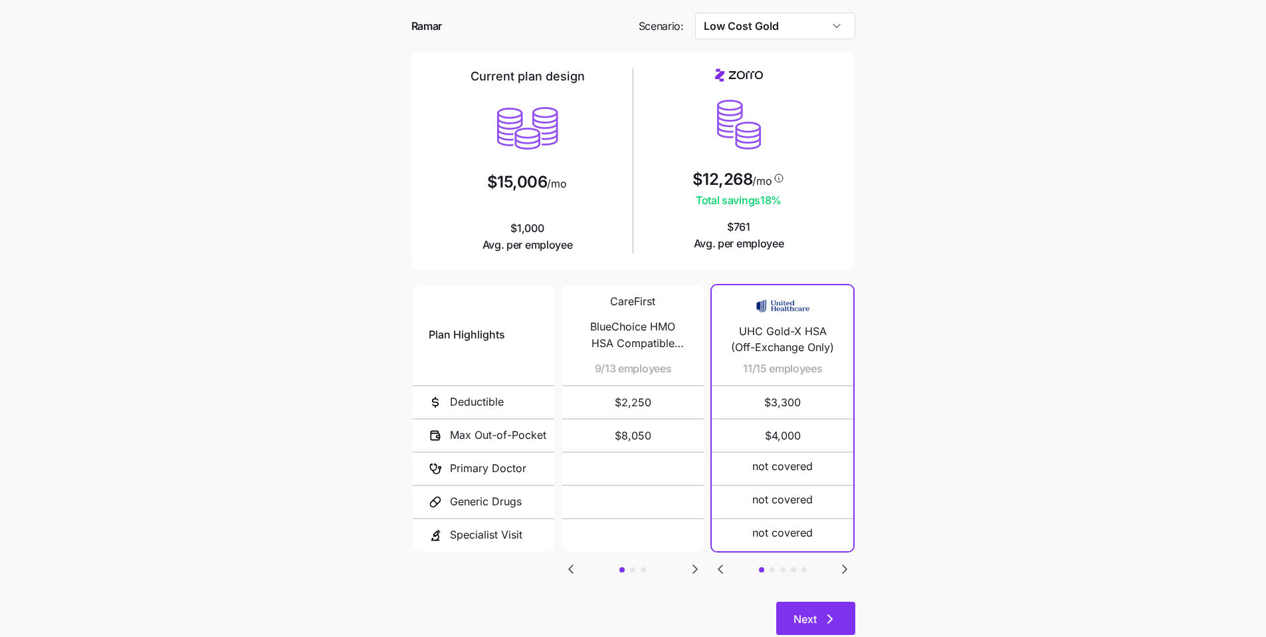
click at [825, 626] on icon "button" at bounding box center [830, 619] width 16 height 16
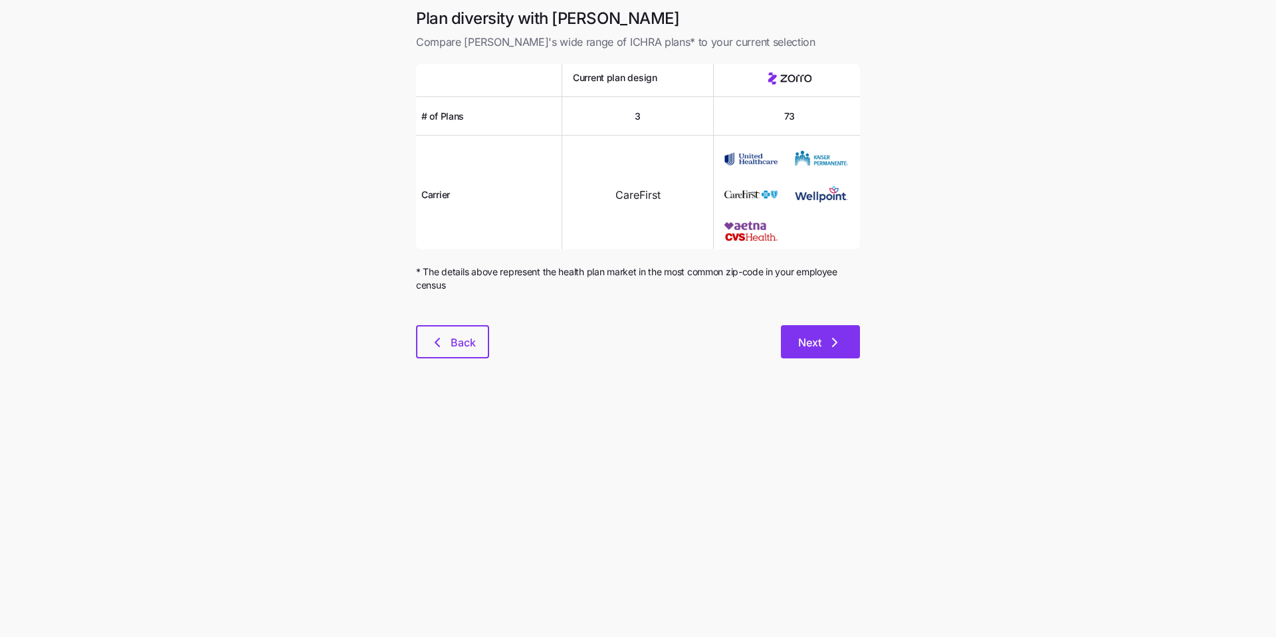
click at [833, 346] on icon "button" at bounding box center [835, 342] width 4 height 8
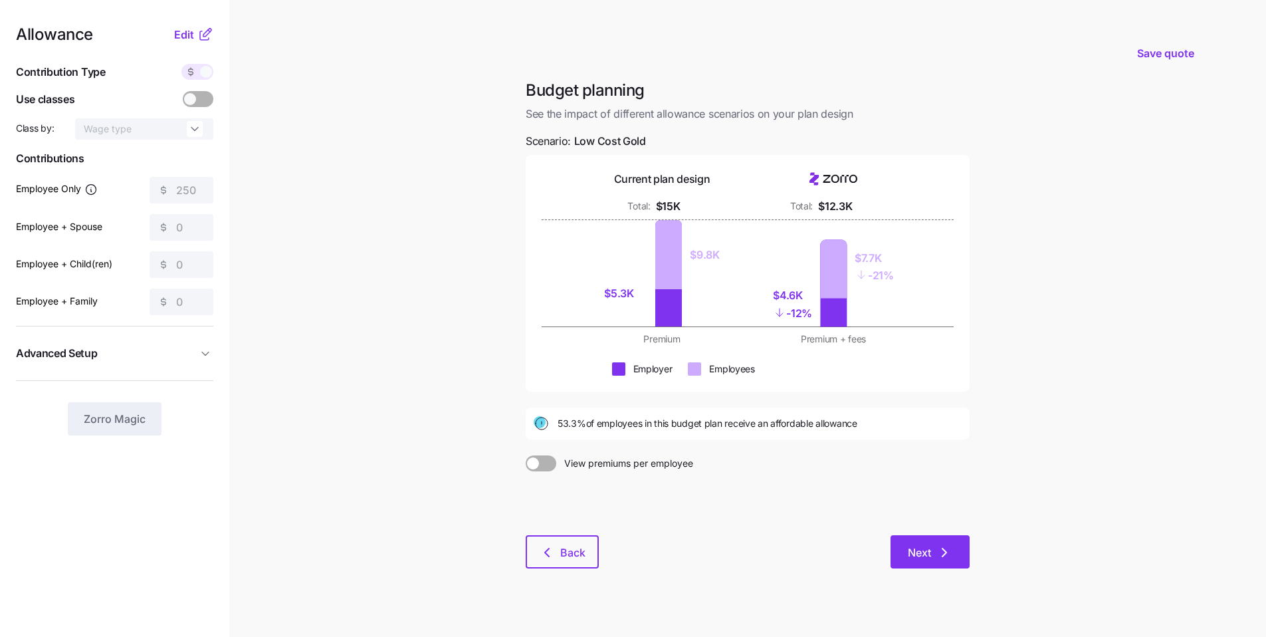
click at [937, 548] on icon "button" at bounding box center [945, 552] width 16 height 16
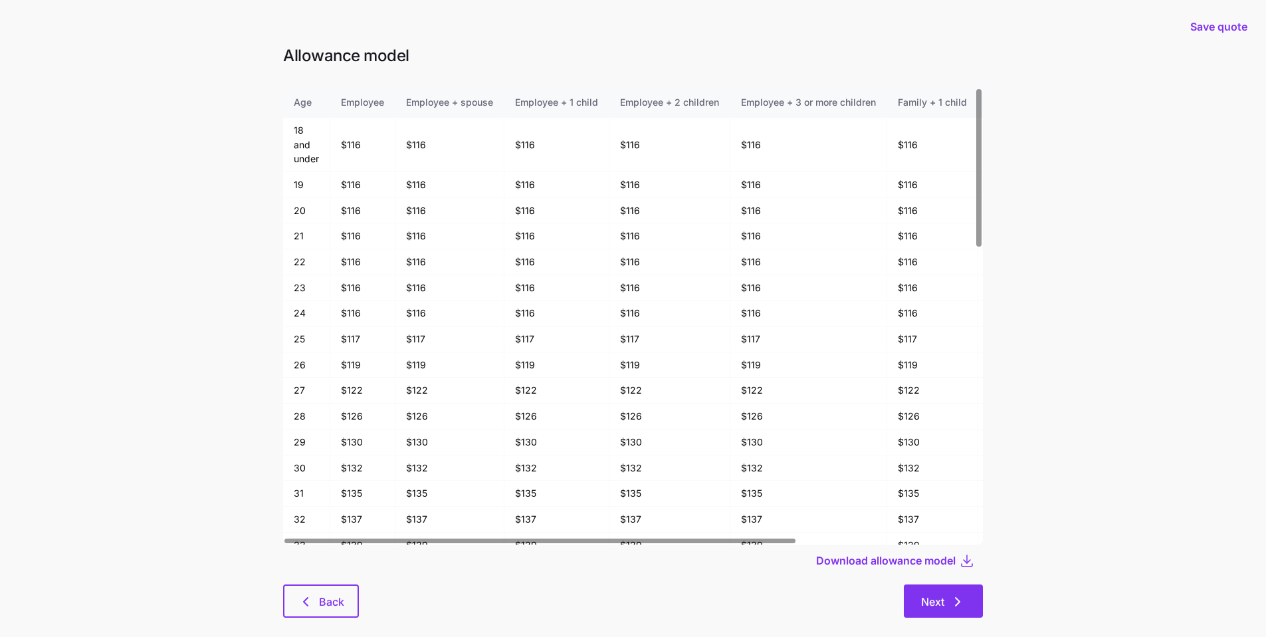
click at [965, 592] on button "Next" at bounding box center [943, 600] width 79 height 33
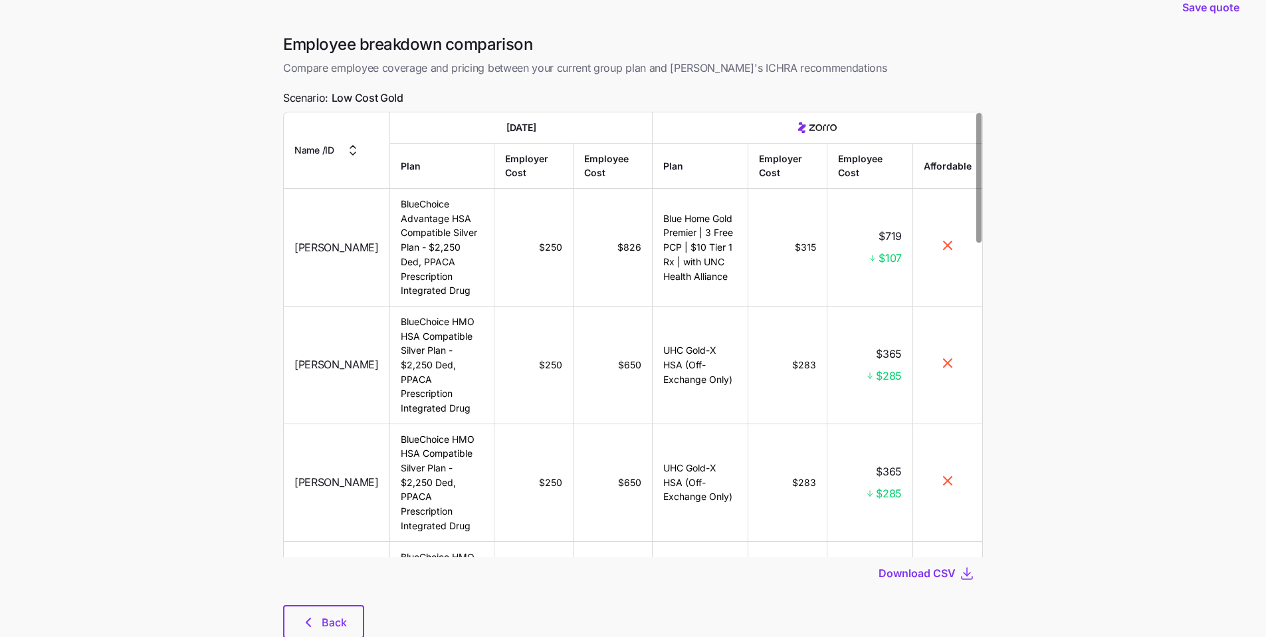
scroll to position [68, 0]
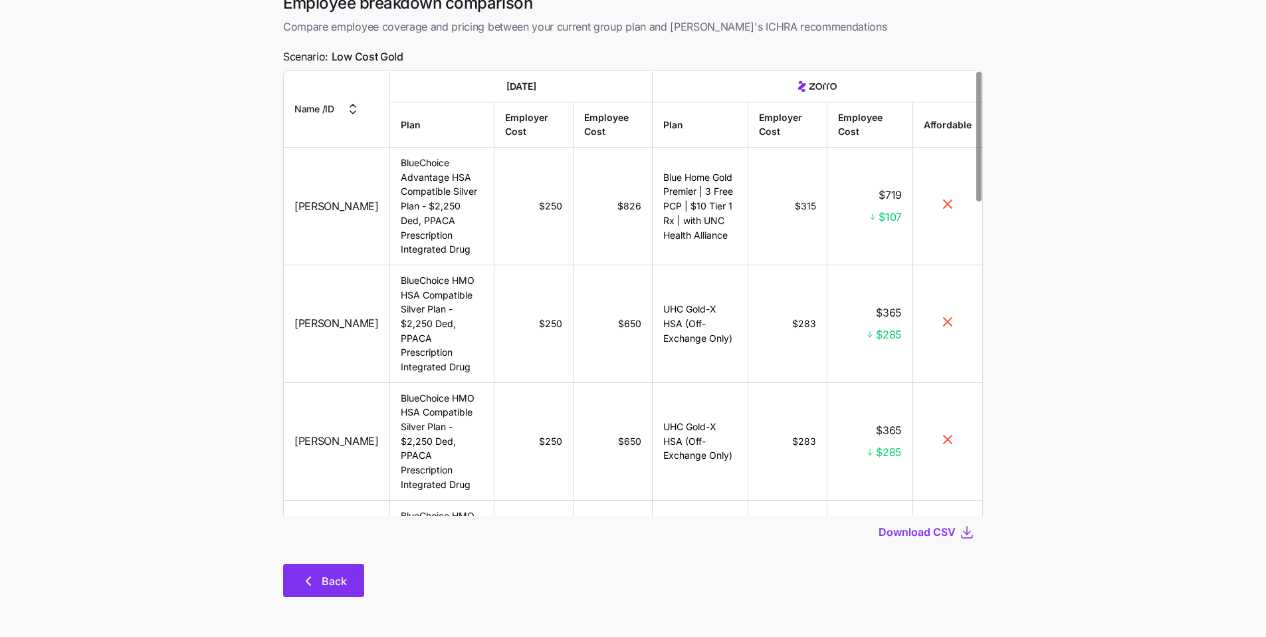
click at [324, 593] on button "Back" at bounding box center [323, 580] width 81 height 33
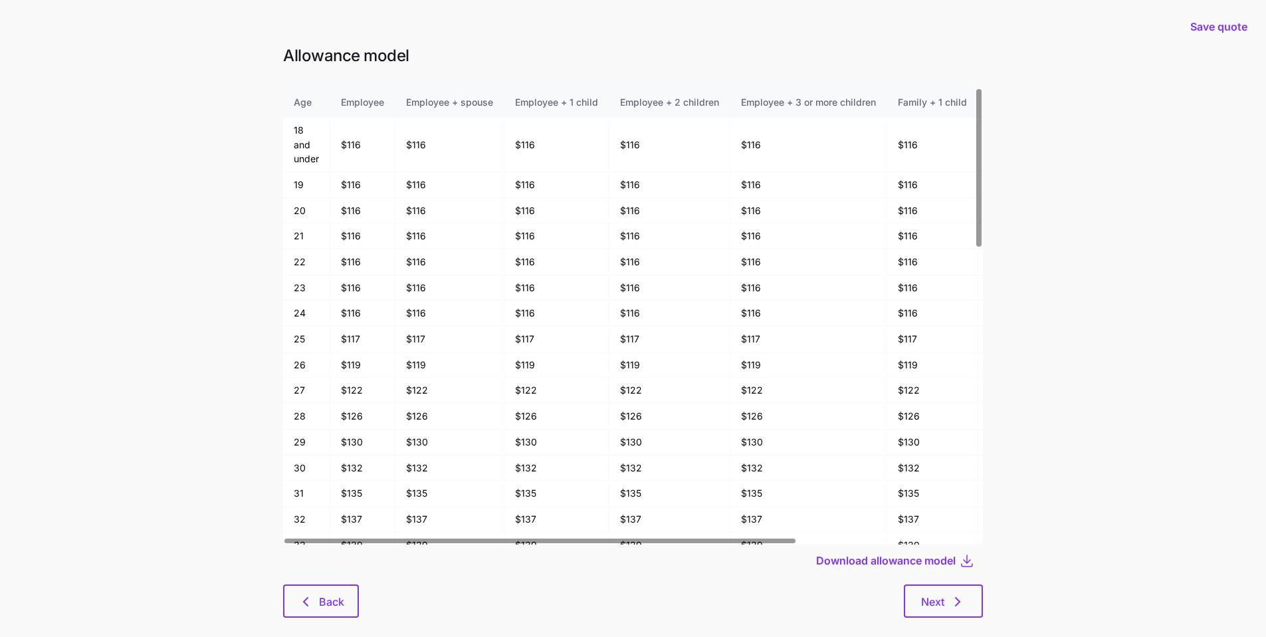
click at [329, 582] on div at bounding box center [633, 580] width 700 height 8
click at [326, 589] on button "Back" at bounding box center [321, 600] width 76 height 33
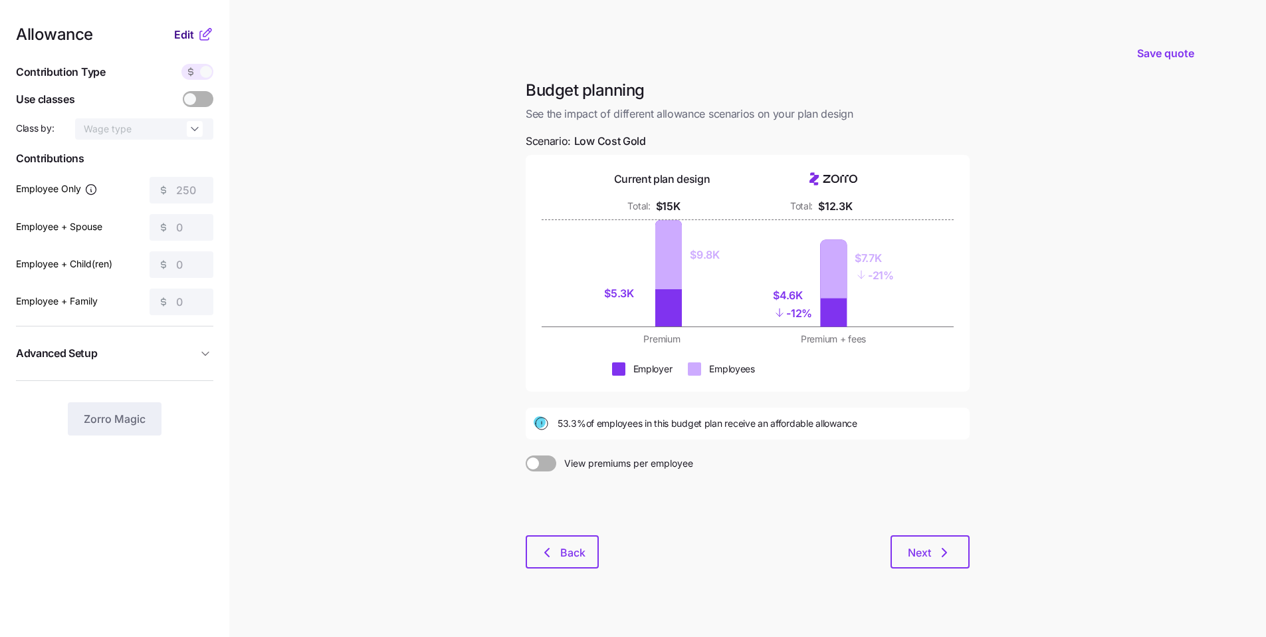
click at [185, 33] on span "Edit" at bounding box center [184, 35] width 20 height 16
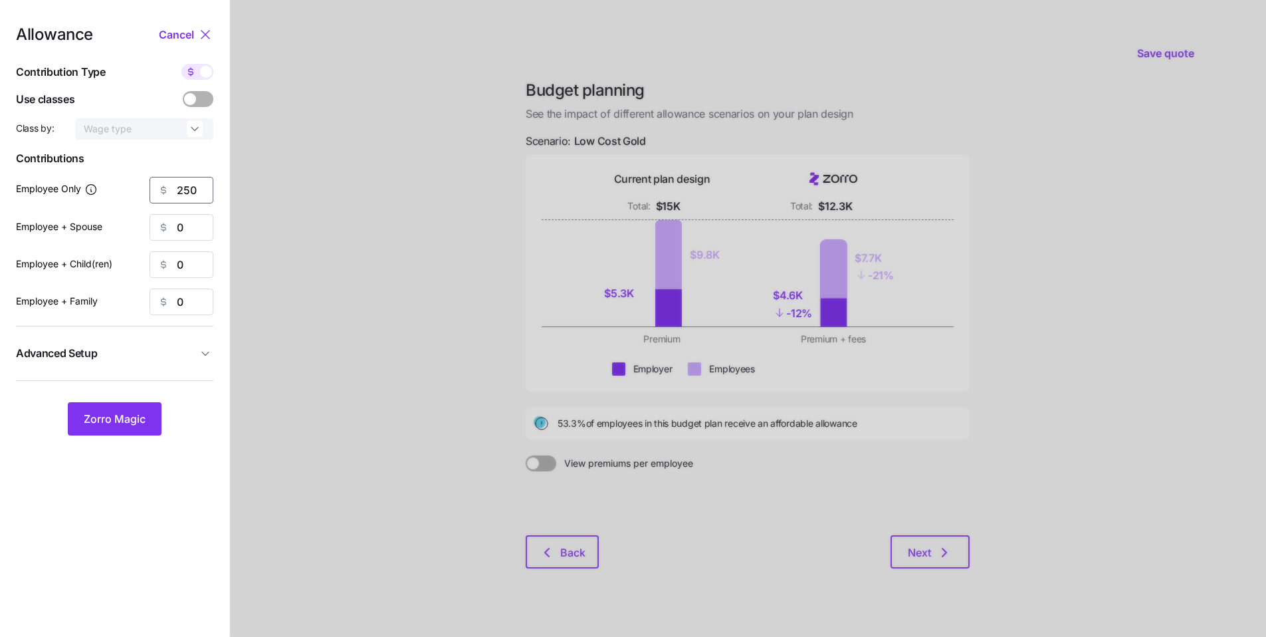
drag, startPoint x: 204, startPoint y: 190, endPoint x: 104, endPoint y: 172, distance: 101.4
click at [163, 183] on div "250" at bounding box center [182, 190] width 64 height 27
type input "200"
click at [128, 412] on span "Zorro Magic" at bounding box center [115, 419] width 62 height 16
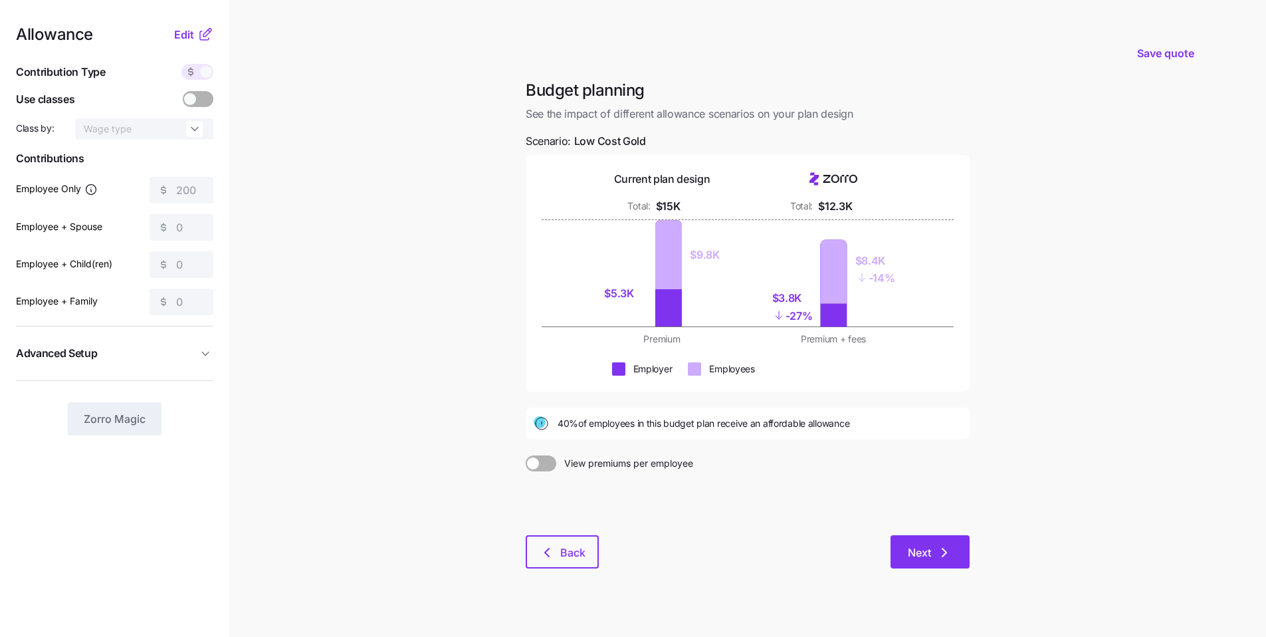
click at [939, 549] on icon "button" at bounding box center [945, 552] width 16 height 16
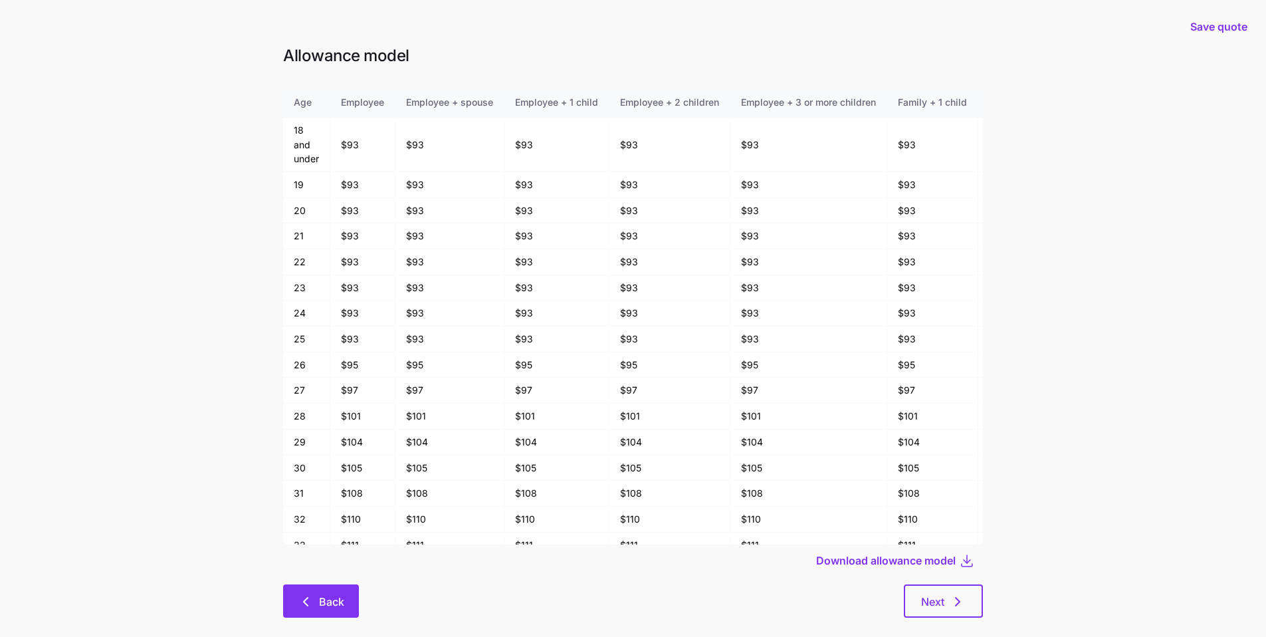
click at [345, 612] on button "Back" at bounding box center [321, 600] width 76 height 33
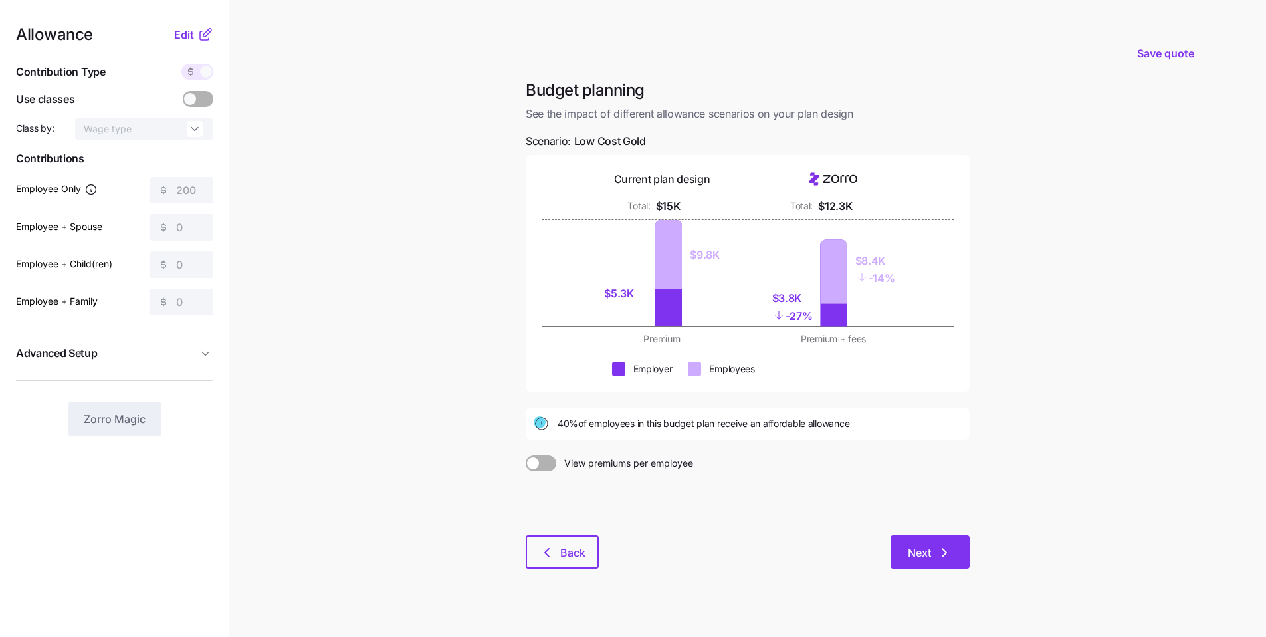
click at [955, 554] on button "Next" at bounding box center [930, 551] width 79 height 33
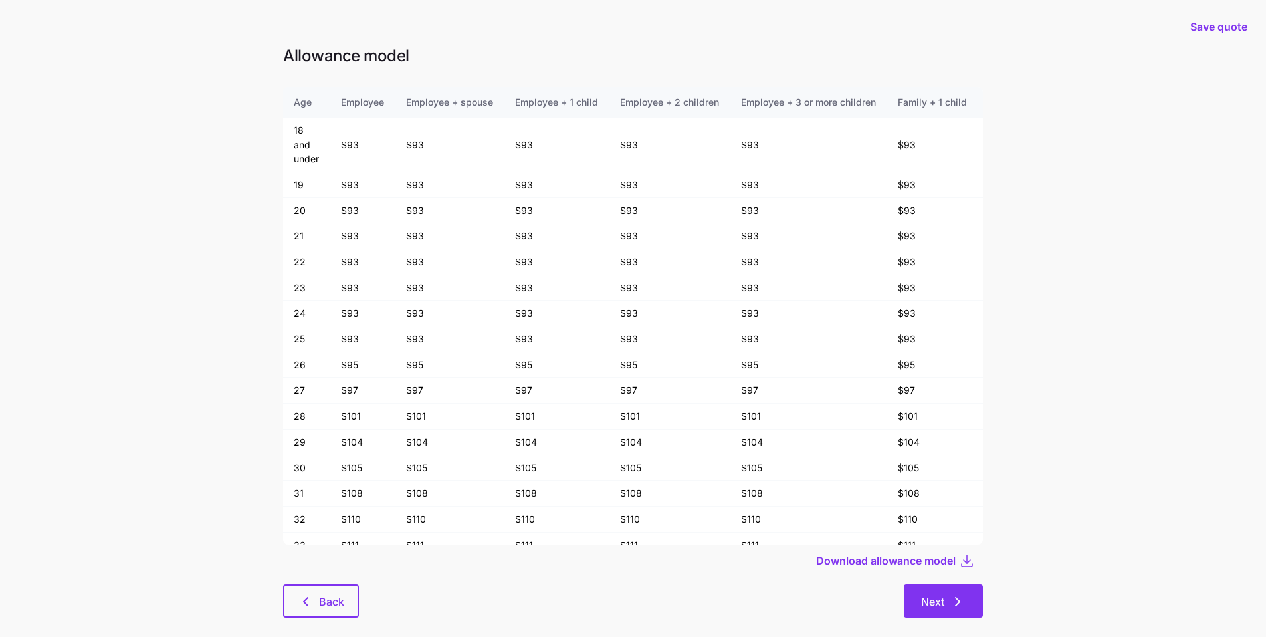
click at [971, 596] on button "Next" at bounding box center [943, 600] width 79 height 33
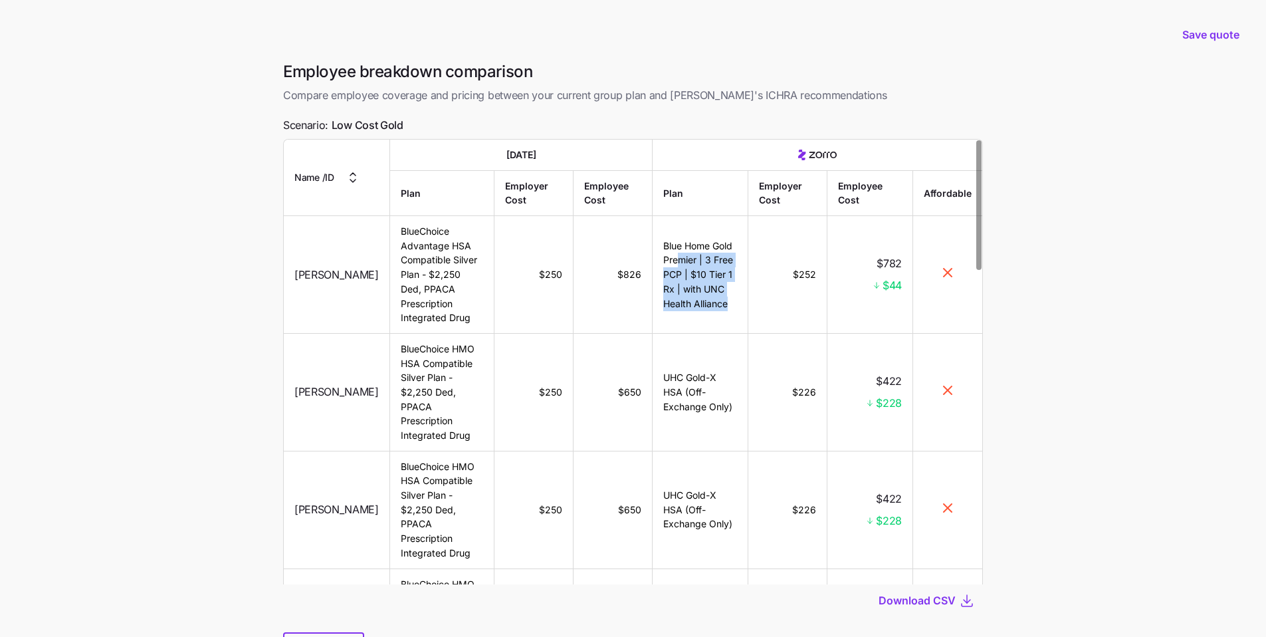
drag, startPoint x: 721, startPoint y: 301, endPoint x: 670, endPoint y: 249, distance: 73.3
click at [667, 249] on td "Blue Home Gold Premier | 3 Free PCP | $10 Tier 1 Rx | with UNC Health Alliance" at bounding box center [701, 275] width 96 height 118
click at [800, 342] on td "$226" at bounding box center [788, 393] width 79 height 118
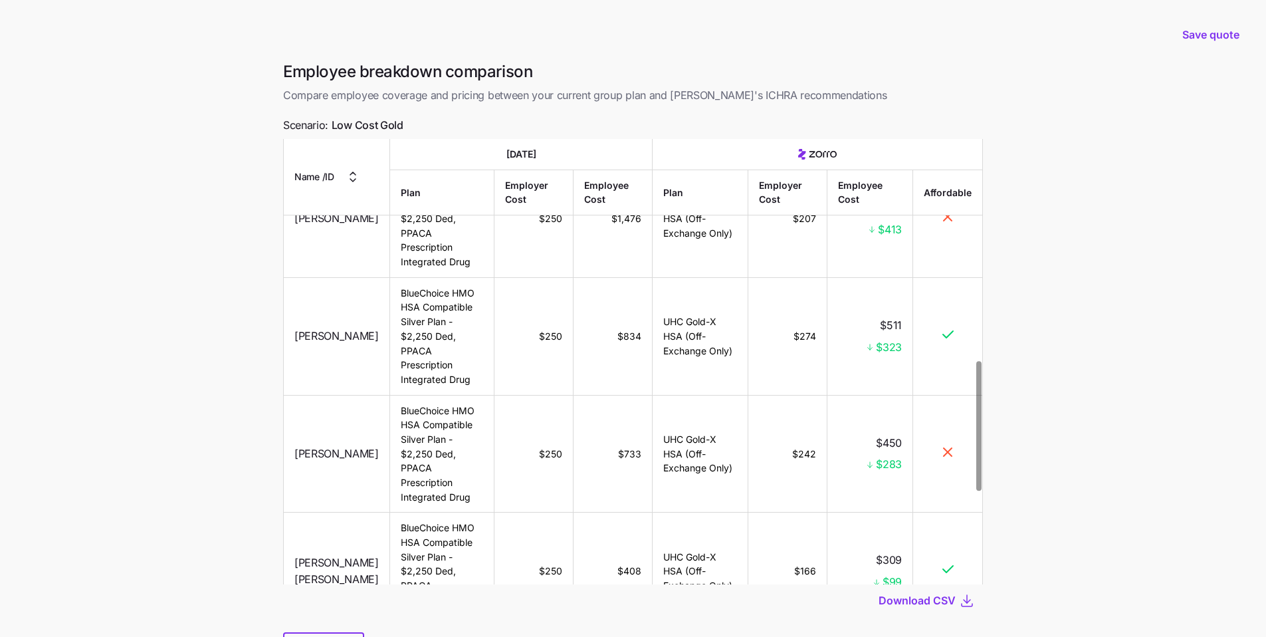
scroll to position [68, 0]
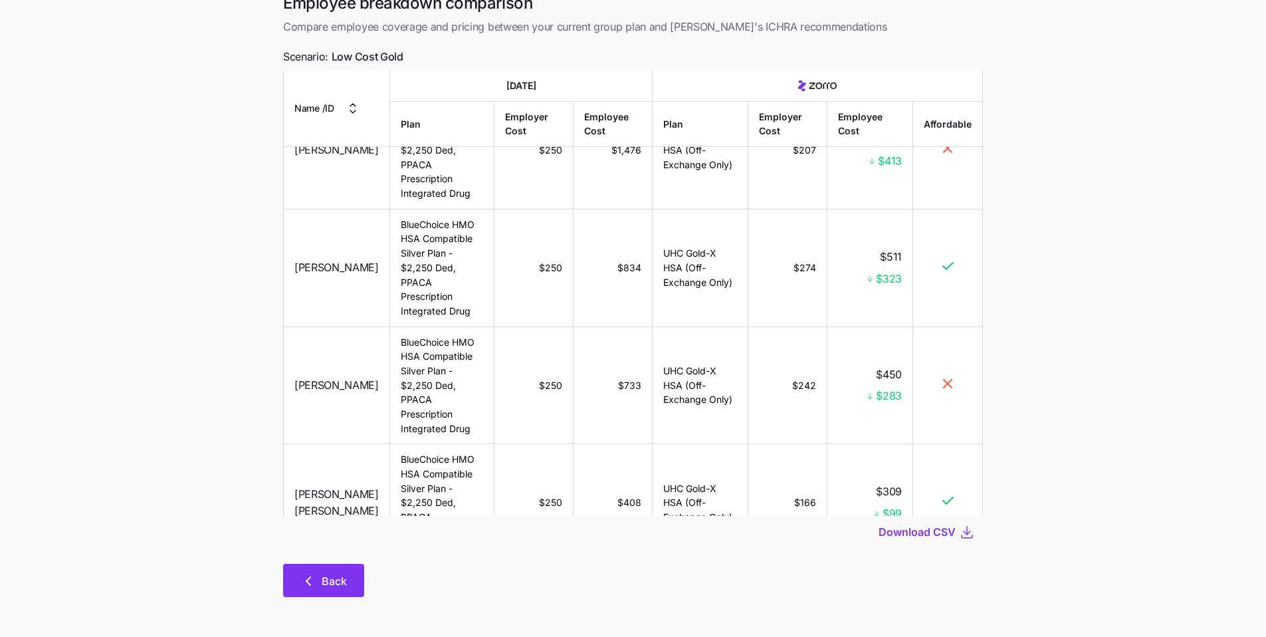
click at [346, 587] on button "Back" at bounding box center [323, 580] width 81 height 33
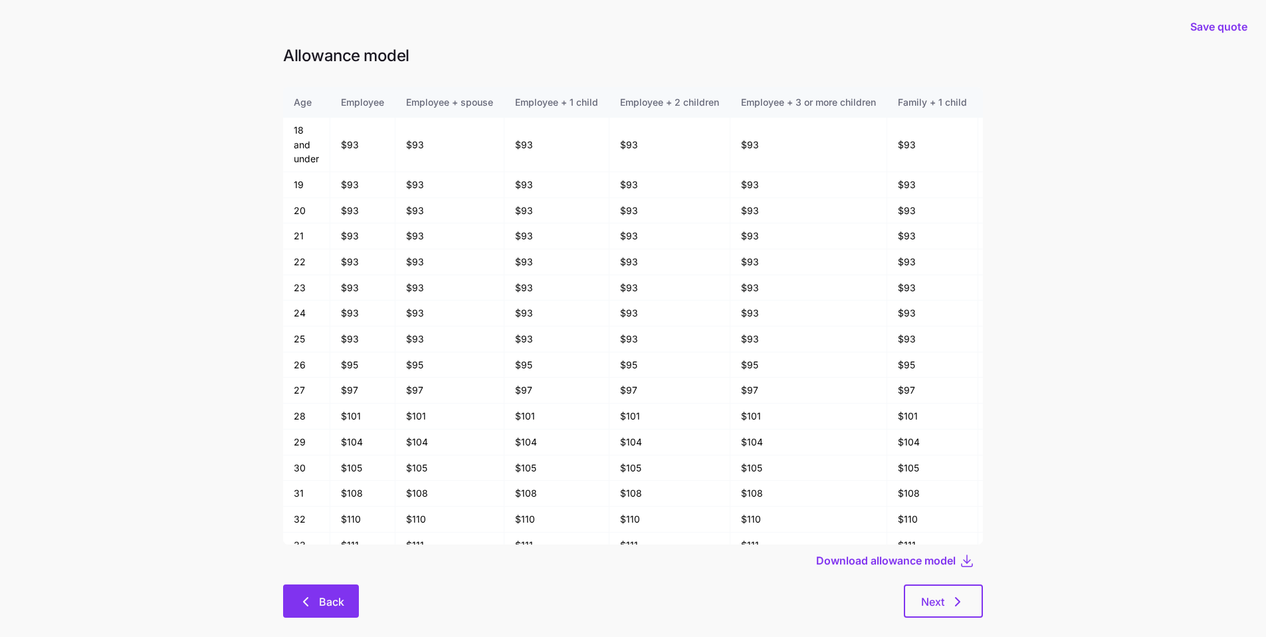
click at [333, 600] on span "Back" at bounding box center [331, 602] width 25 height 16
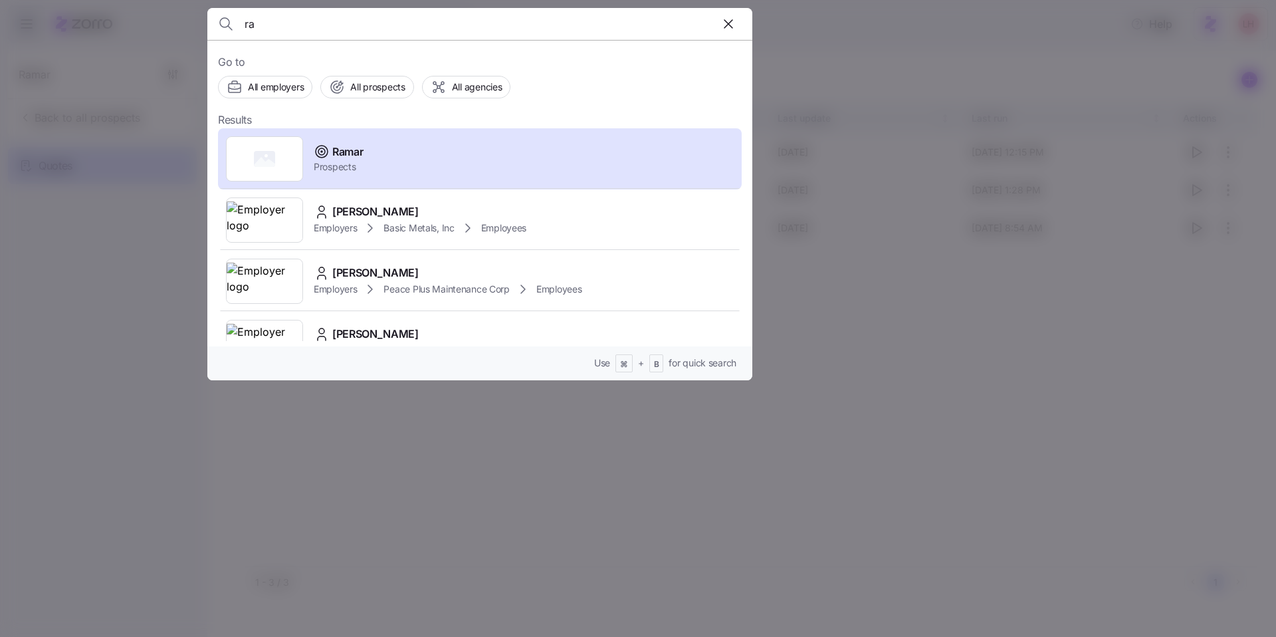
type input "r"
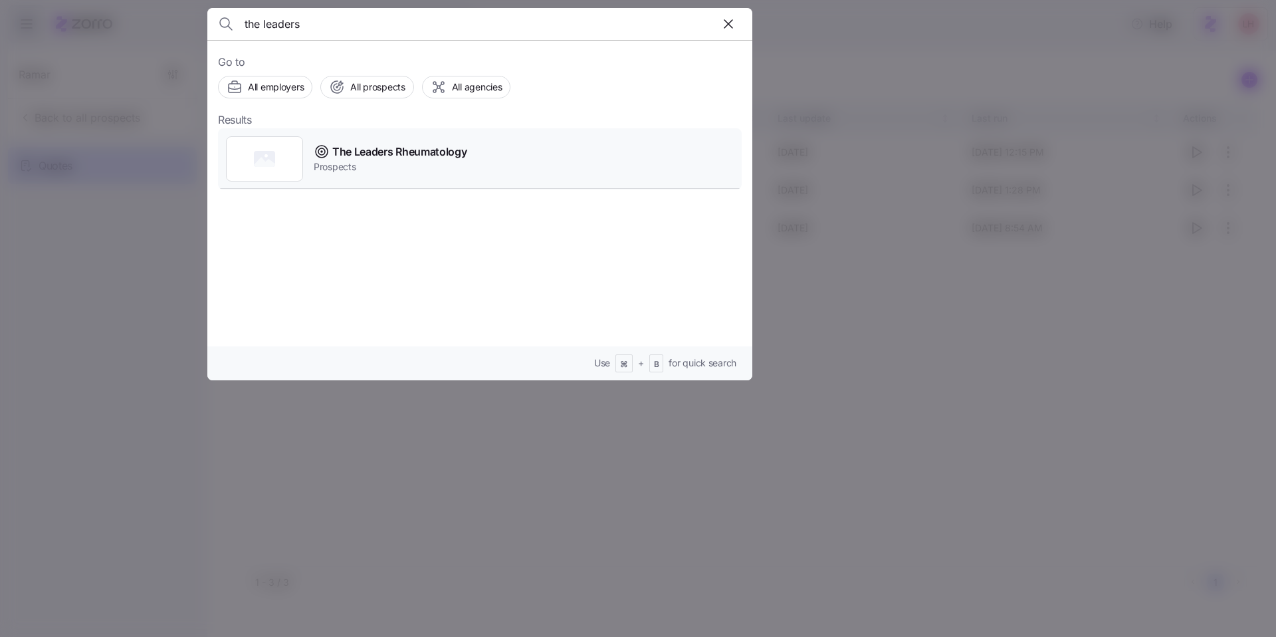
type input "the leaders"
click at [429, 158] on span "The Leaders Rheumatology" at bounding box center [399, 152] width 134 height 17
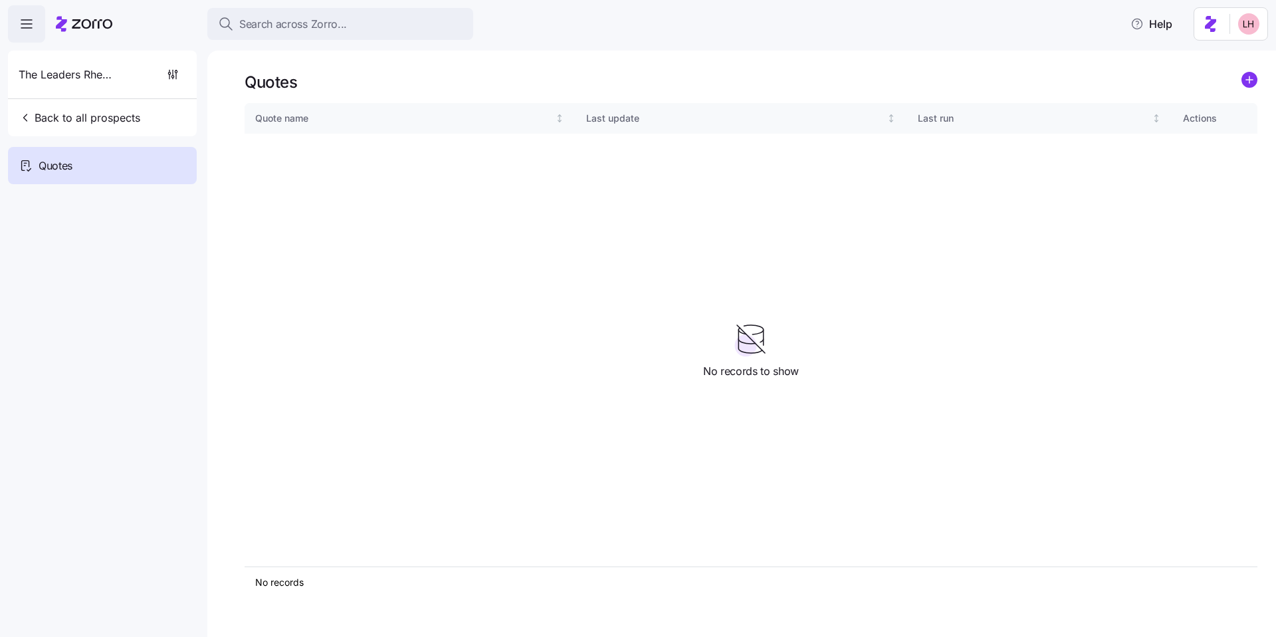
click at [1252, 88] on icon "add icon" at bounding box center [1250, 80] width 16 height 16
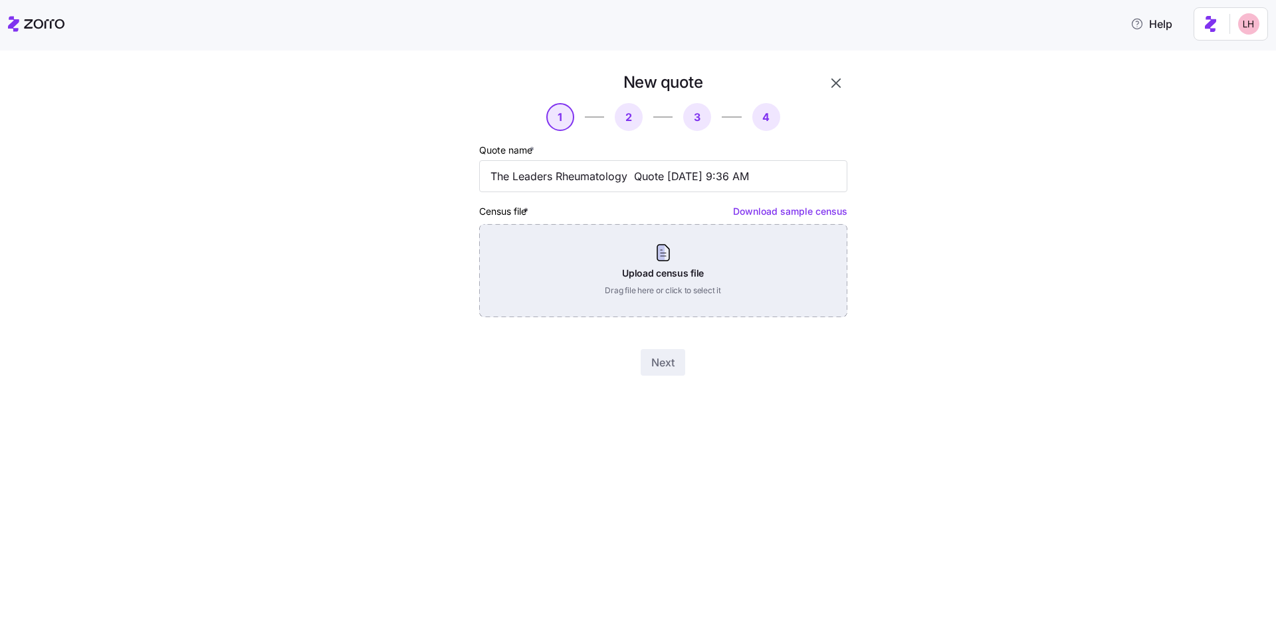
click at [640, 289] on div "Upload census file Drag file here or click to select it" at bounding box center [663, 270] width 368 height 93
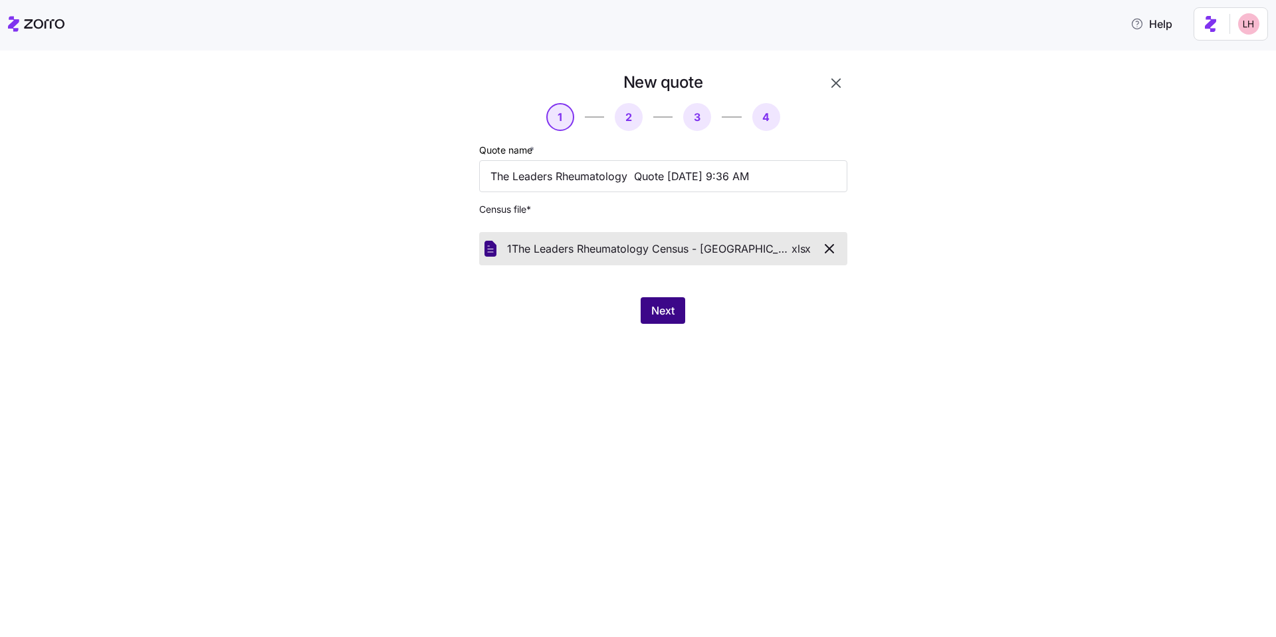
click at [670, 312] on span "Next" at bounding box center [662, 310] width 23 height 16
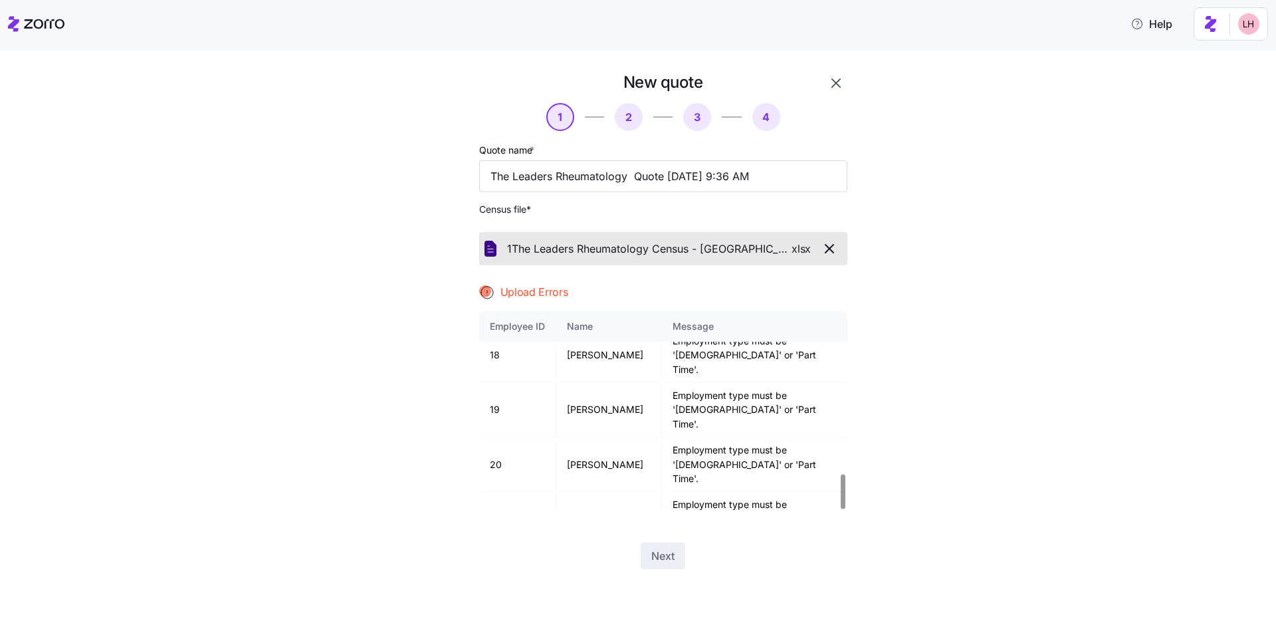
scroll to position [943, 0]
